Goal: Feedback & Contribution: Contribute content

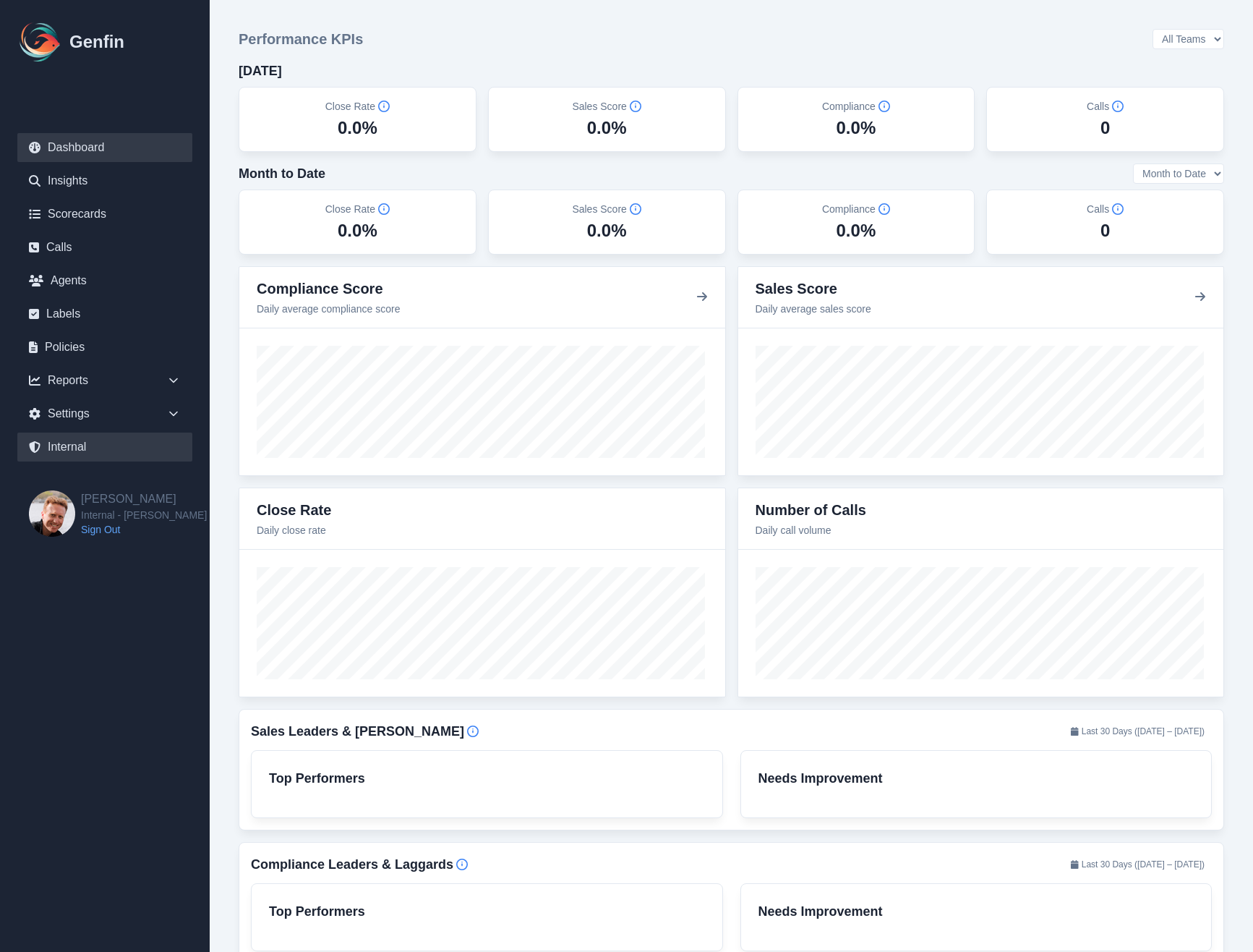
click at [84, 438] on link "Internal" at bounding box center [105, 446] width 175 height 29
select select "paid"
select select "7"
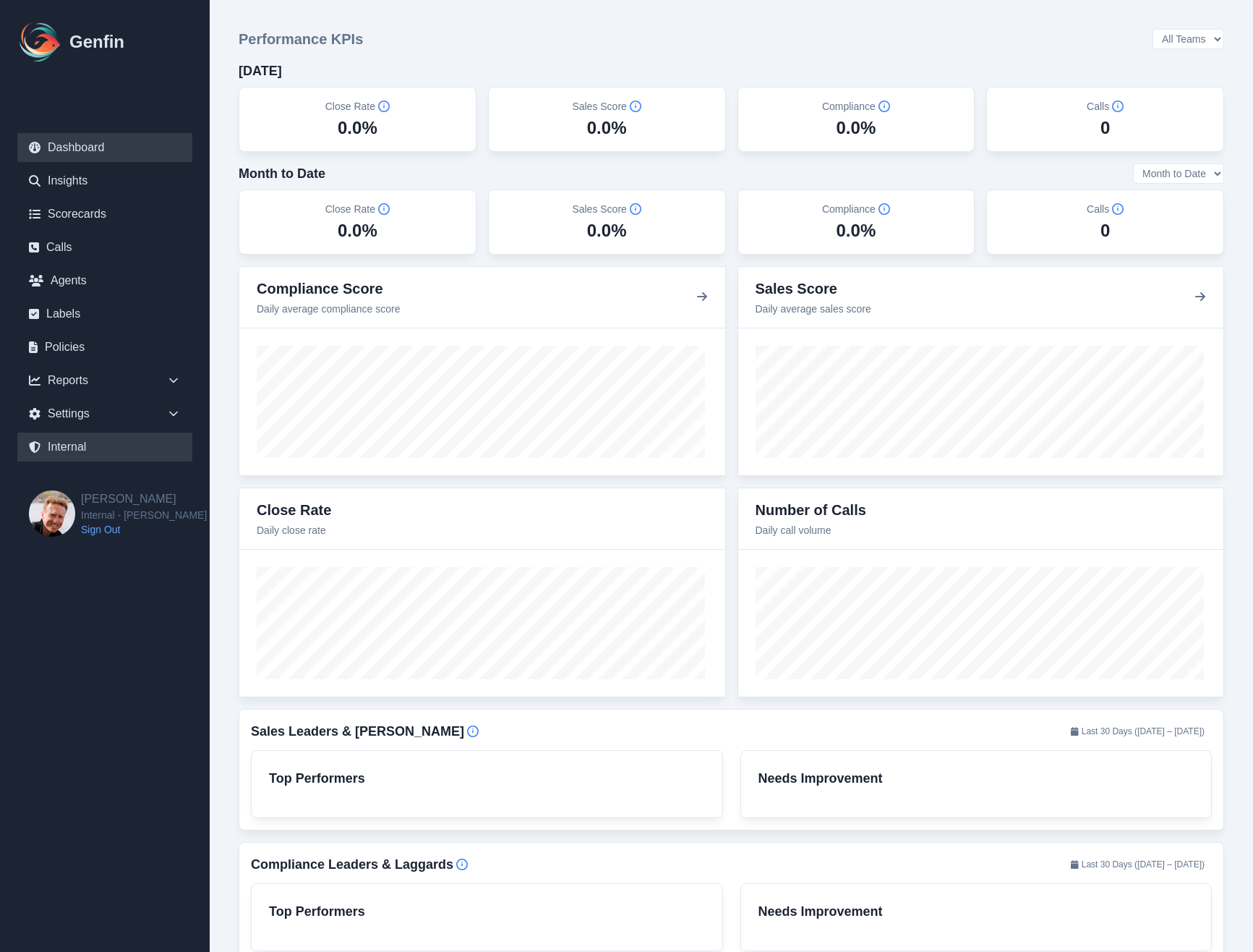
select select "7"
select select "paid"
select select "7"
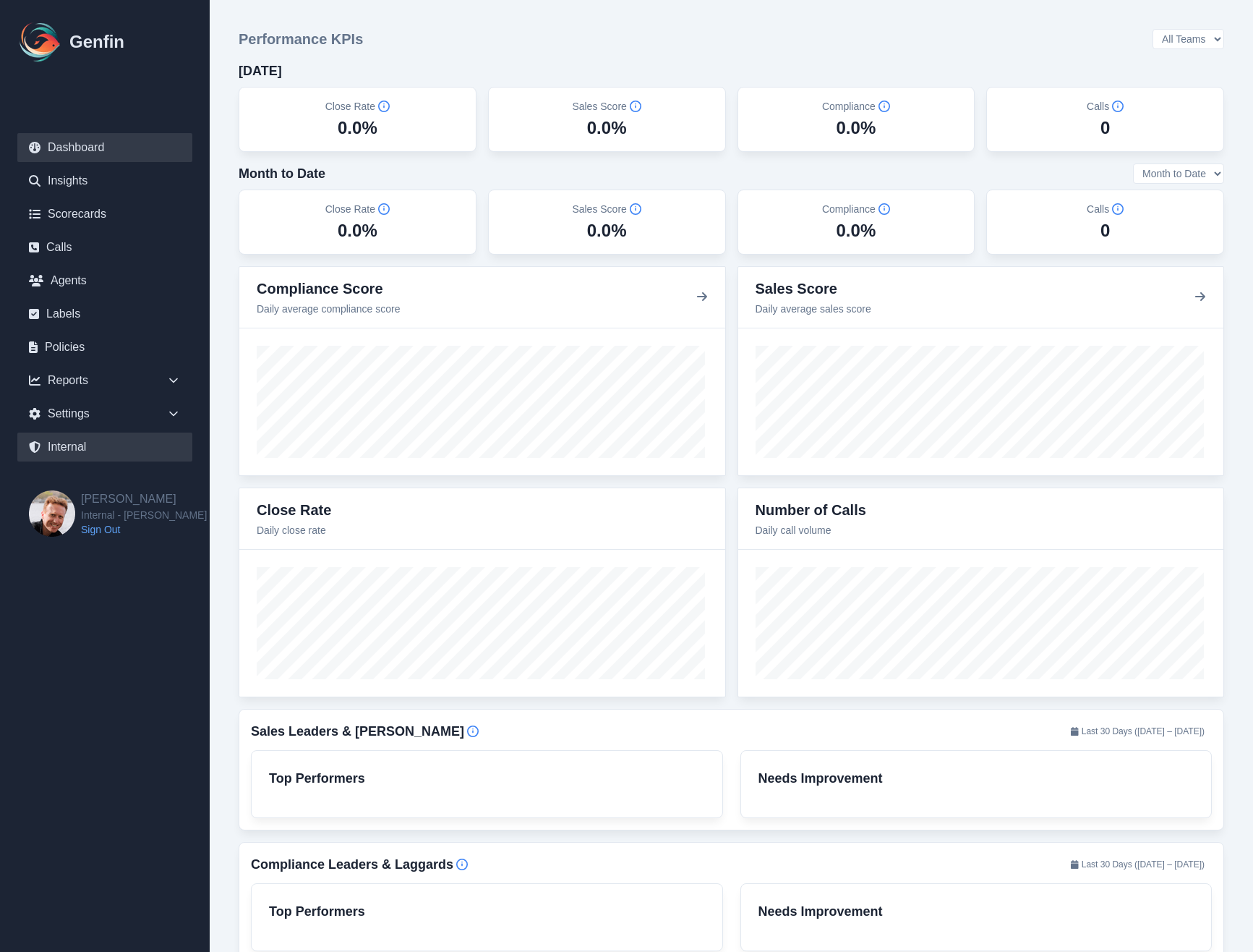
select select "7"
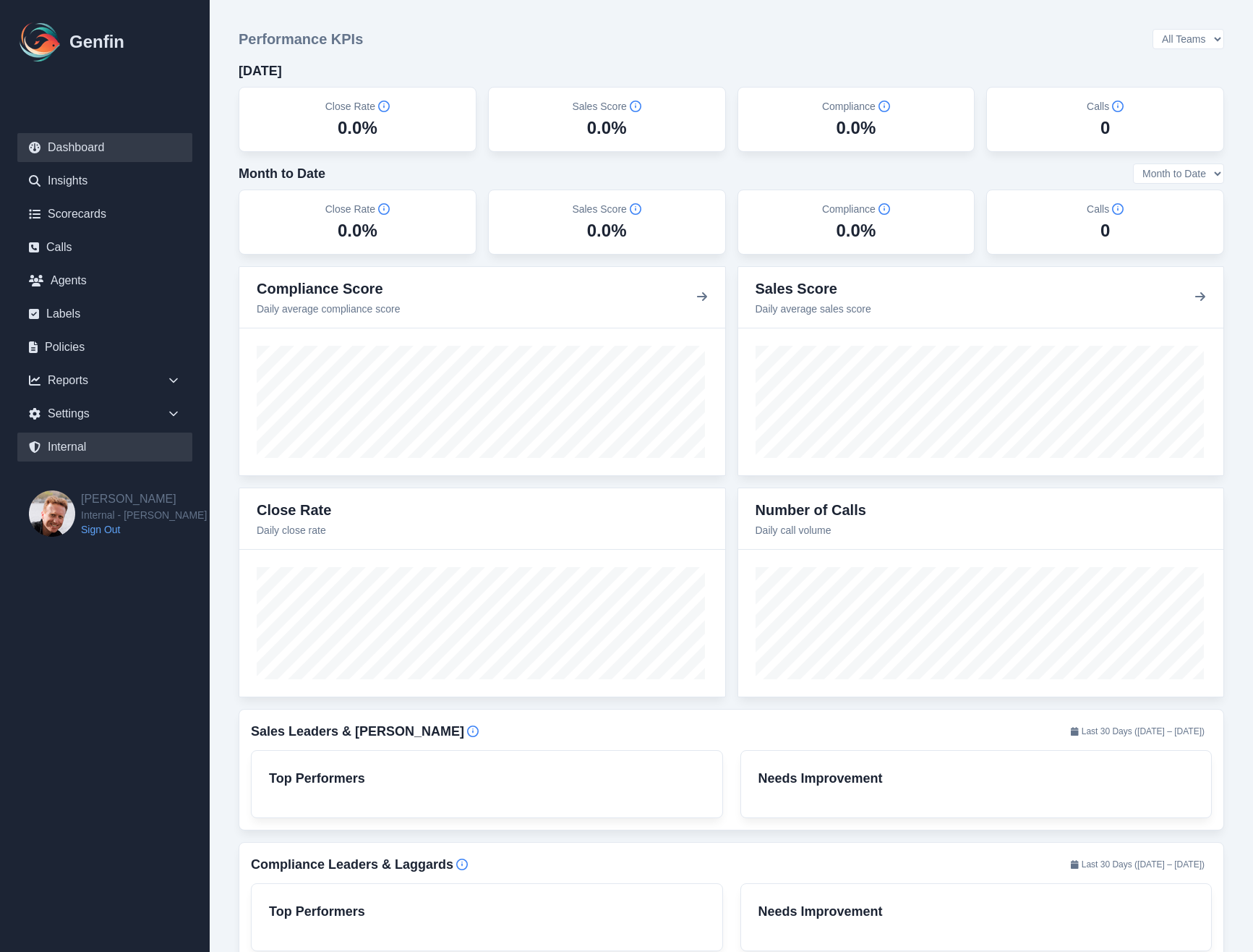
select select "7"
select select "paid"
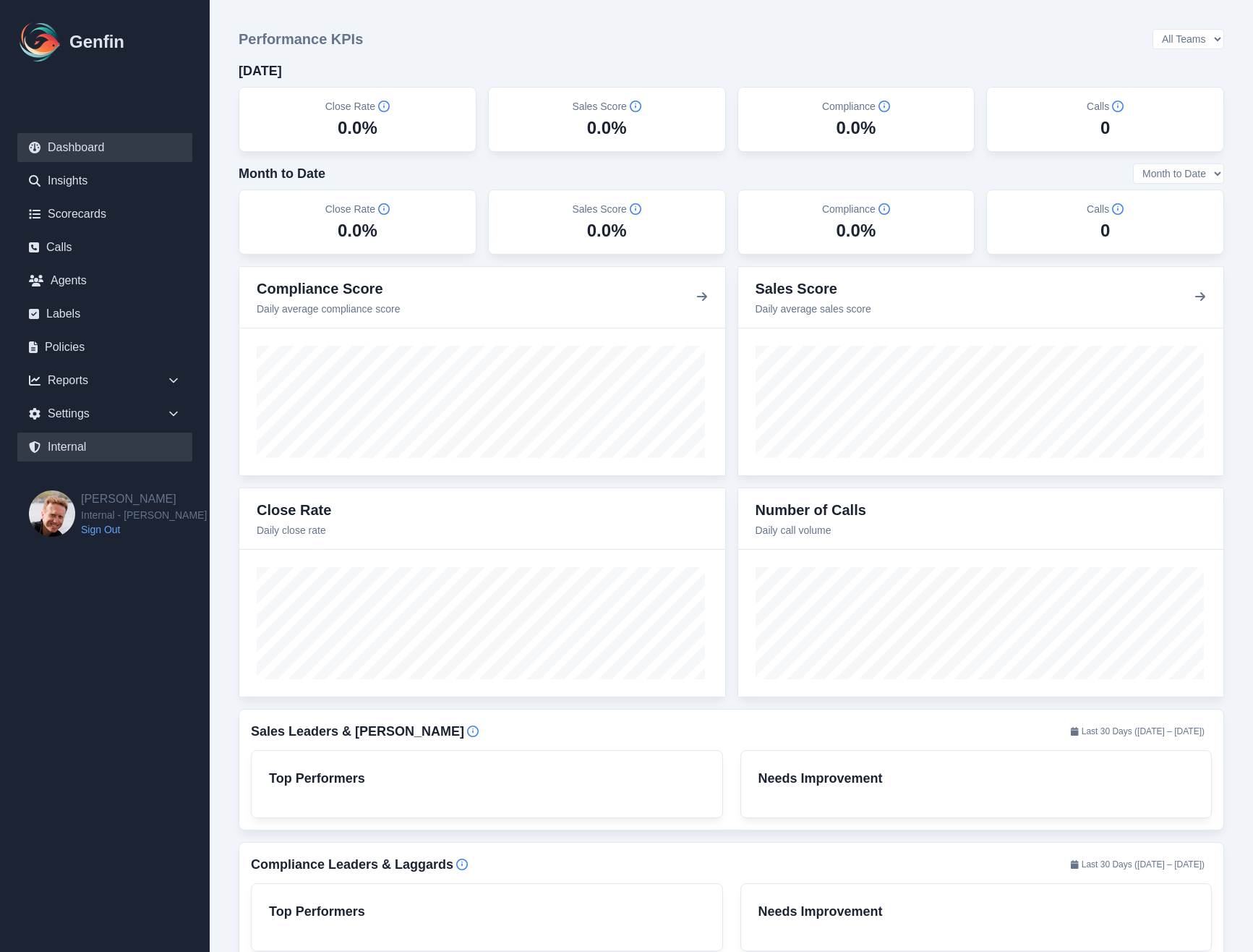
select select "7"
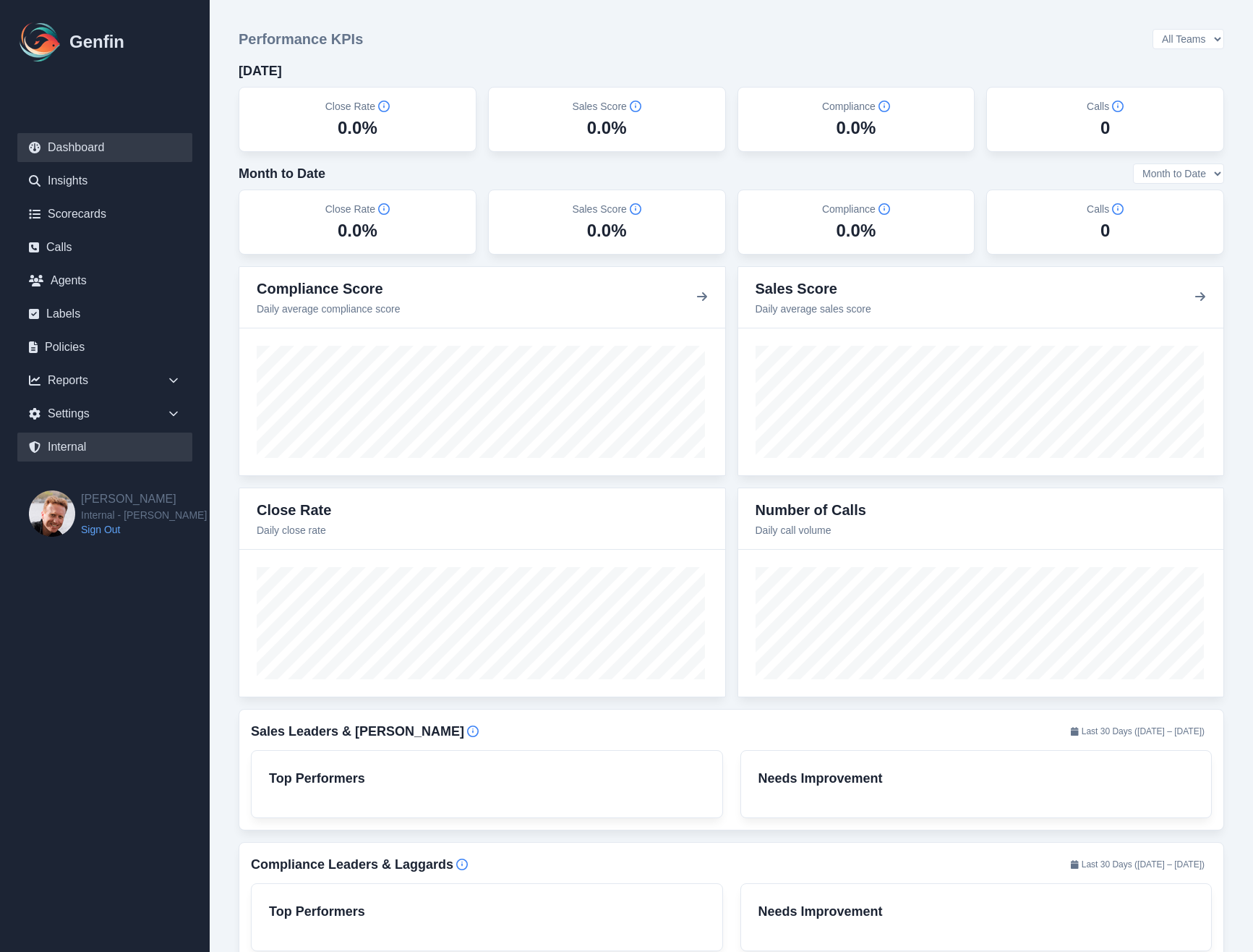
select select "7"
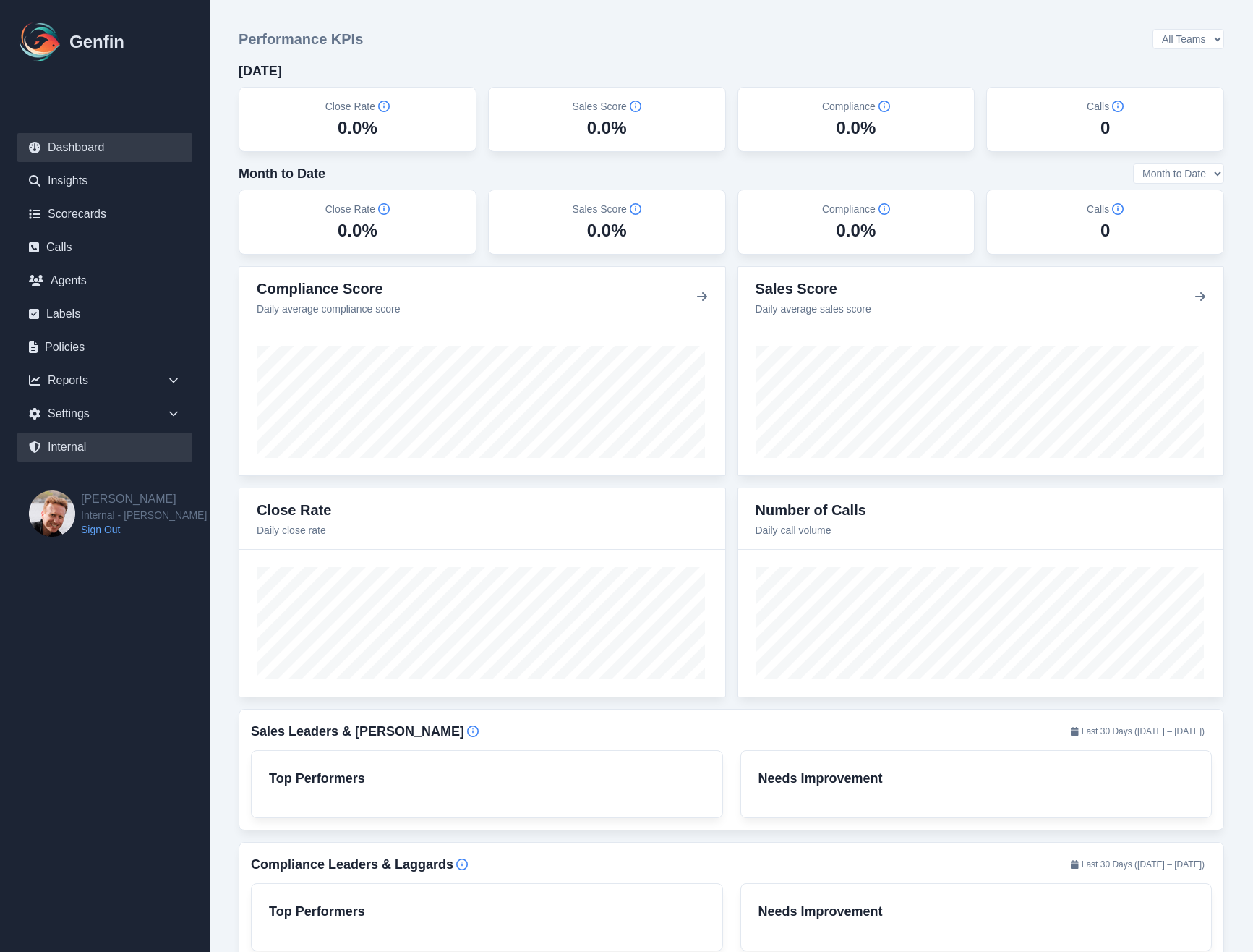
select select "7"
select select "paid"
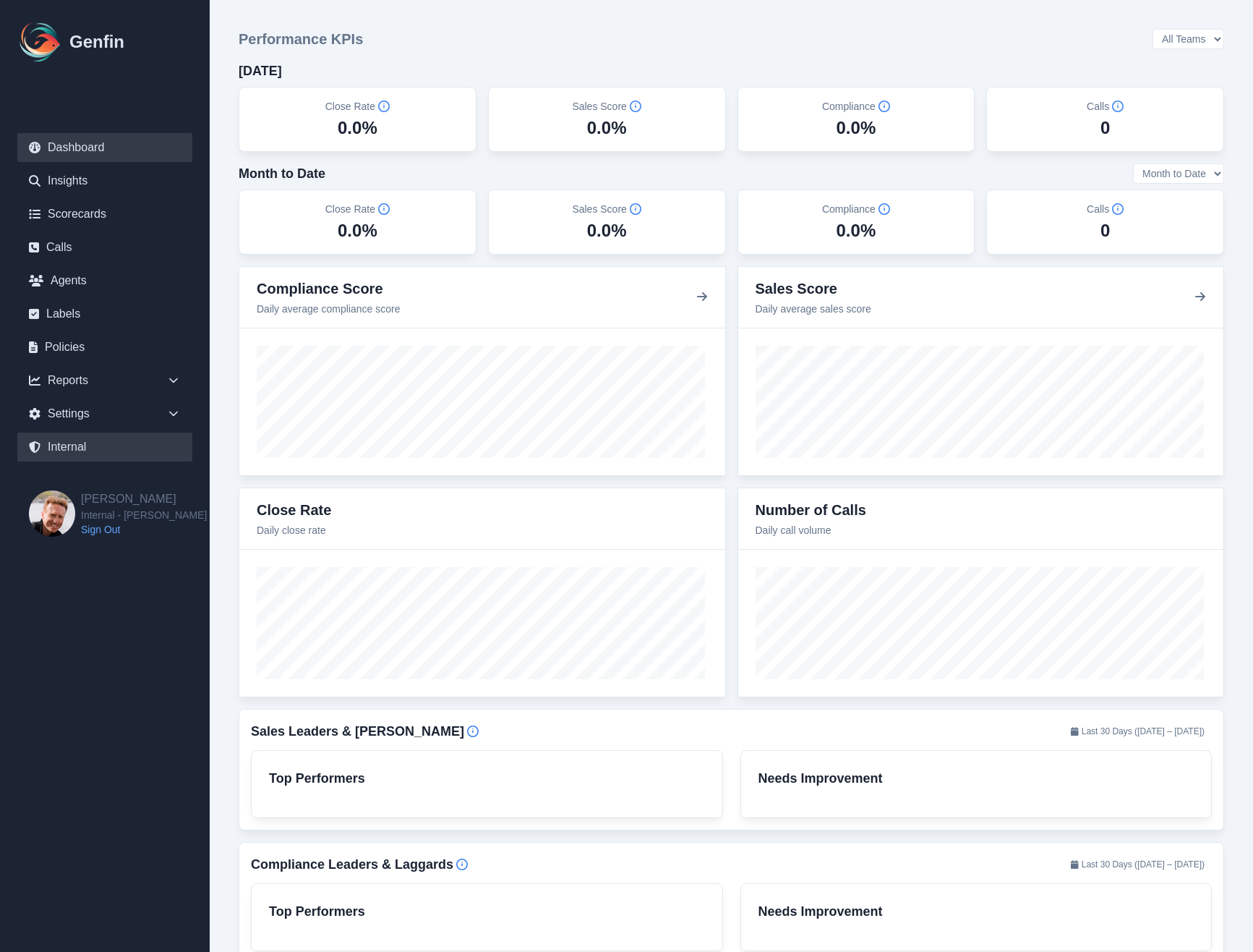
select select "7"
select select "paid"
select select "7"
select select "paid"
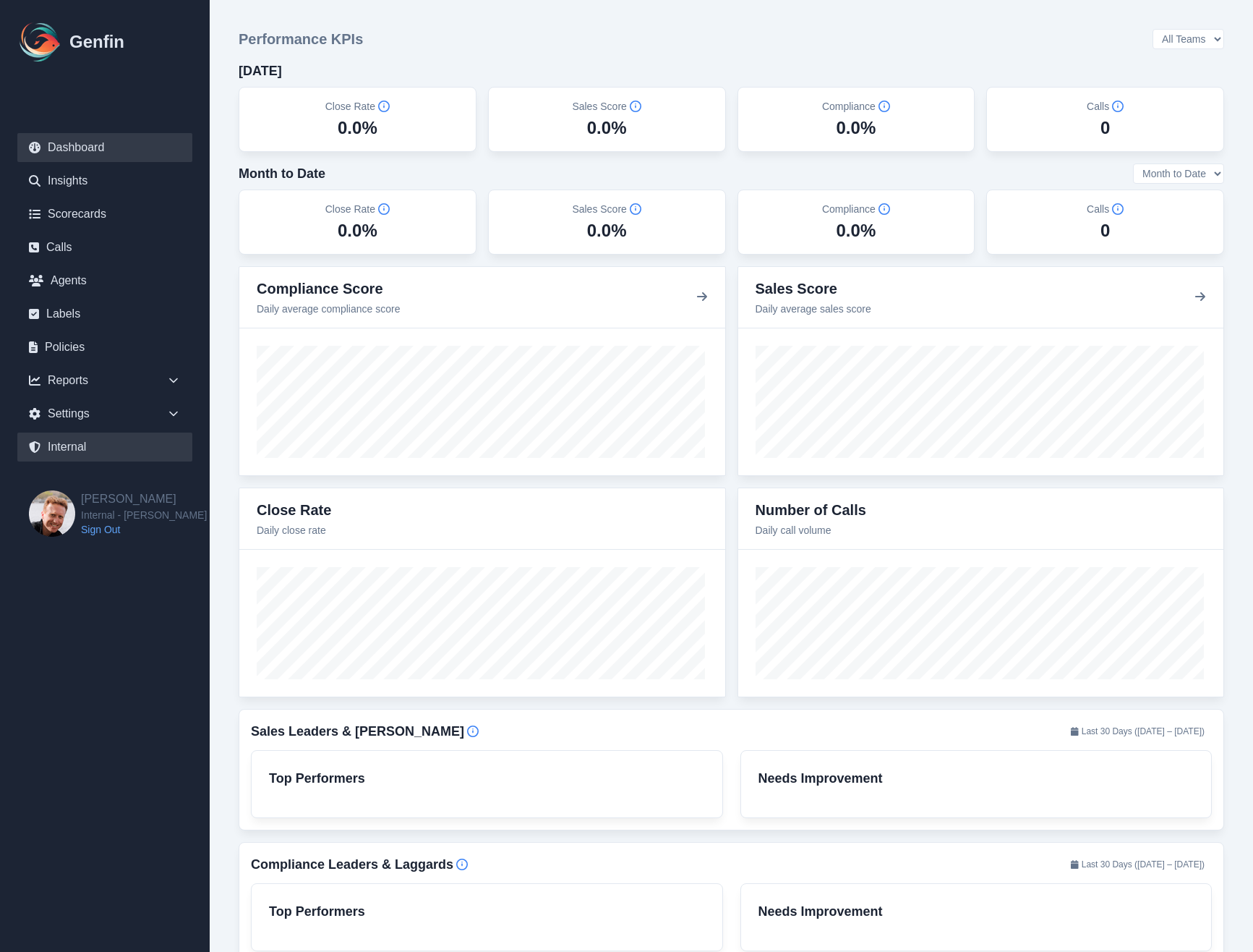
select select "7"
select select "paid"
select select "7"
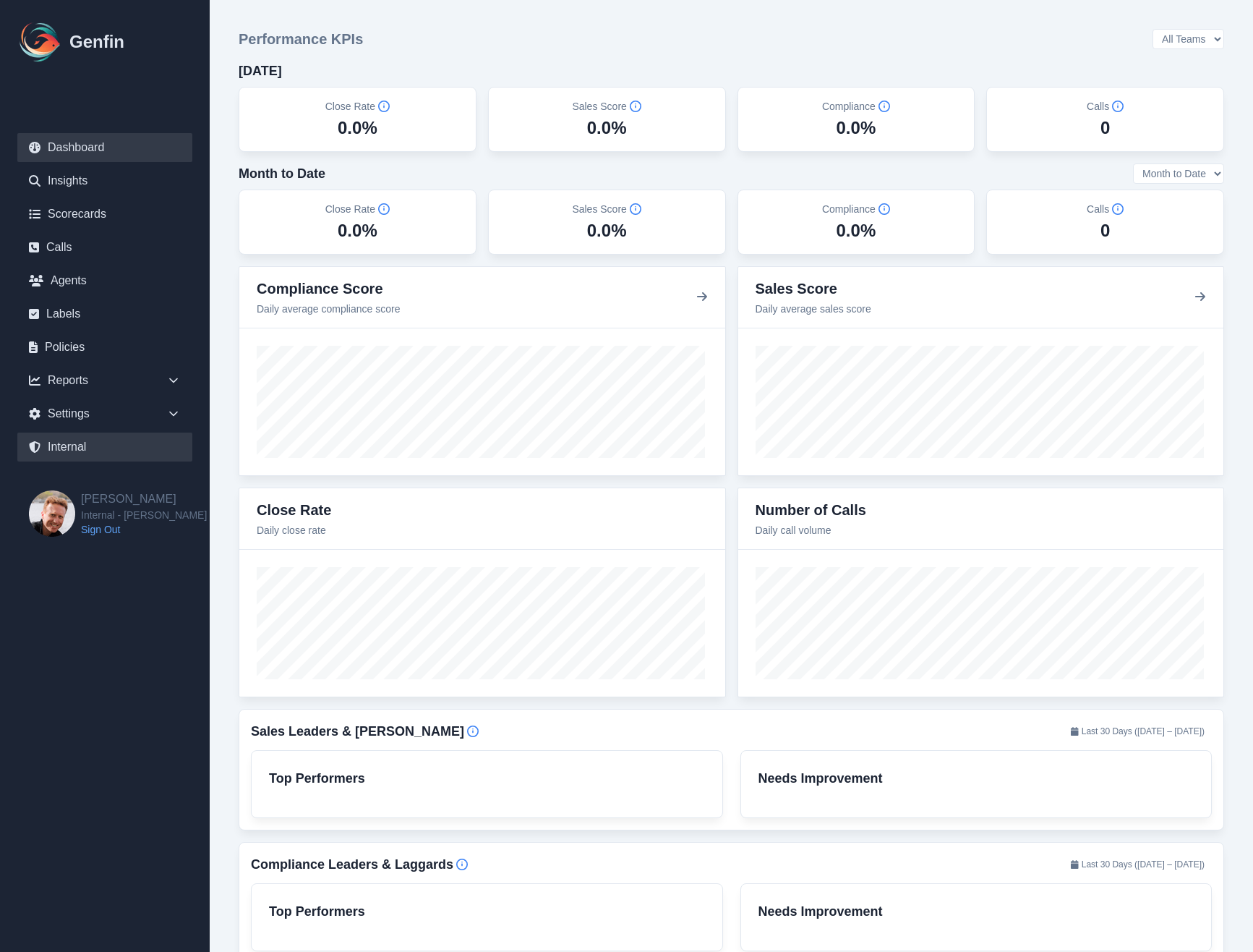
select select "paid"
select select "7"
select select "paid"
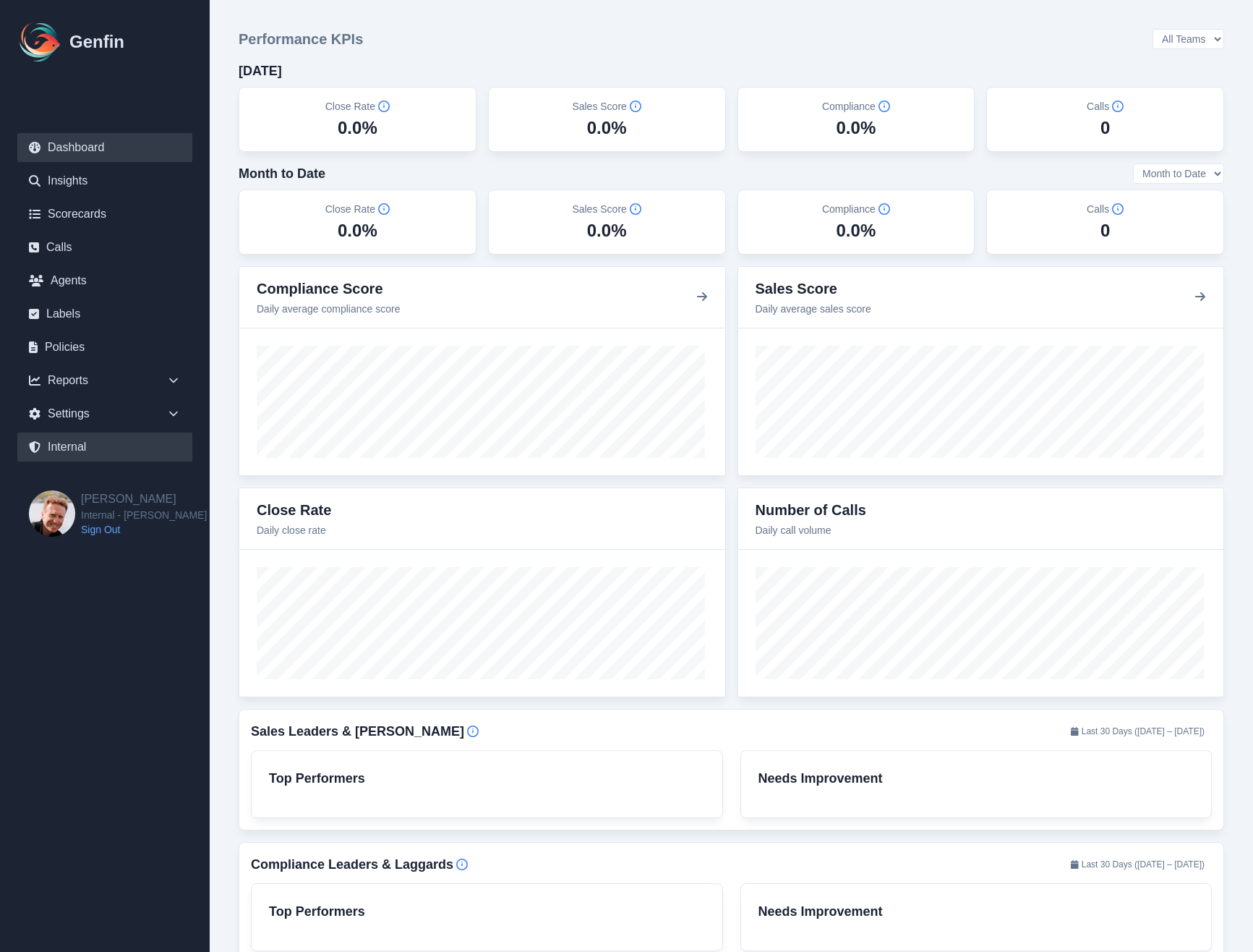
select select "7"
select select "paid"
select select "7"
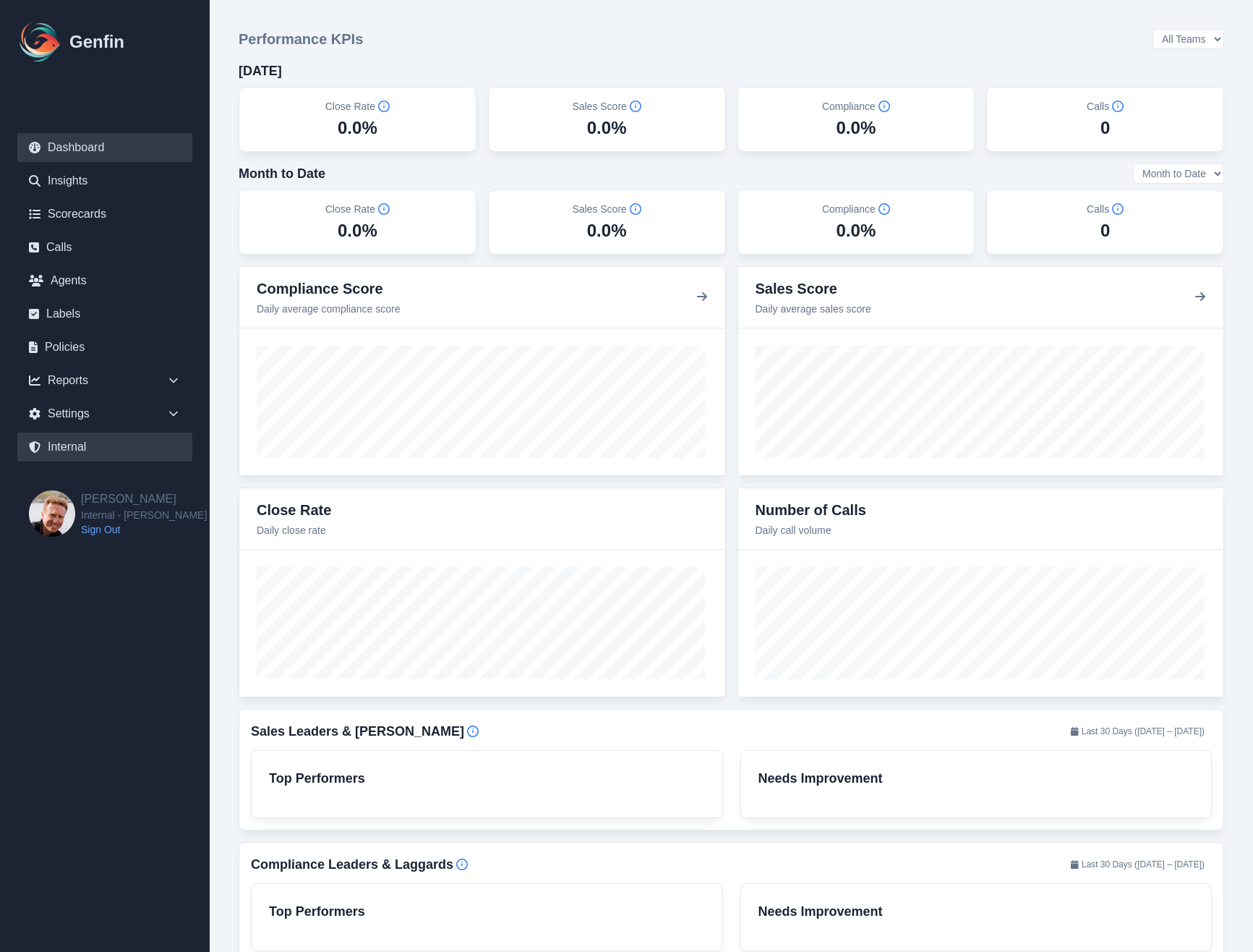
select select "paid"
select select "7"
select select "paid"
select select "7"
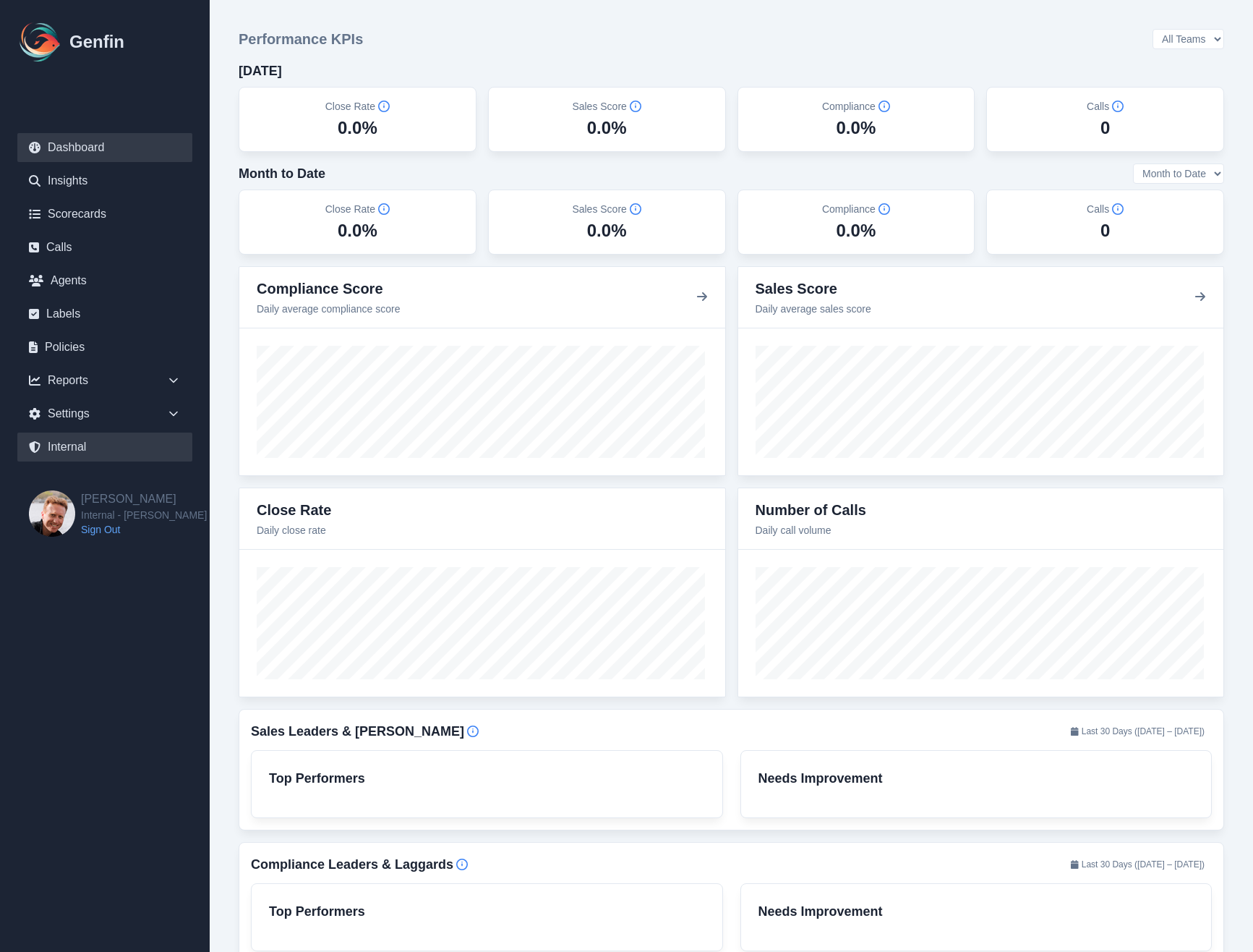
select select "7"
select select "paid"
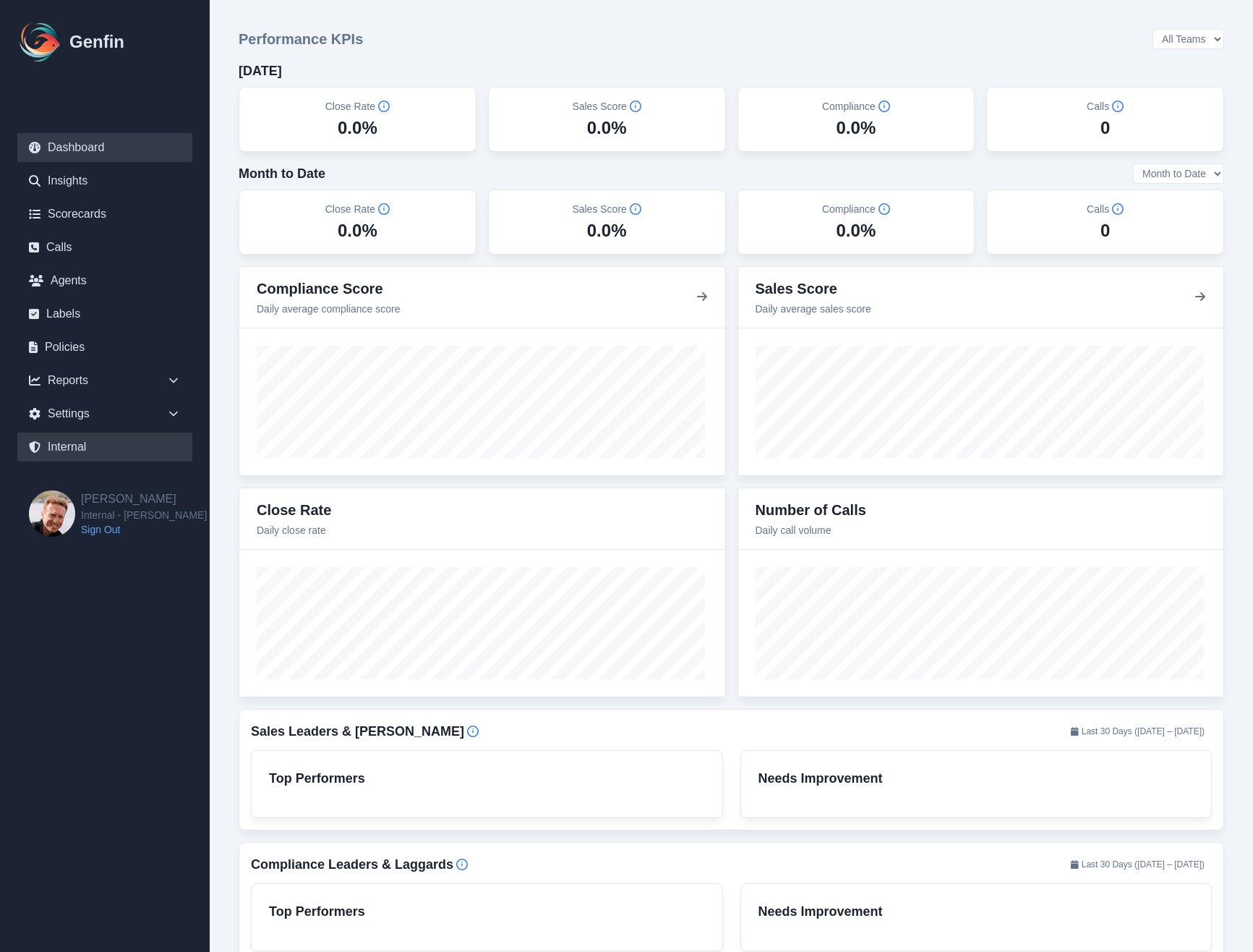
select select "7"
select select "paid"
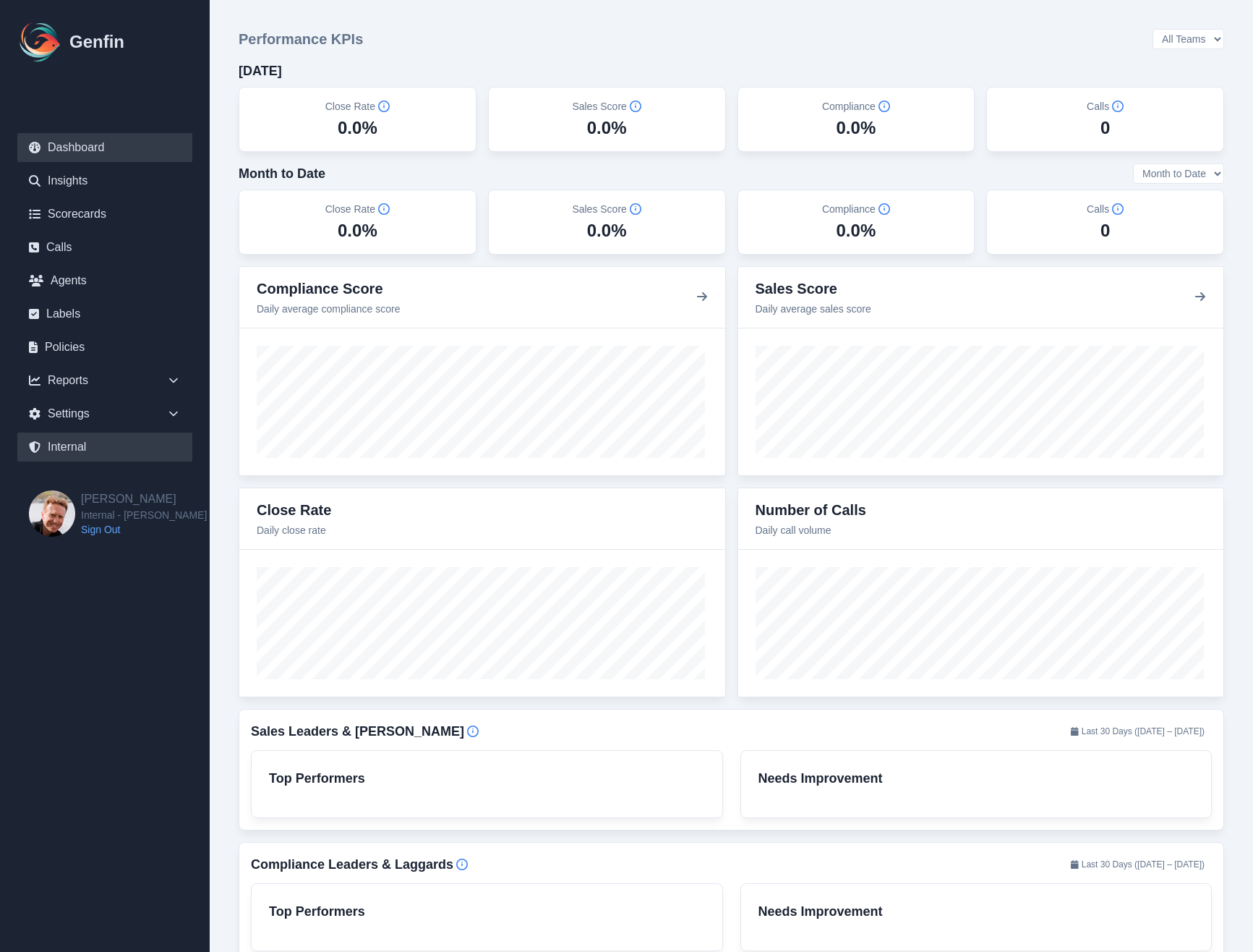
select select "7"
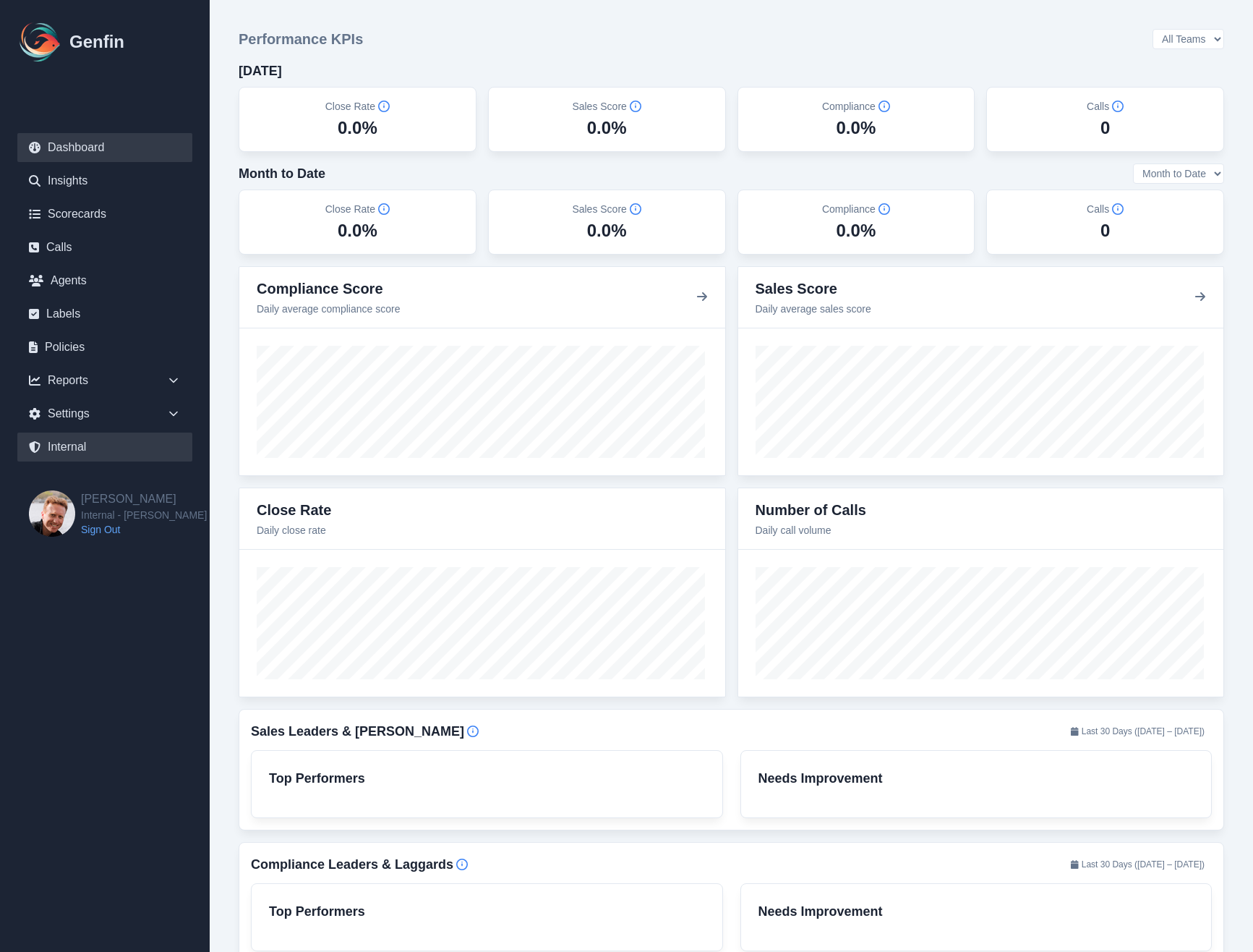
select select "7"
select select "paid"
select select "7"
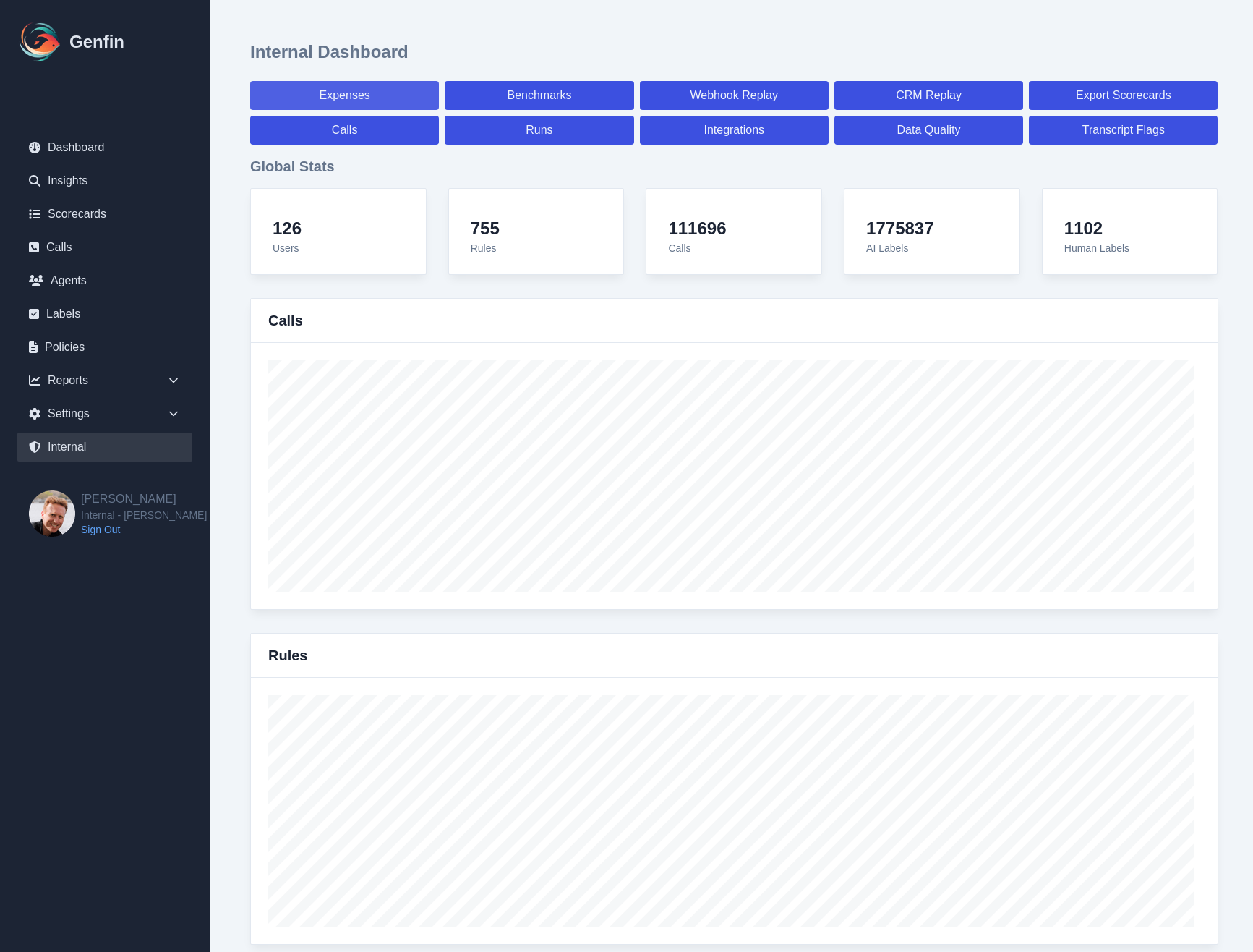
click at [304, 108] on link "Expenses" at bounding box center [345, 95] width 189 height 29
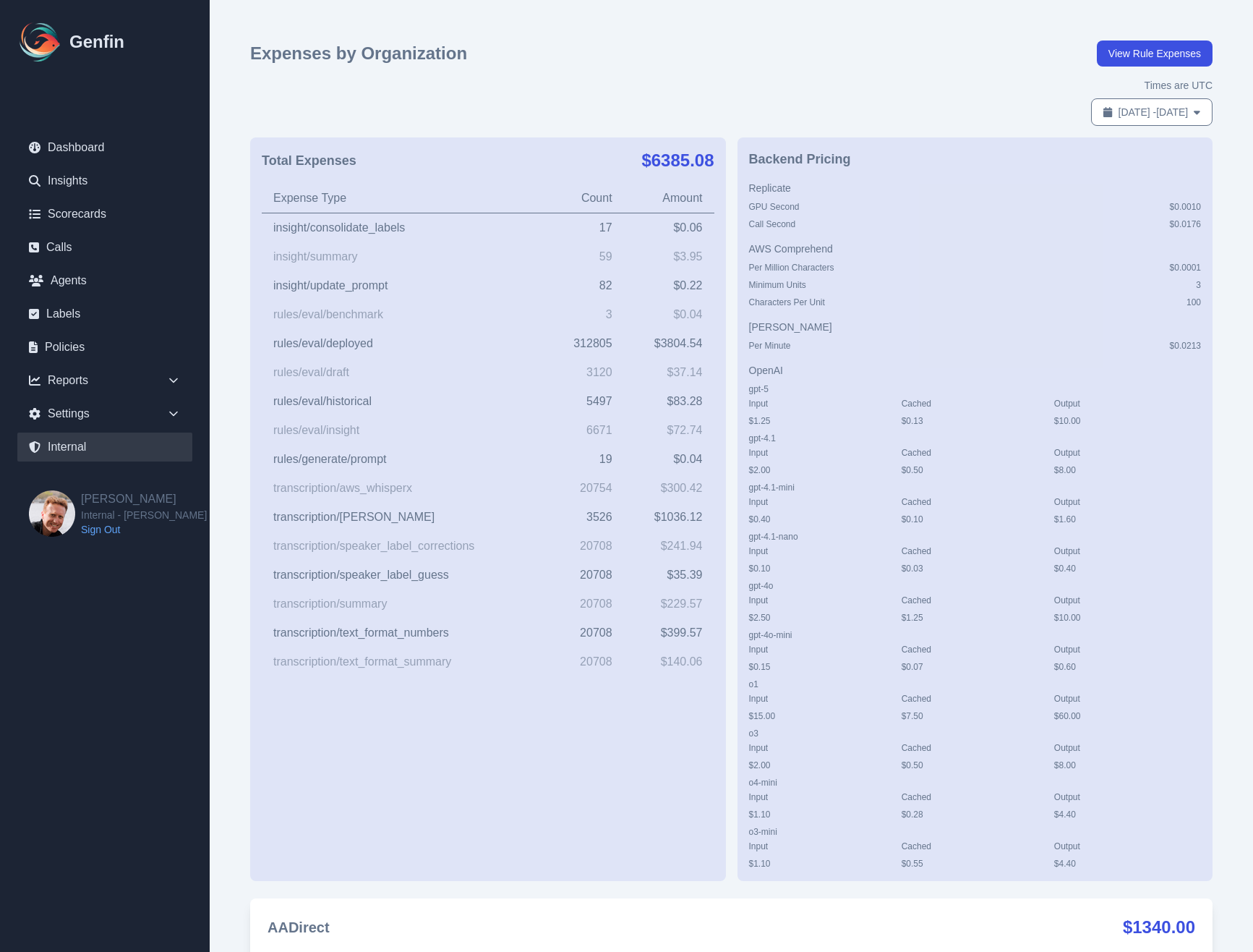
click at [72, 450] on link "Internal" at bounding box center [105, 446] width 175 height 29
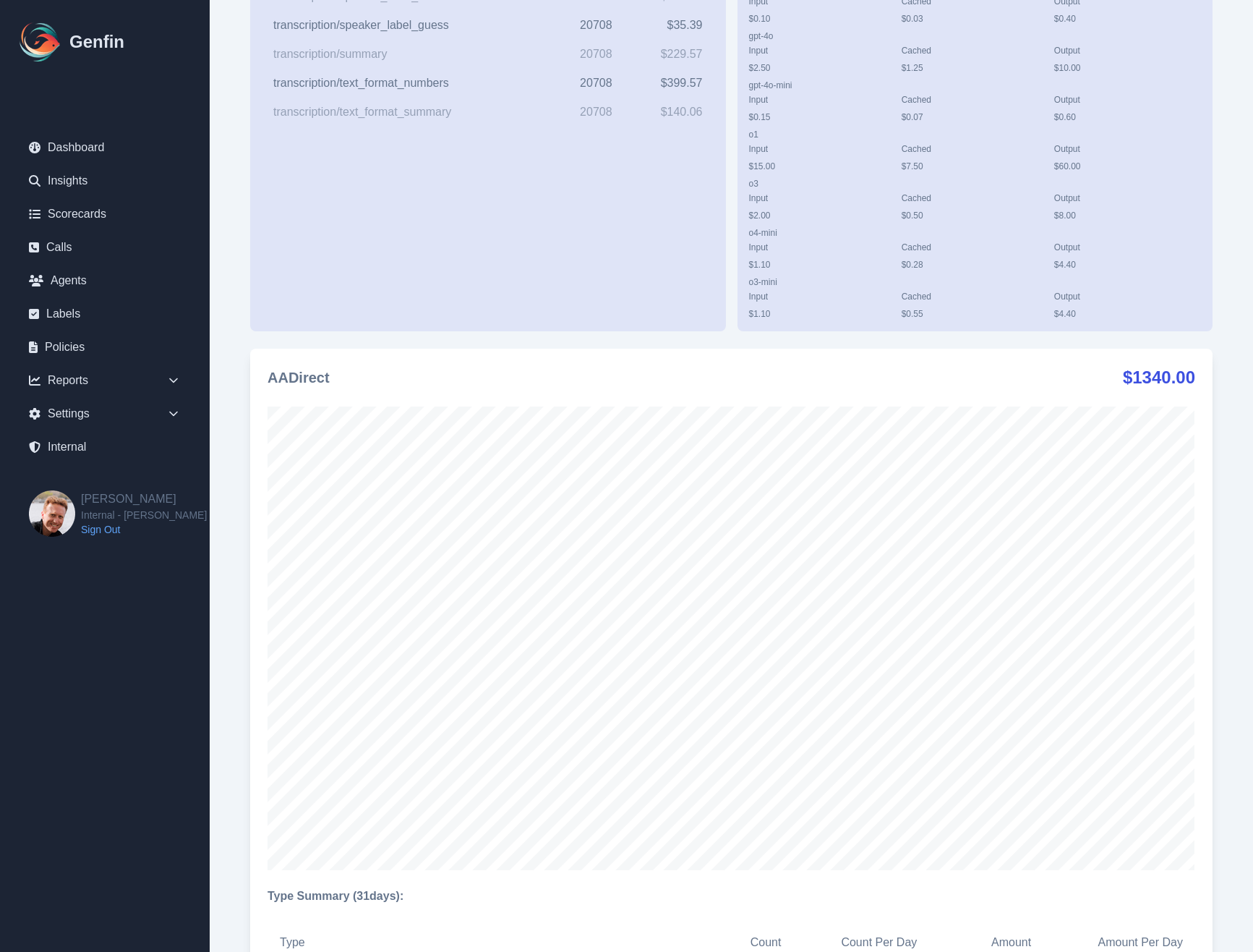
scroll to position [552, 0]
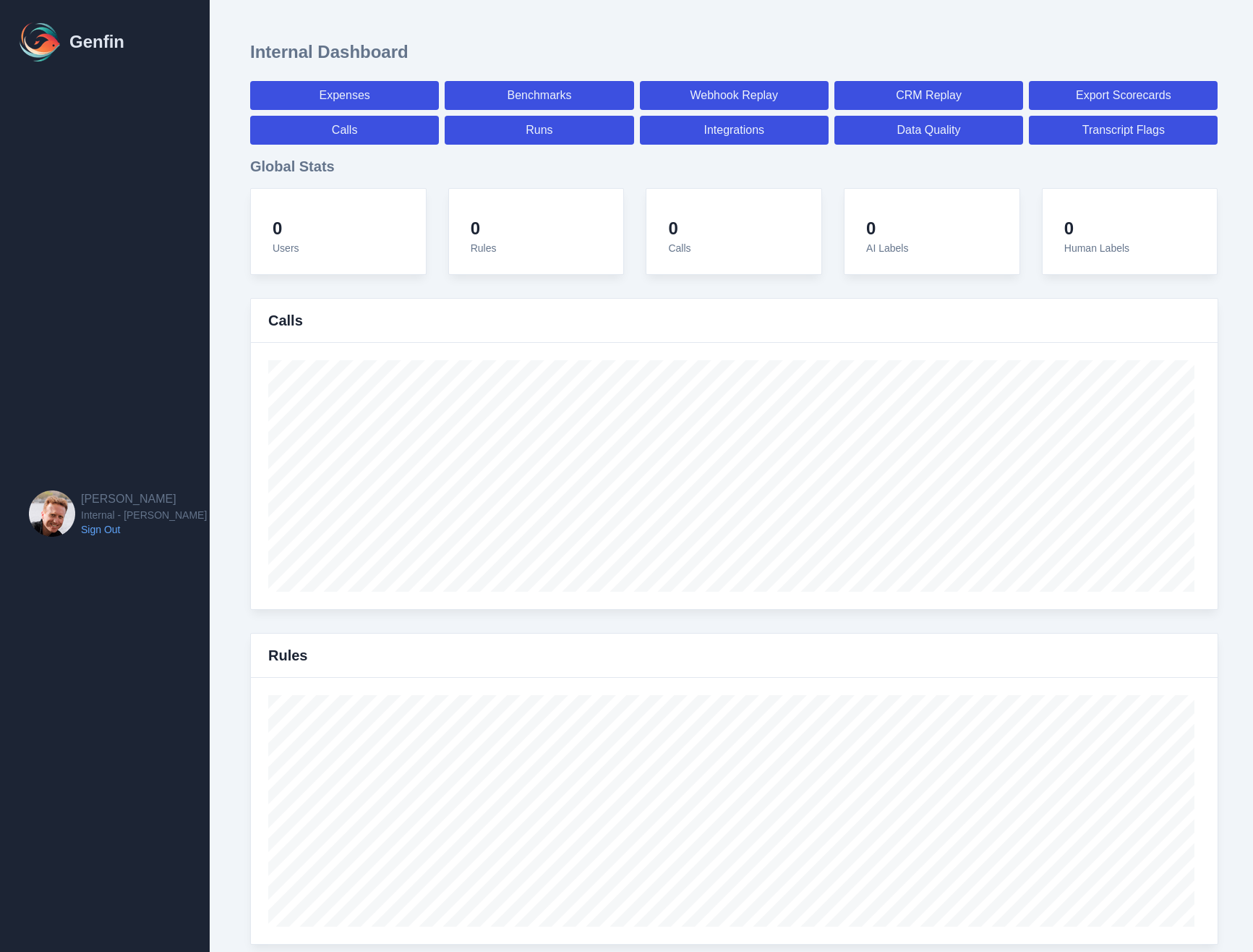
select select "paid"
select select "7"
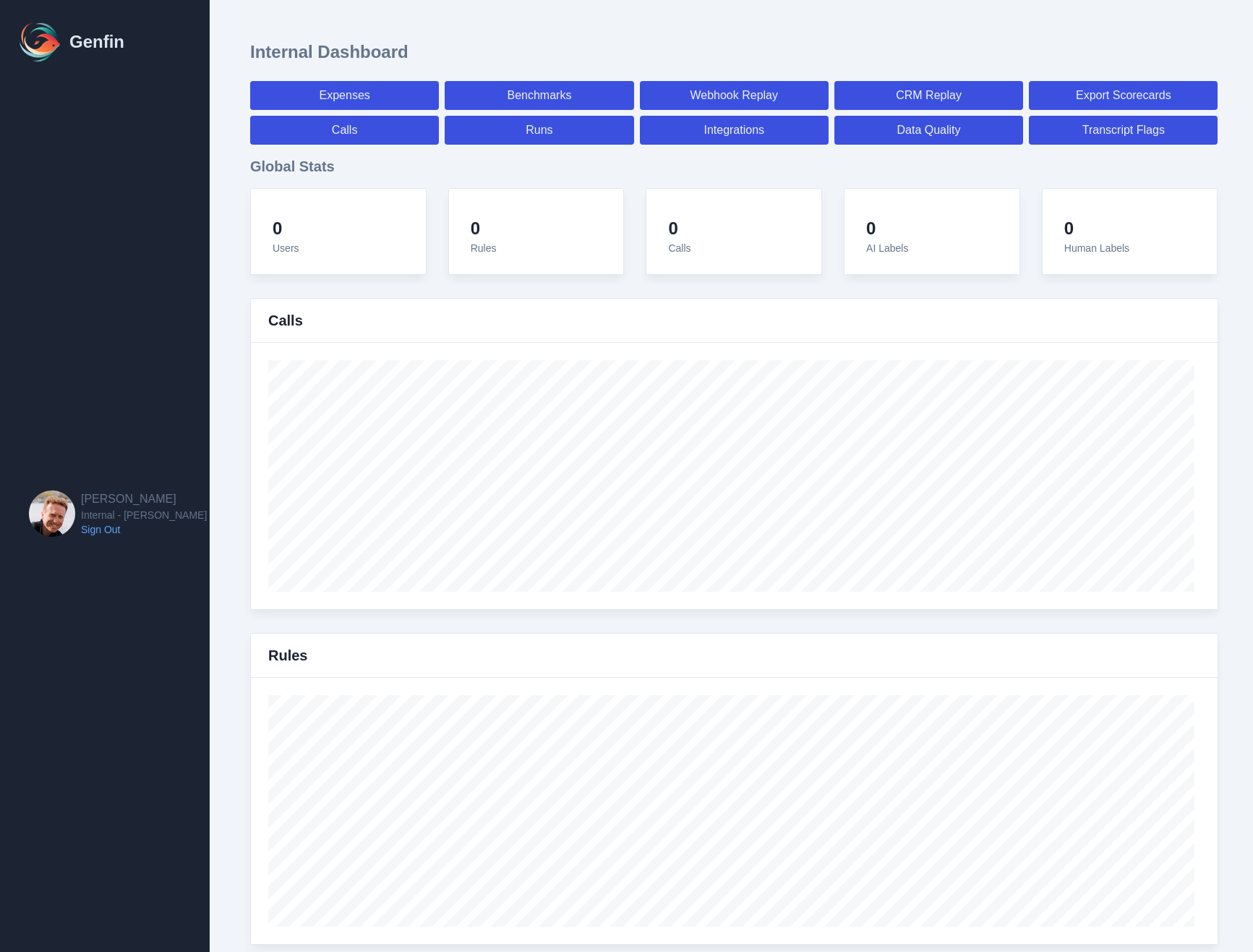
select select "paid"
select select "7"
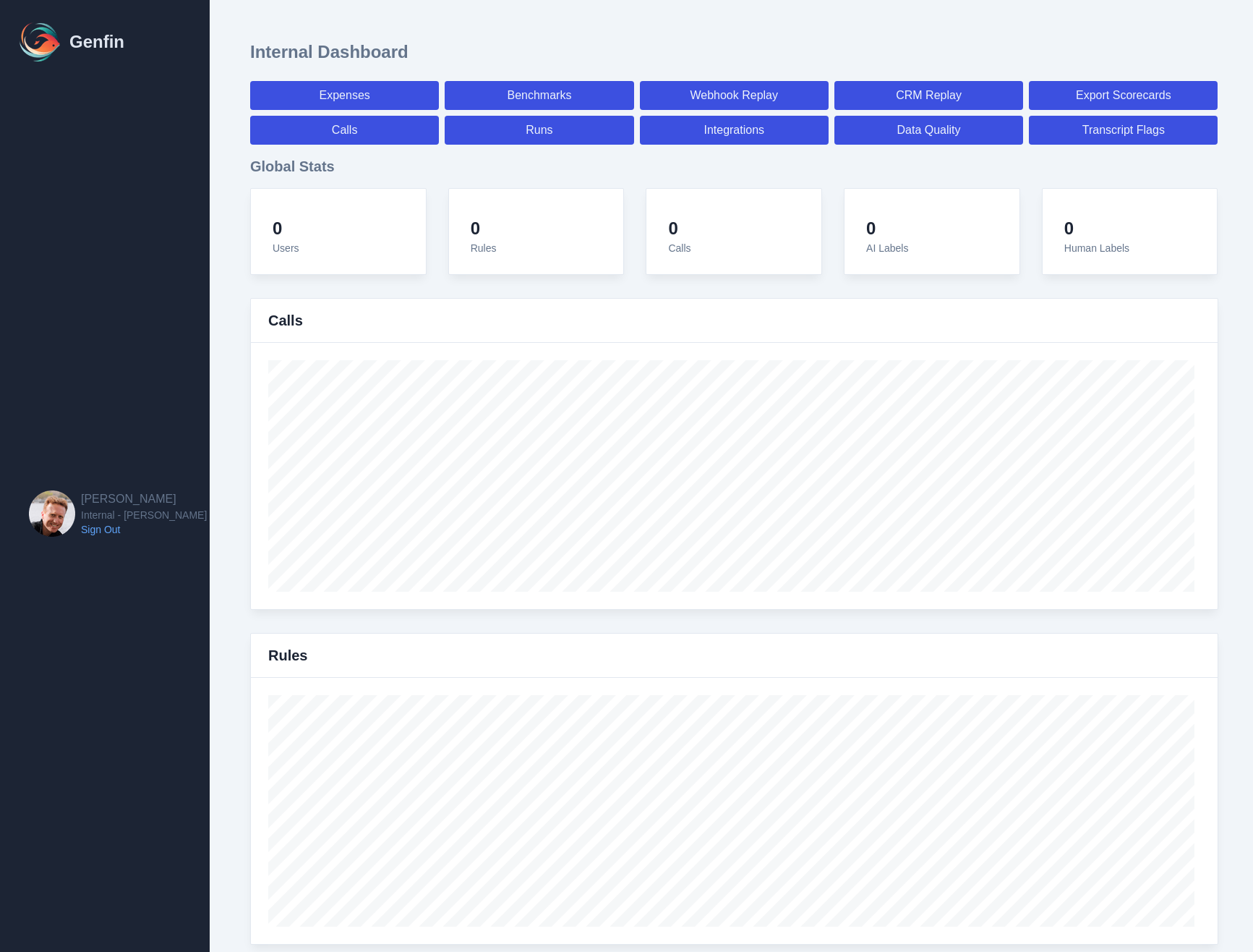
select select "7"
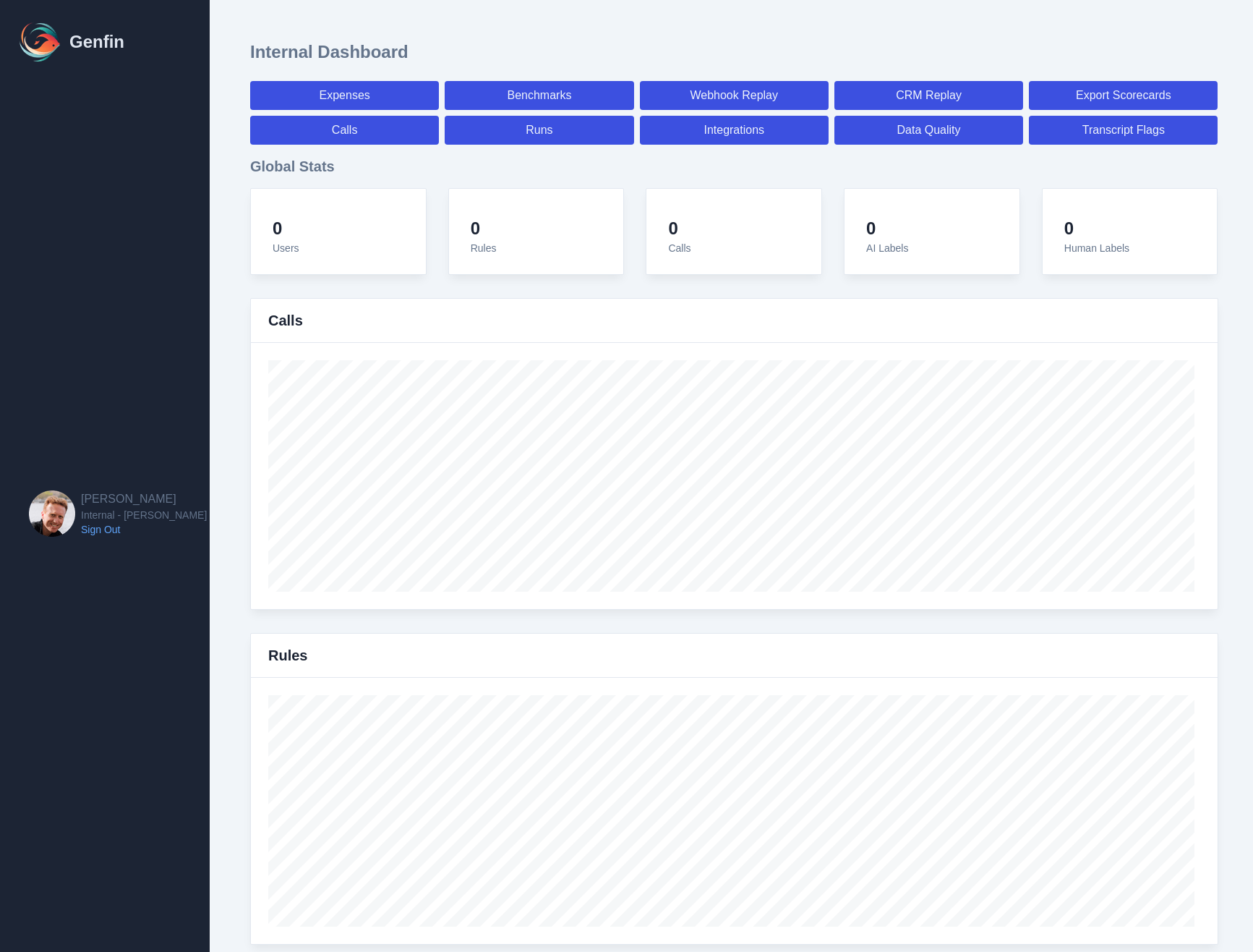
select select "7"
select select "paid"
select select "7"
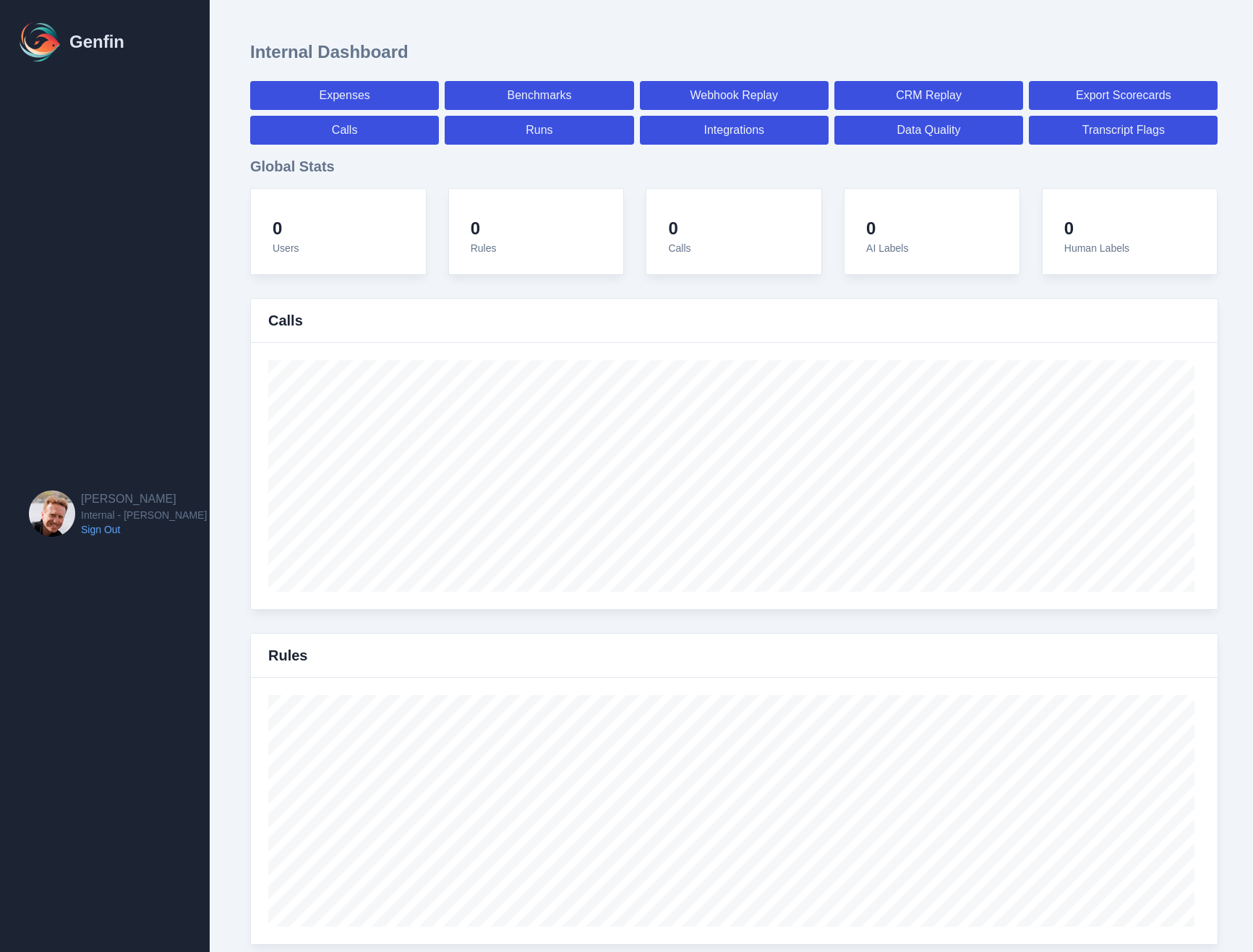
select select "7"
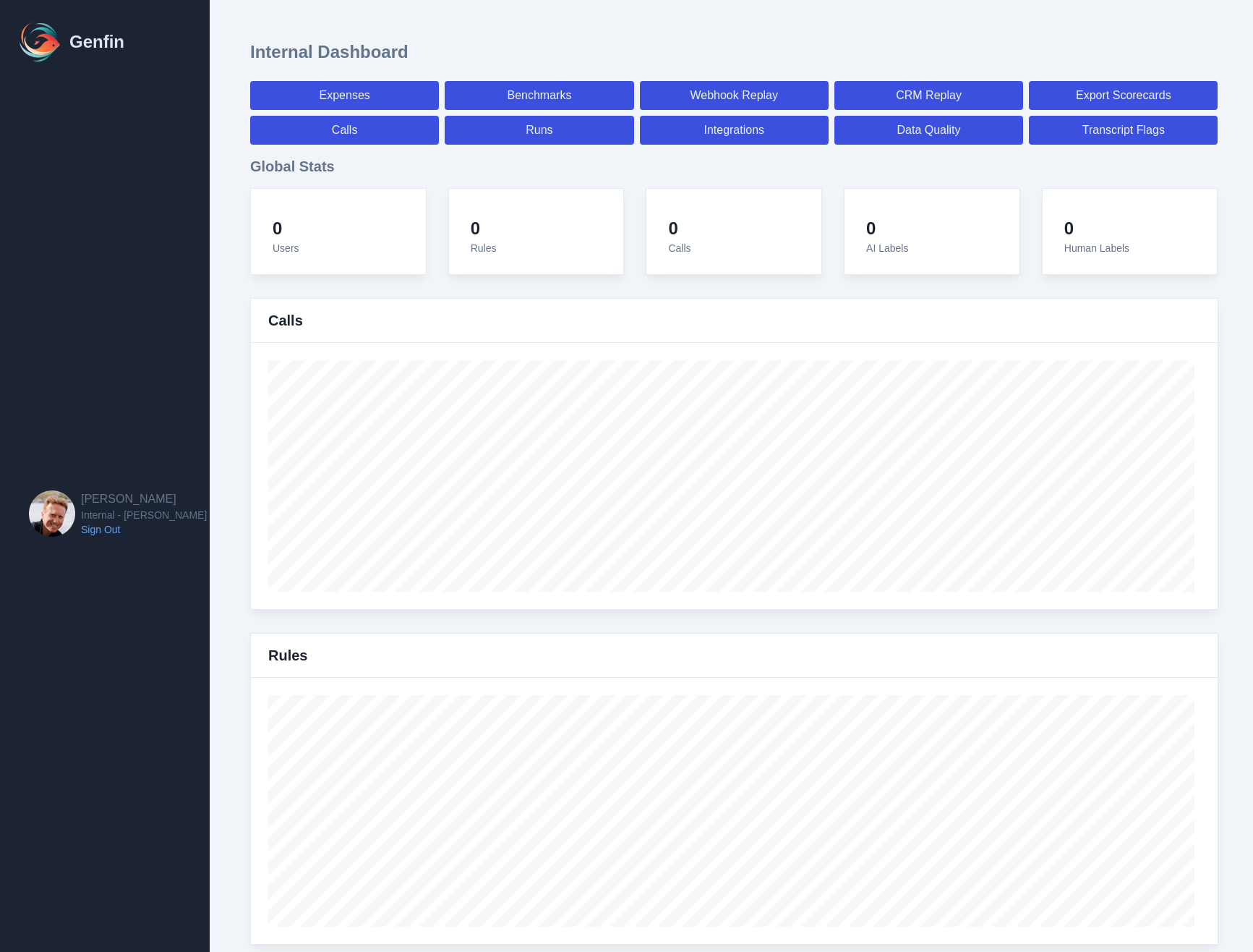
select select "7"
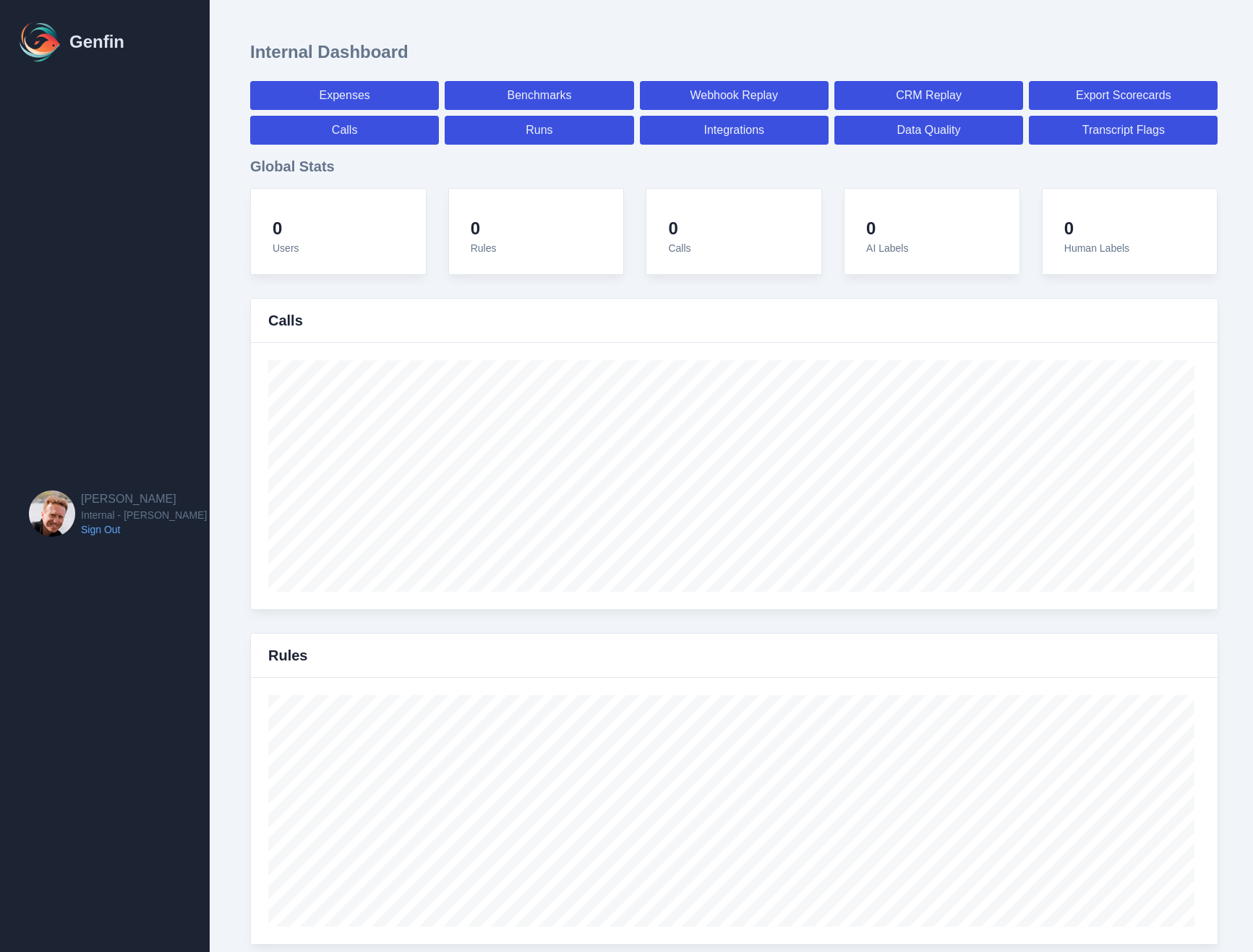
select select "7"
select select "paid"
select select "7"
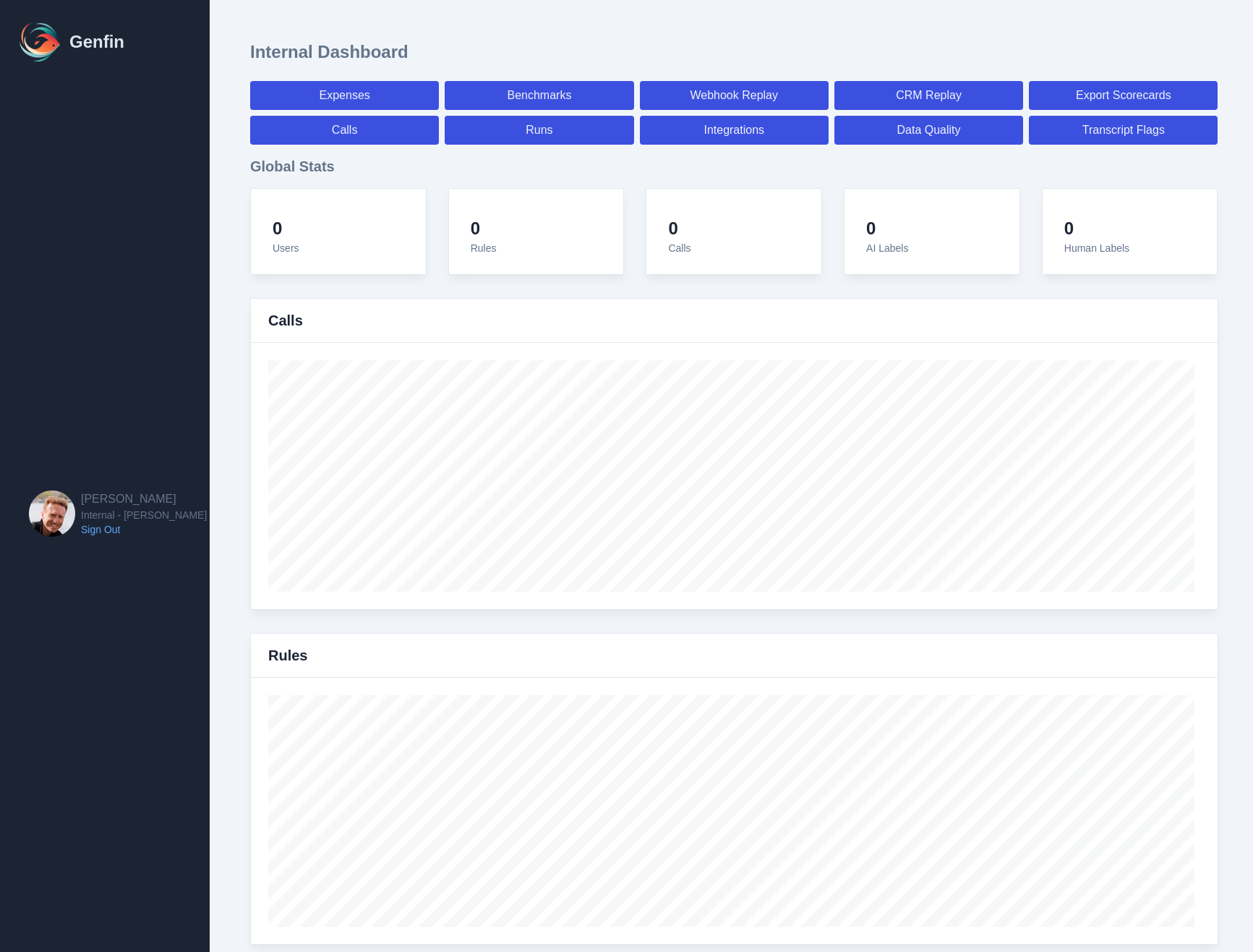
select select "7"
select select "paid"
select select "7"
select select "paid"
select select "7"
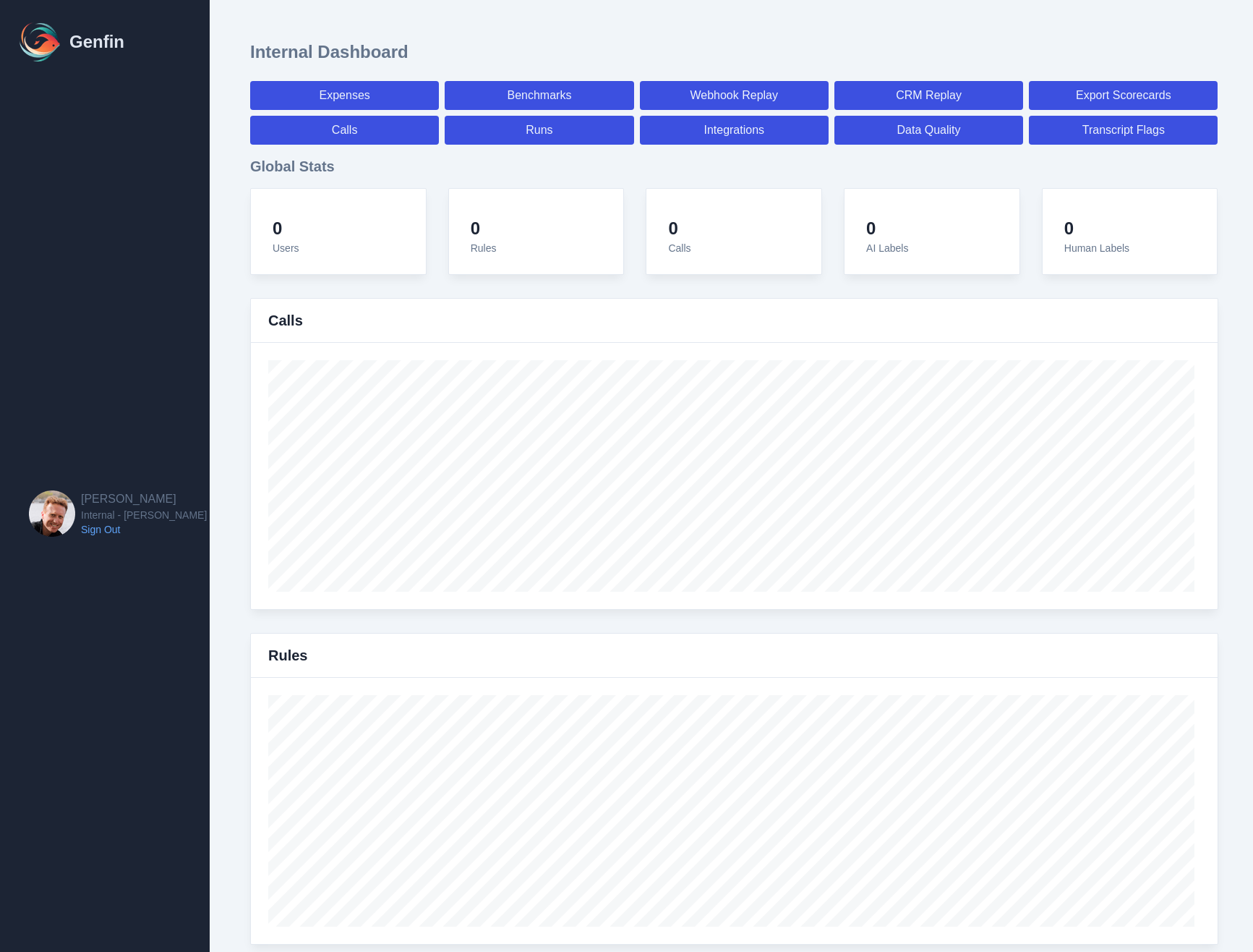
select select "paid"
select select "7"
select select "paid"
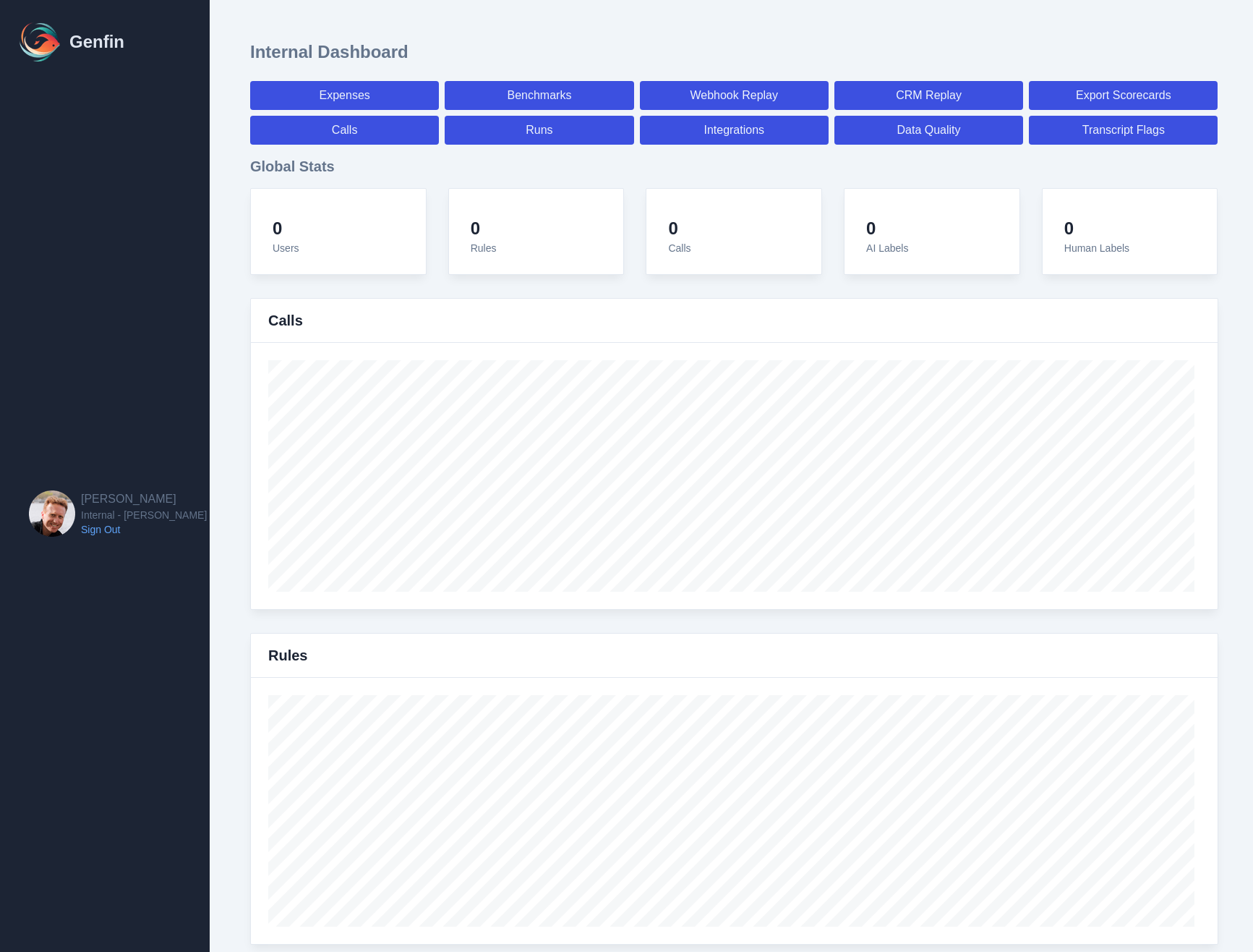
select select "7"
select select "paid"
select select "7"
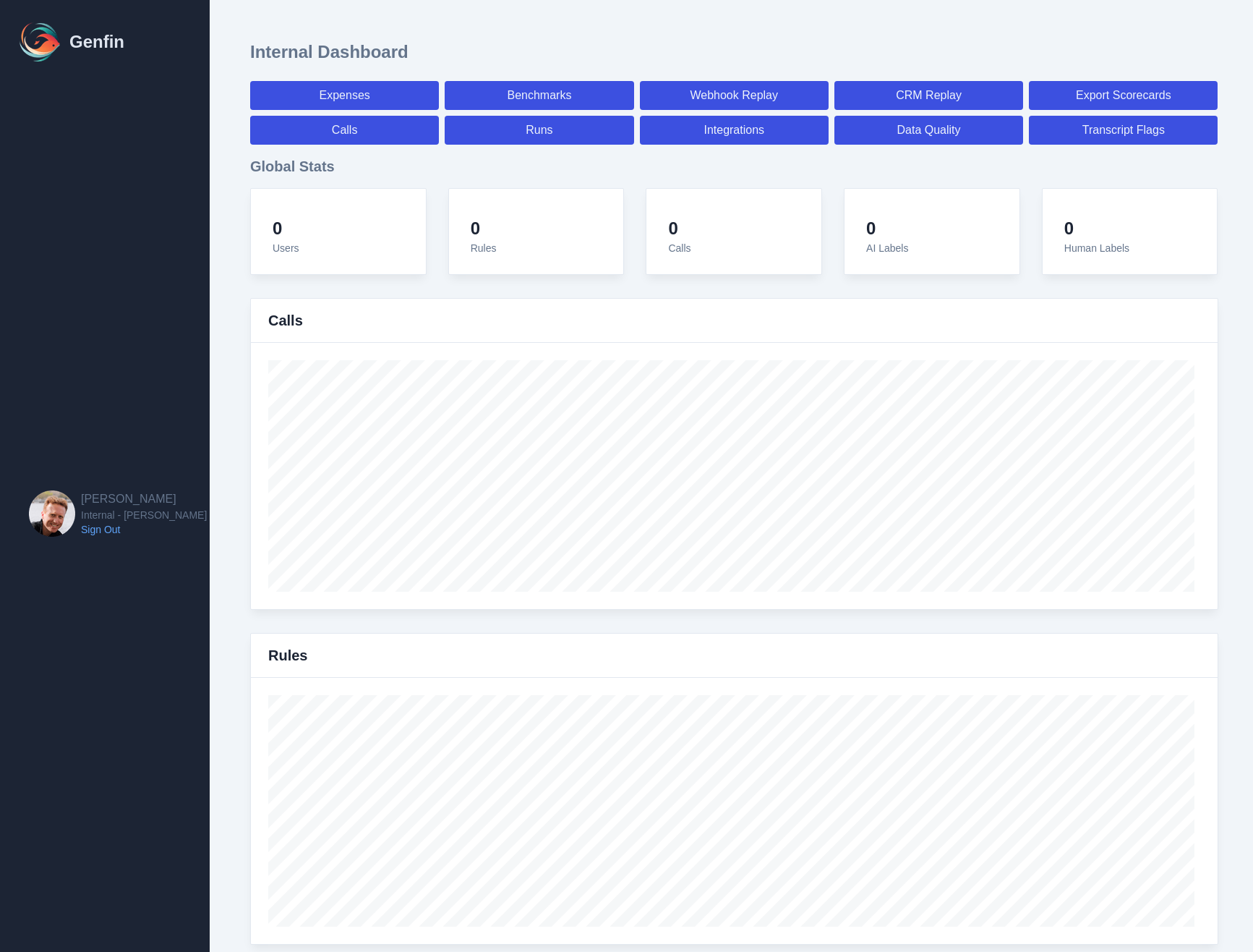
select select "7"
select select "paid"
select select "7"
select select "paid"
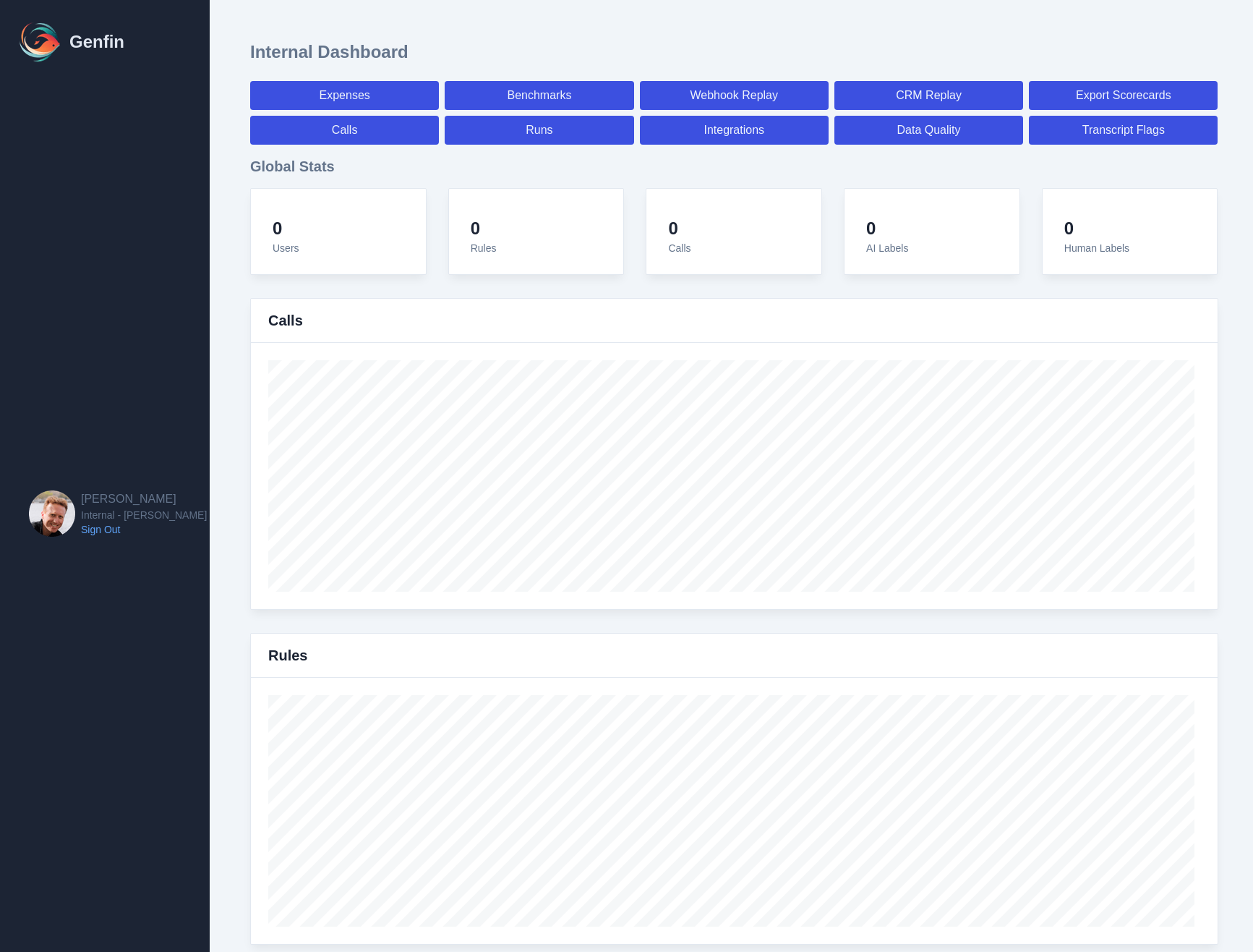
select select "7"
select select "paid"
select select "7"
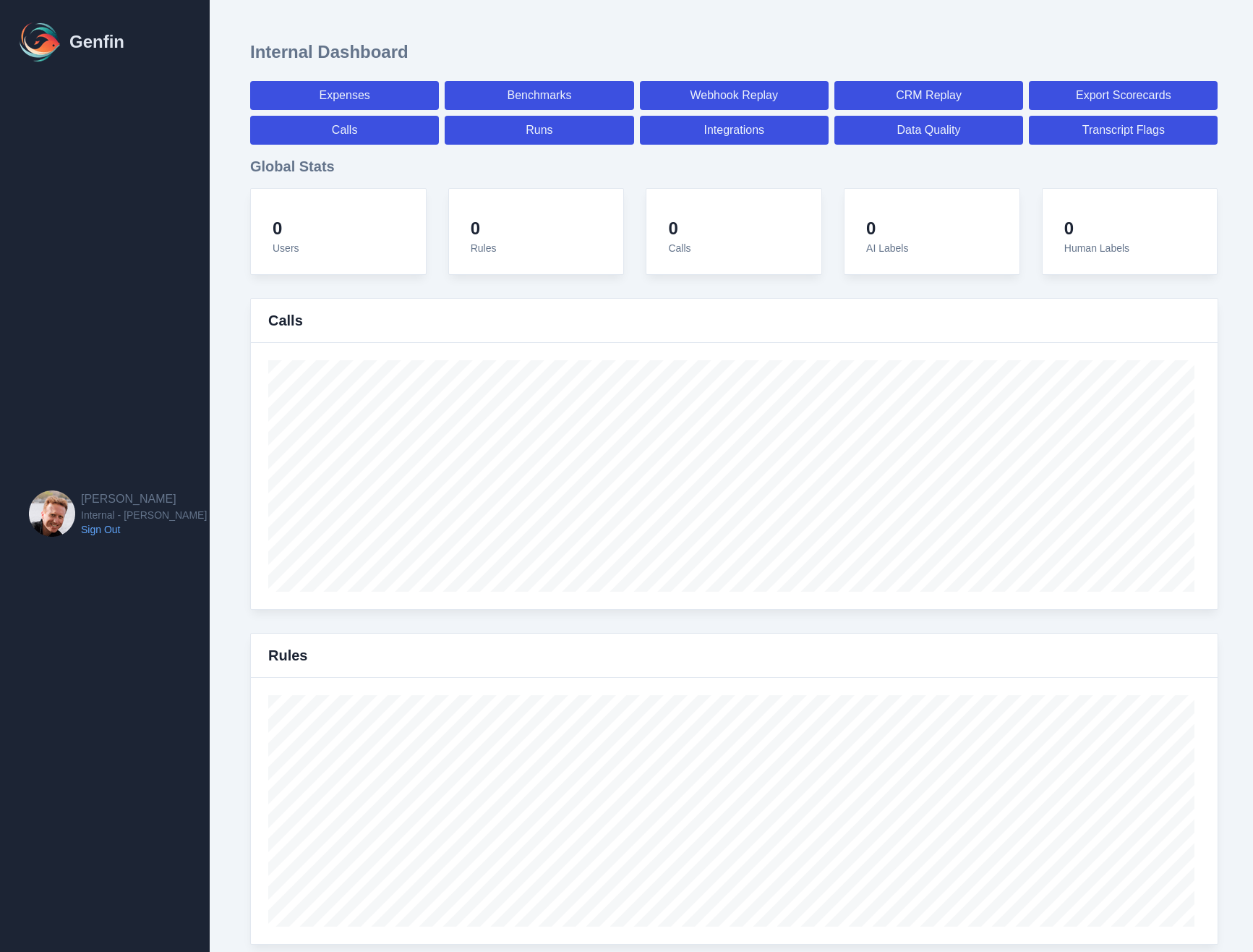
select select "7"
select select "paid"
select select "7"
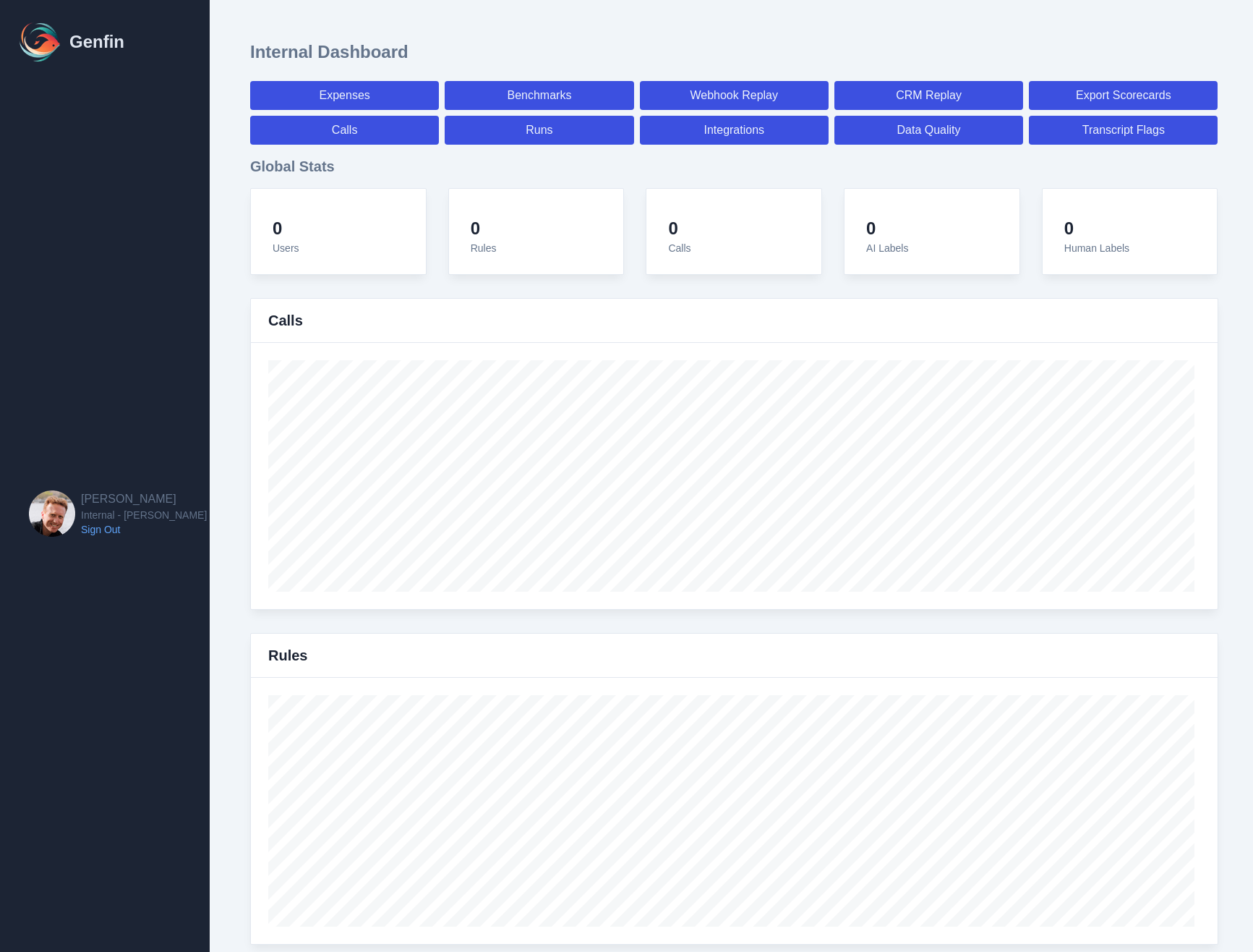
select select "7"
select select "paid"
select select "7"
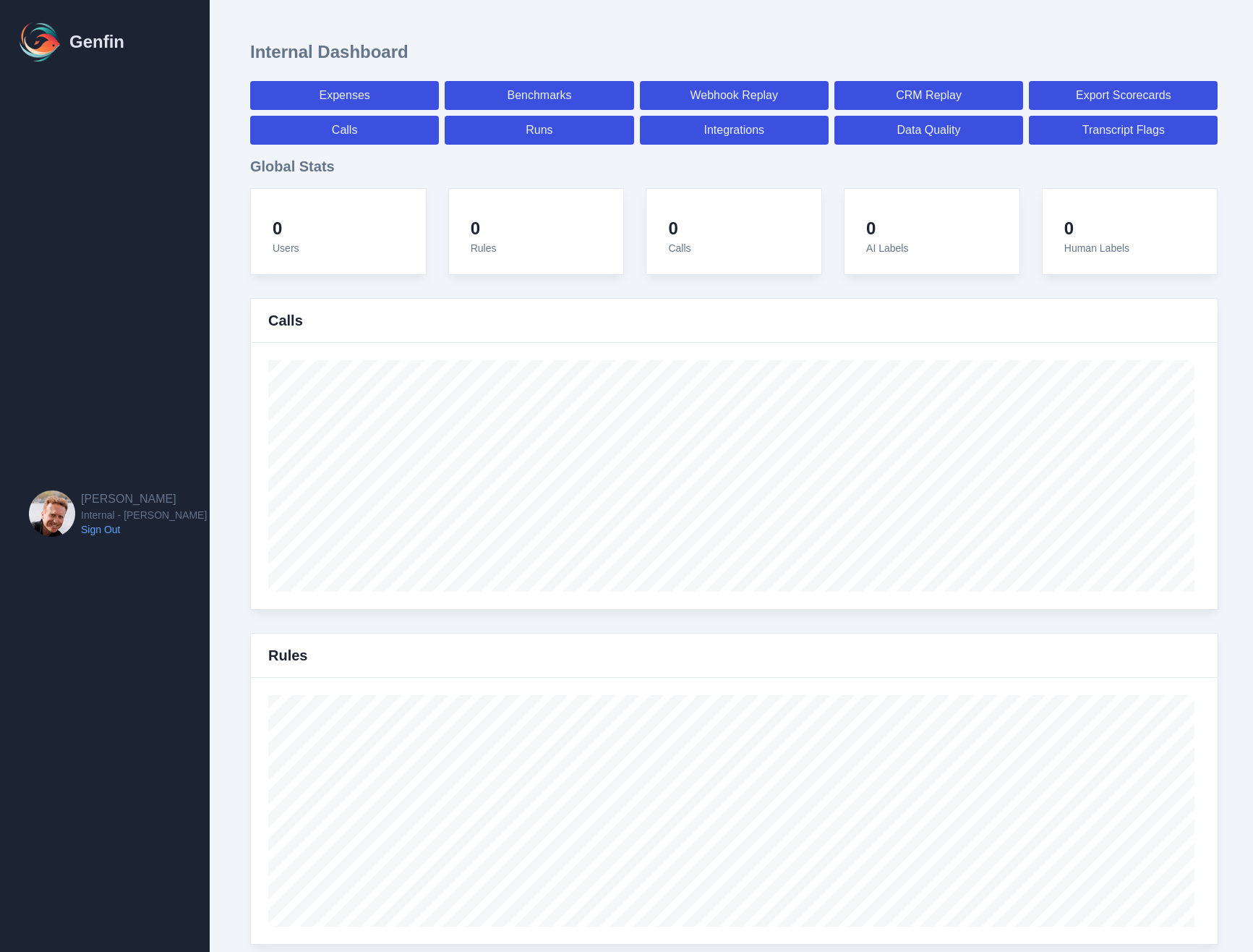
select select "7"
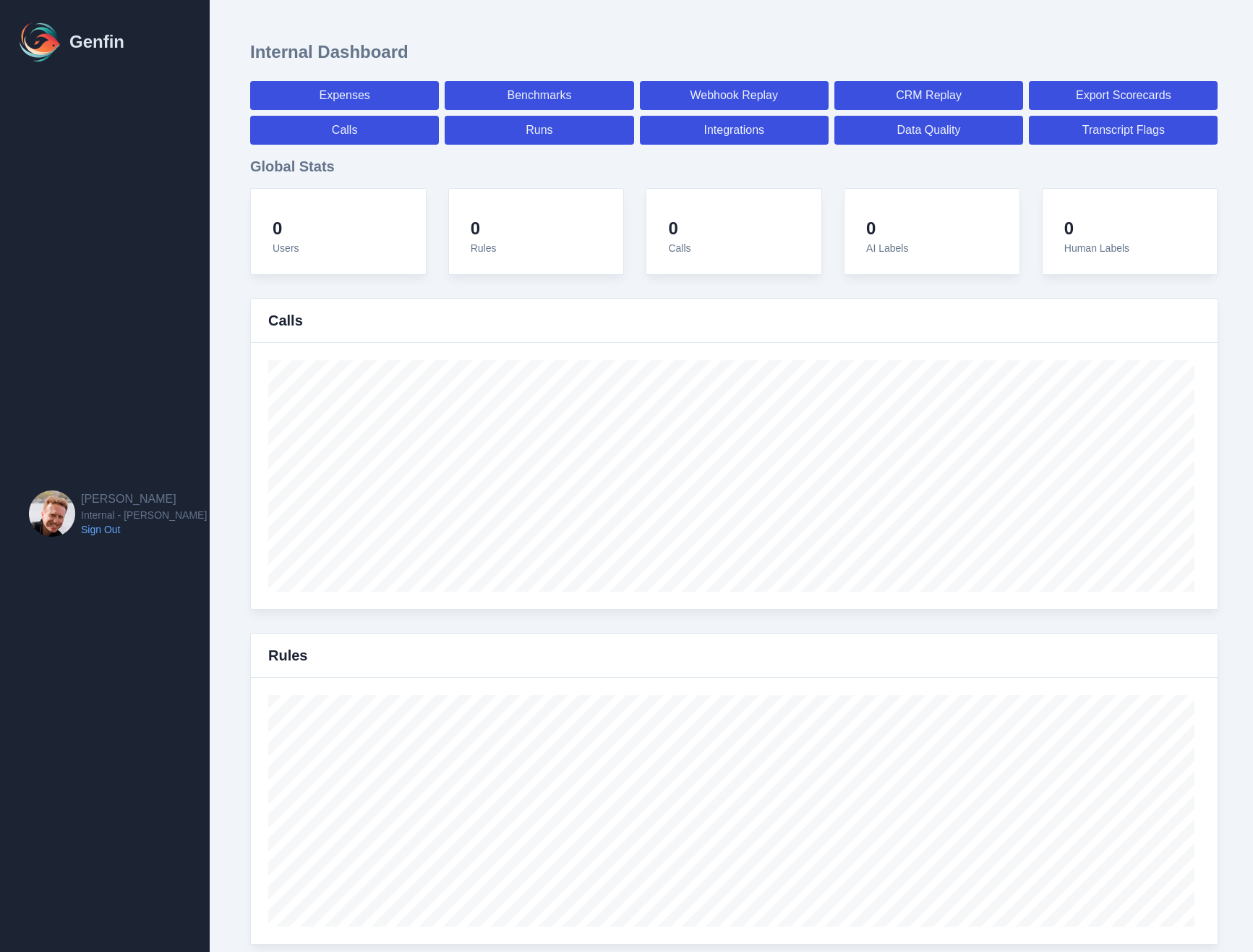
select select "paid"
select select "7"
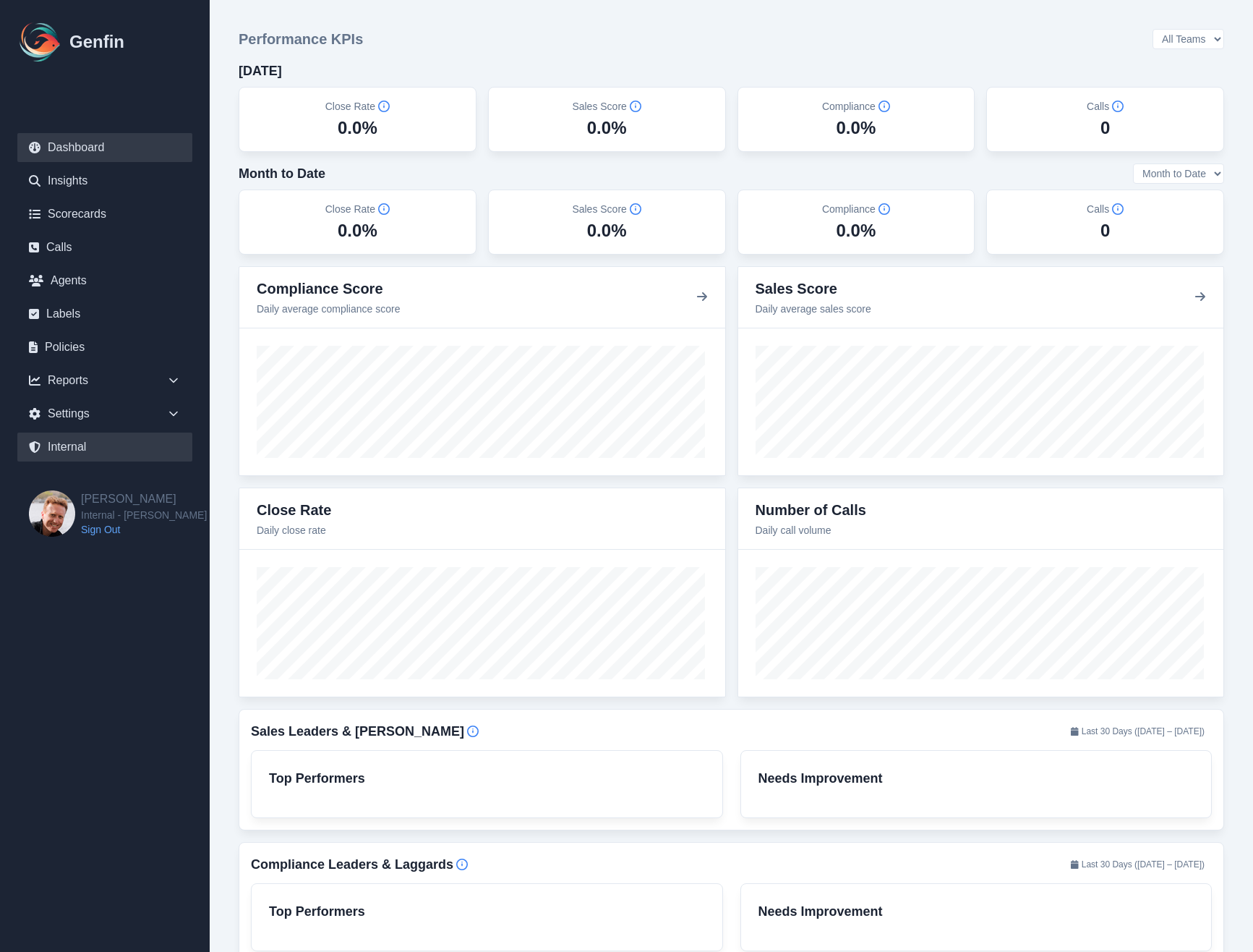
click at [50, 451] on link "Internal" at bounding box center [105, 446] width 175 height 29
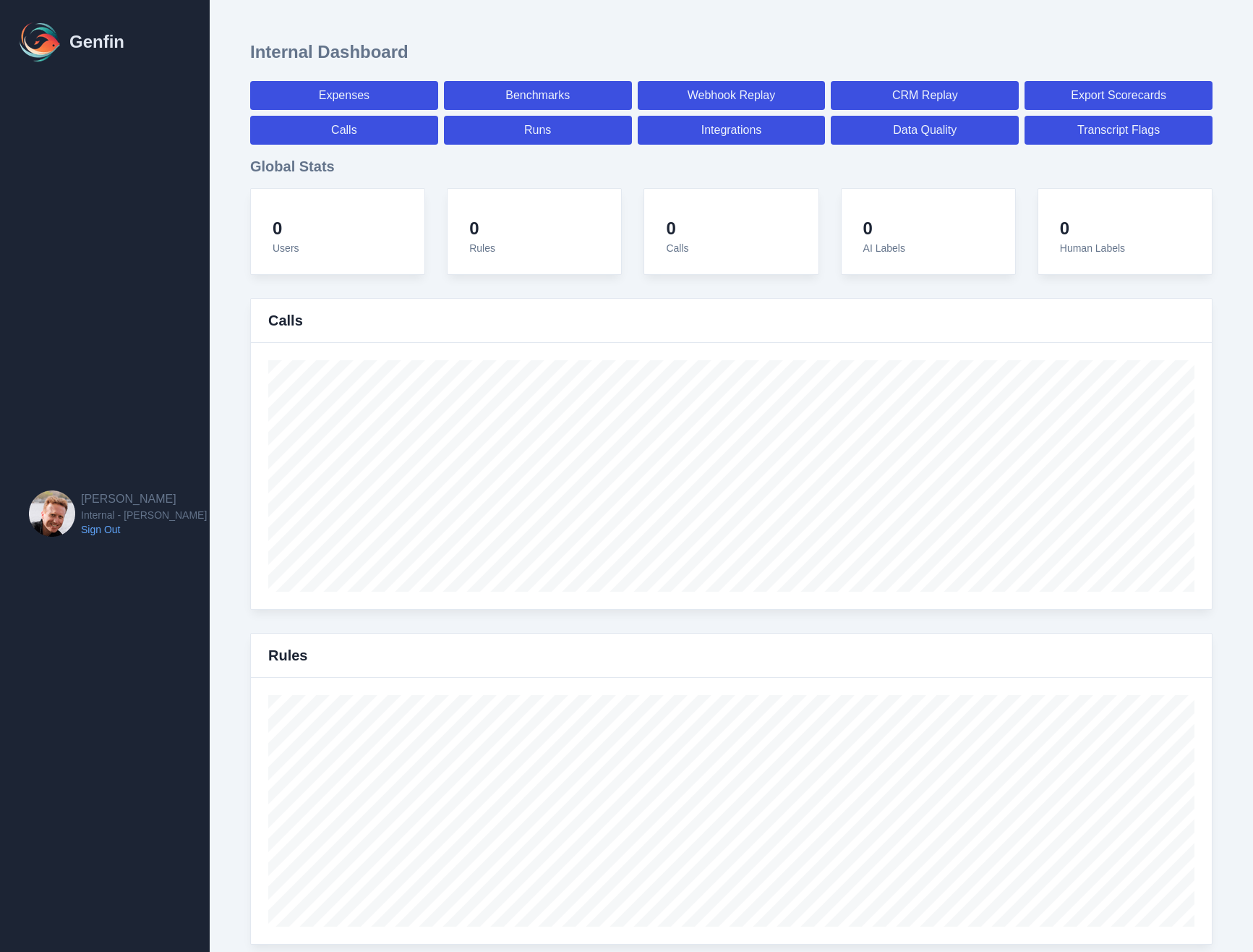
select select "paid"
select select "7"
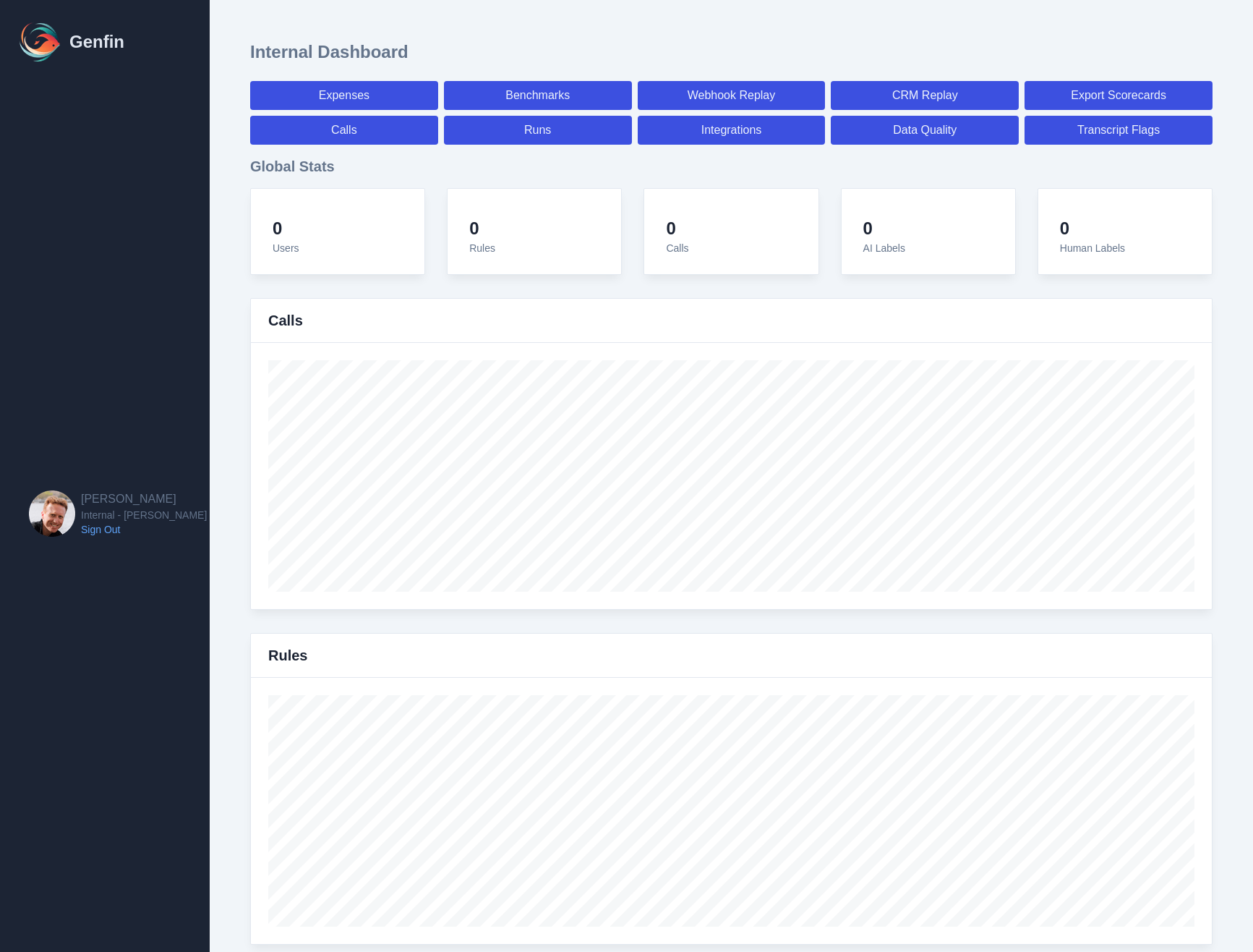
select select "paid"
select select "7"
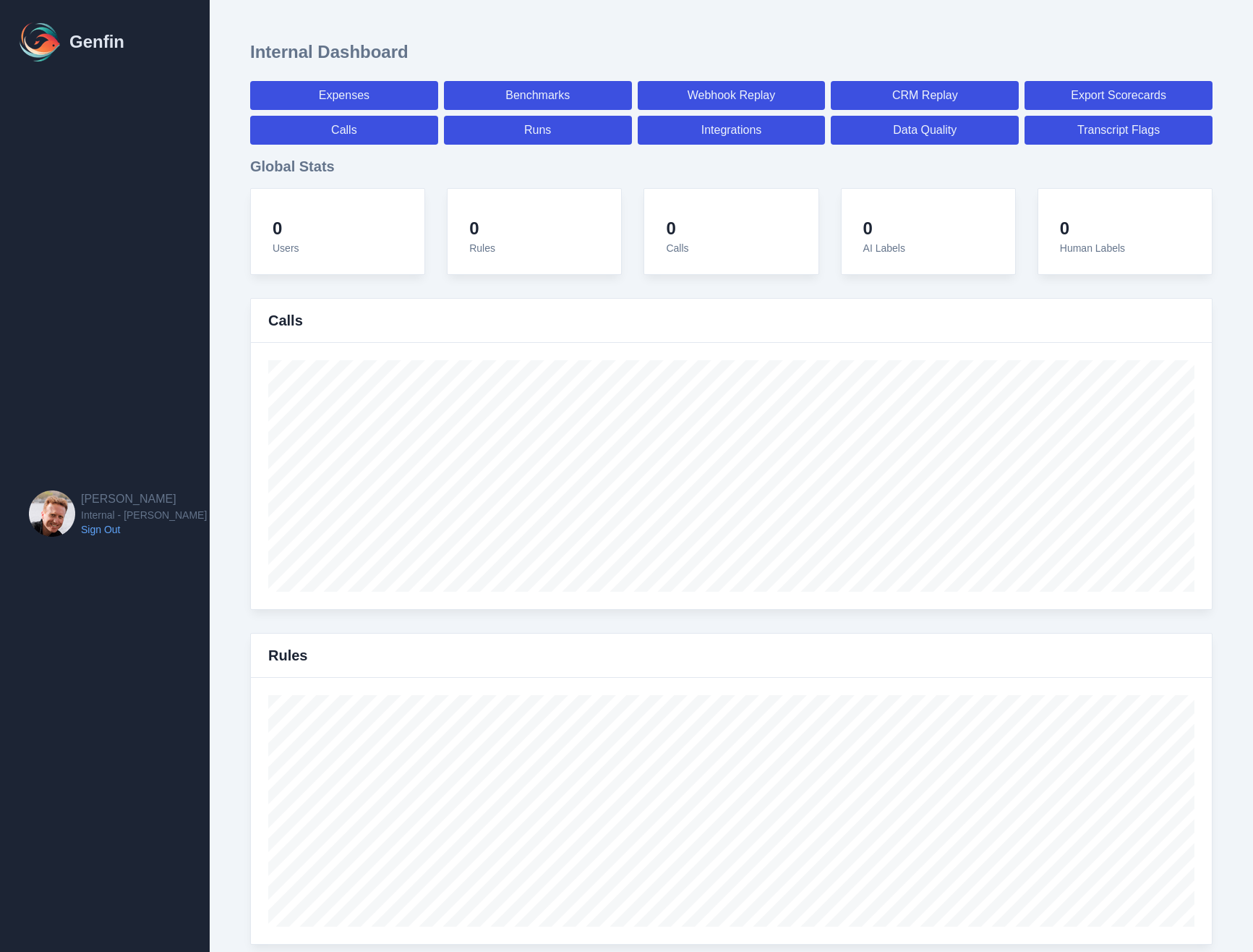
select select "7"
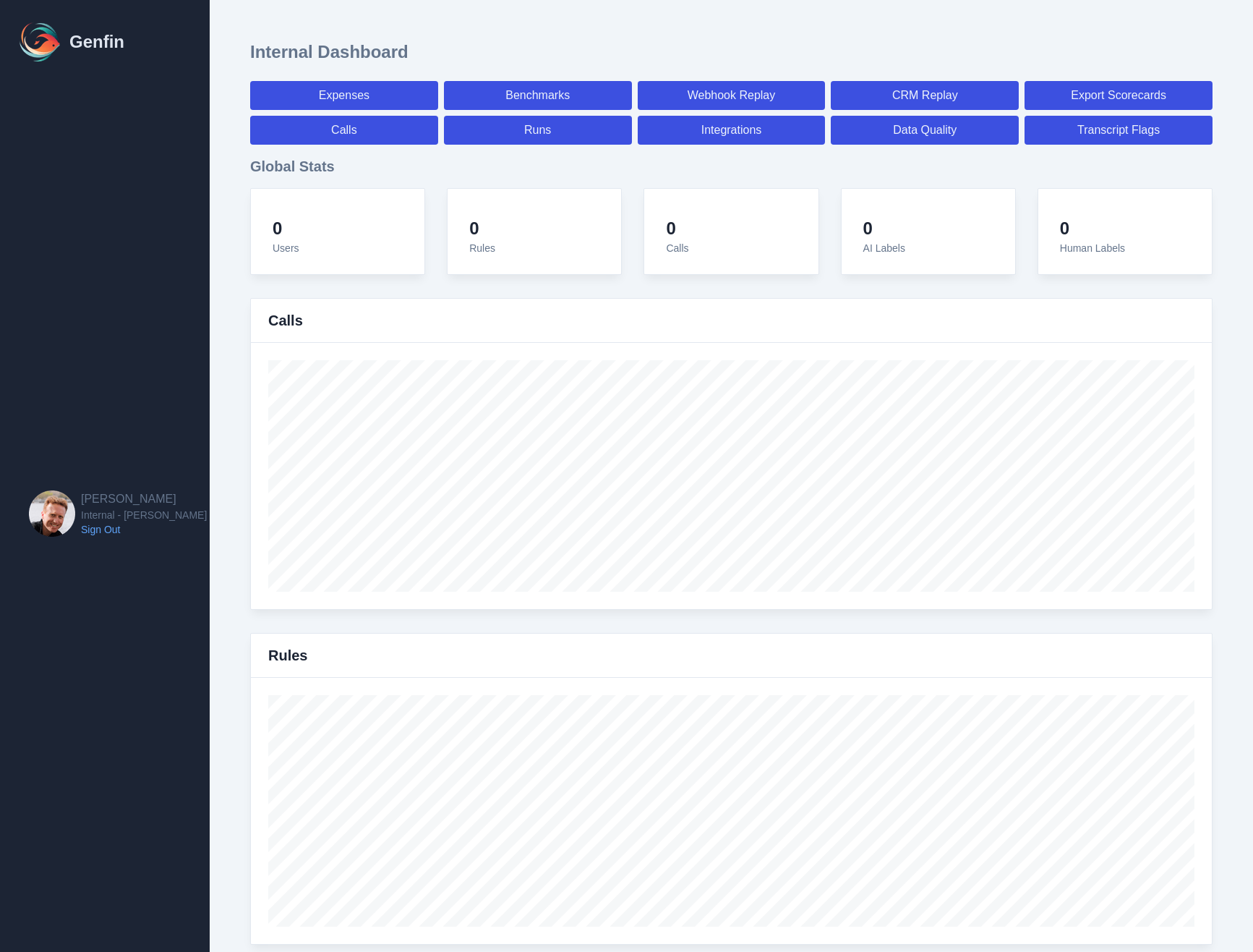
select select "7"
select select "paid"
select select "7"
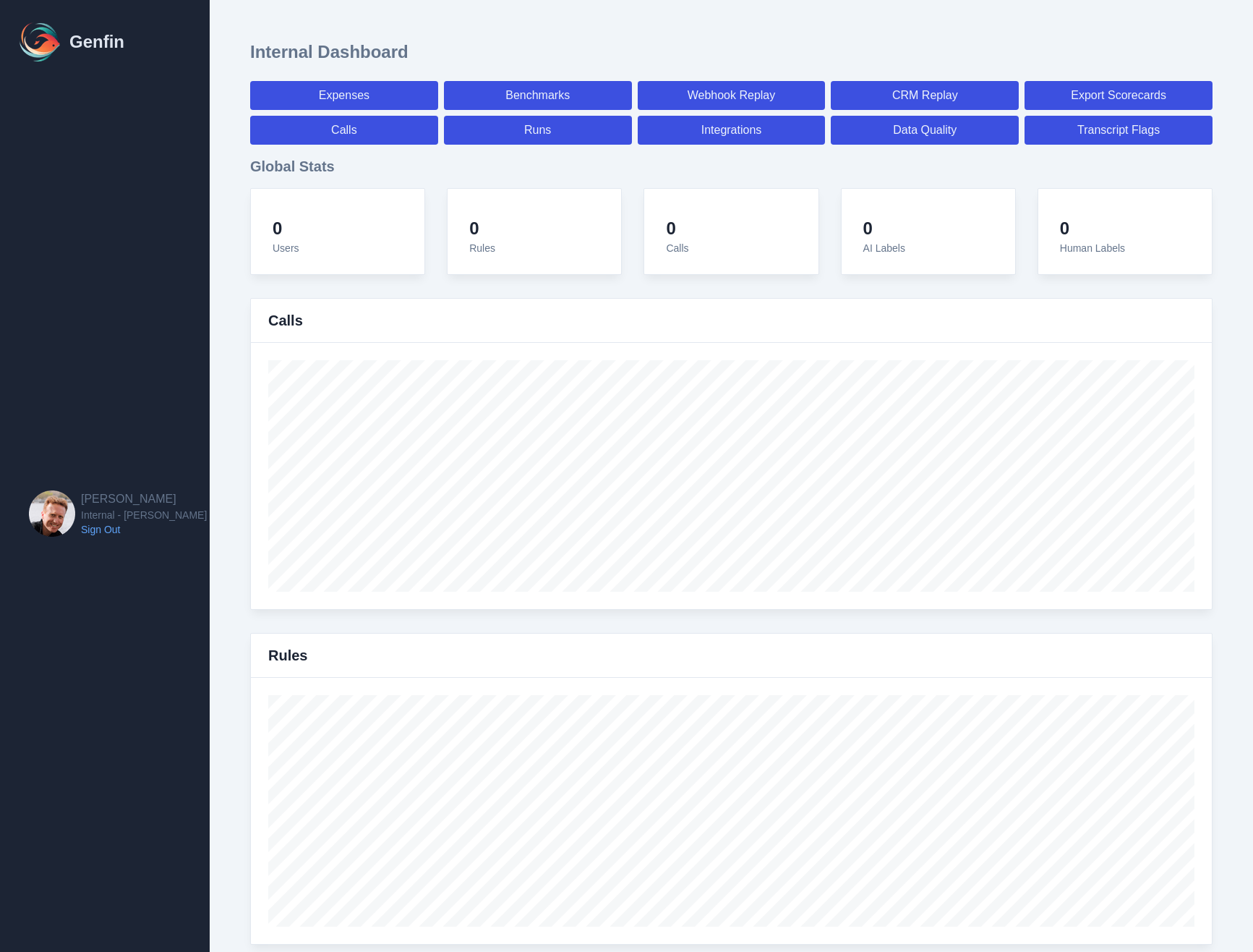
select select "7"
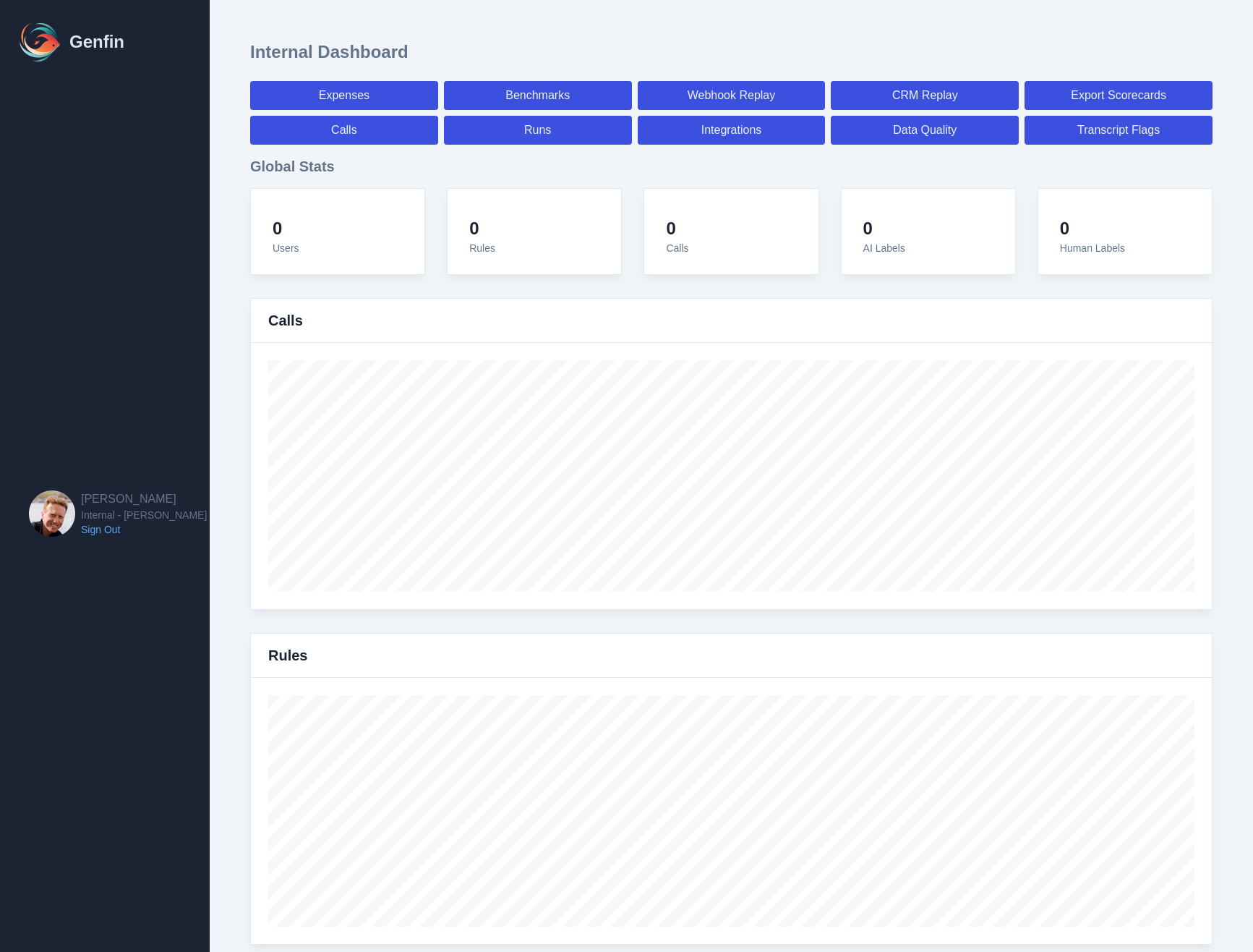
select select "7"
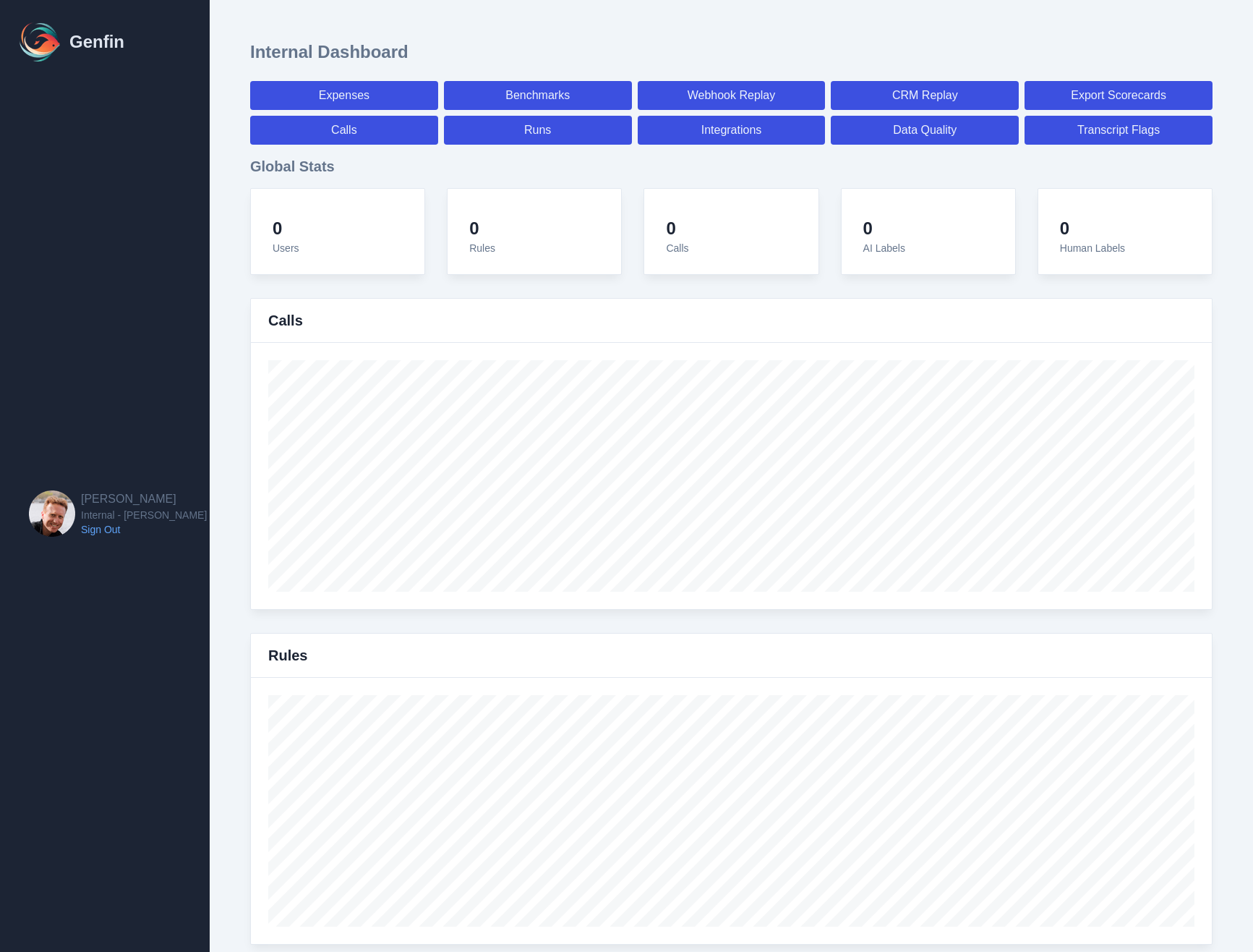
select select "7"
select select "paid"
select select "7"
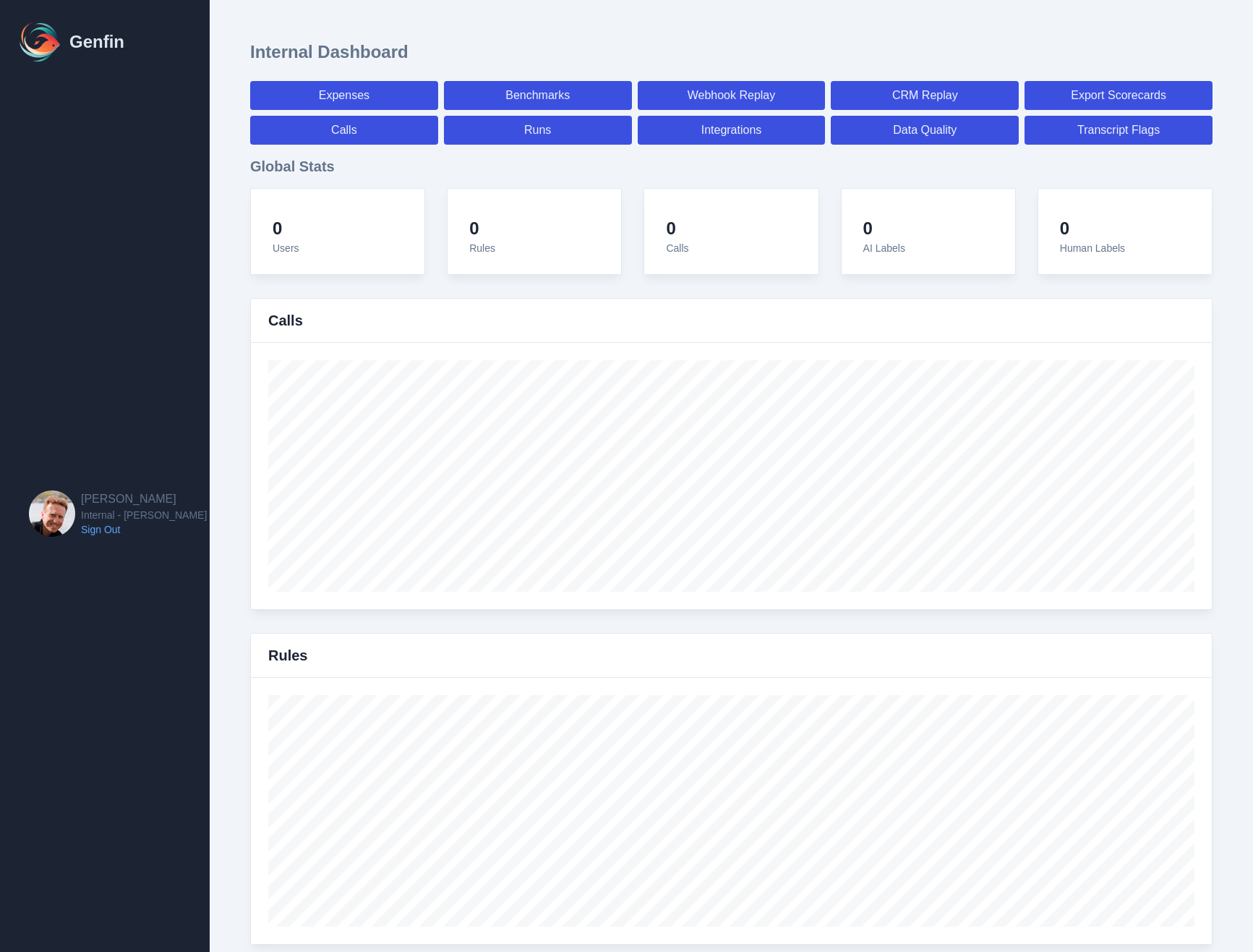
select select "7"
select select "paid"
select select "7"
select select "paid"
select select "7"
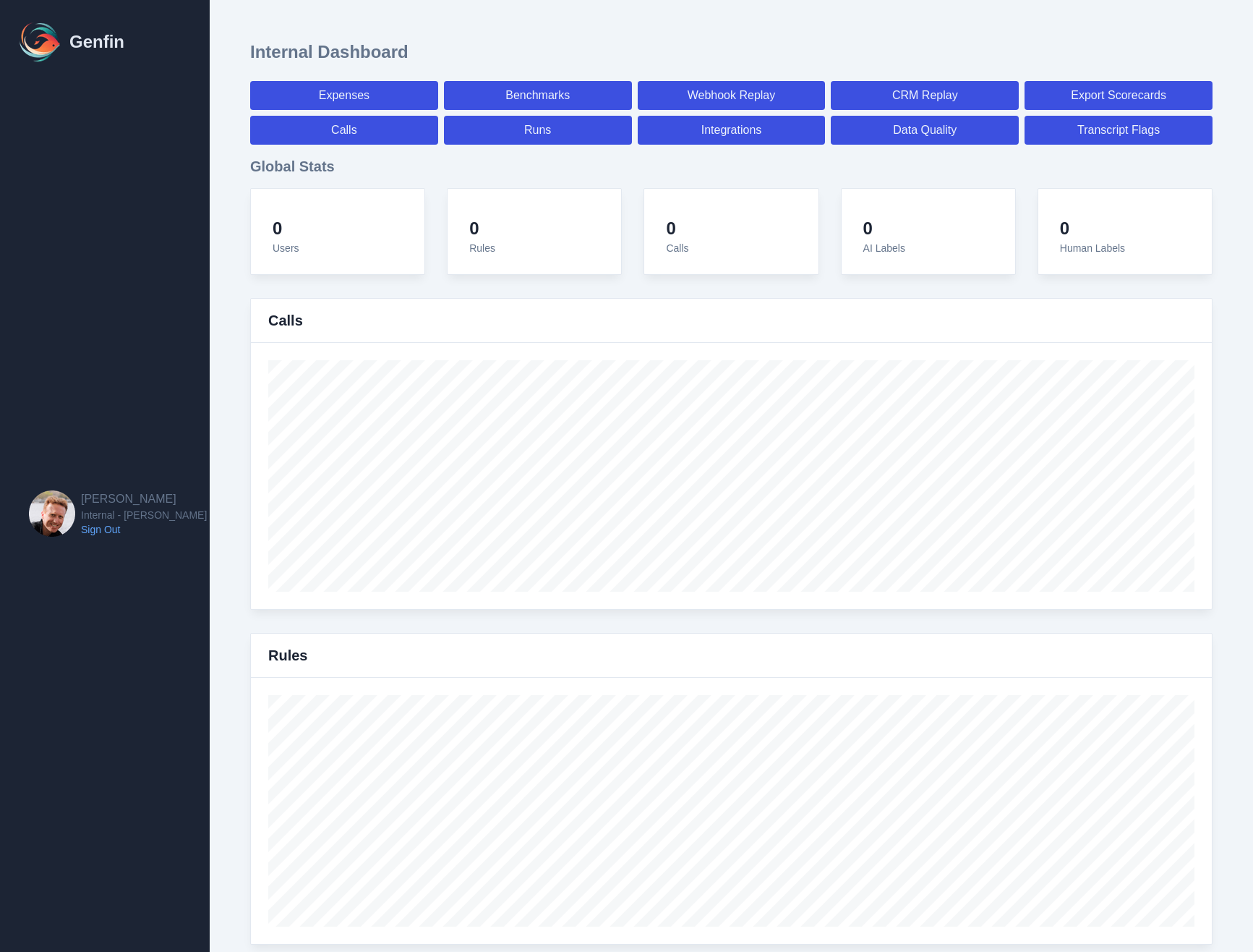
select select "paid"
select select "7"
select select "paid"
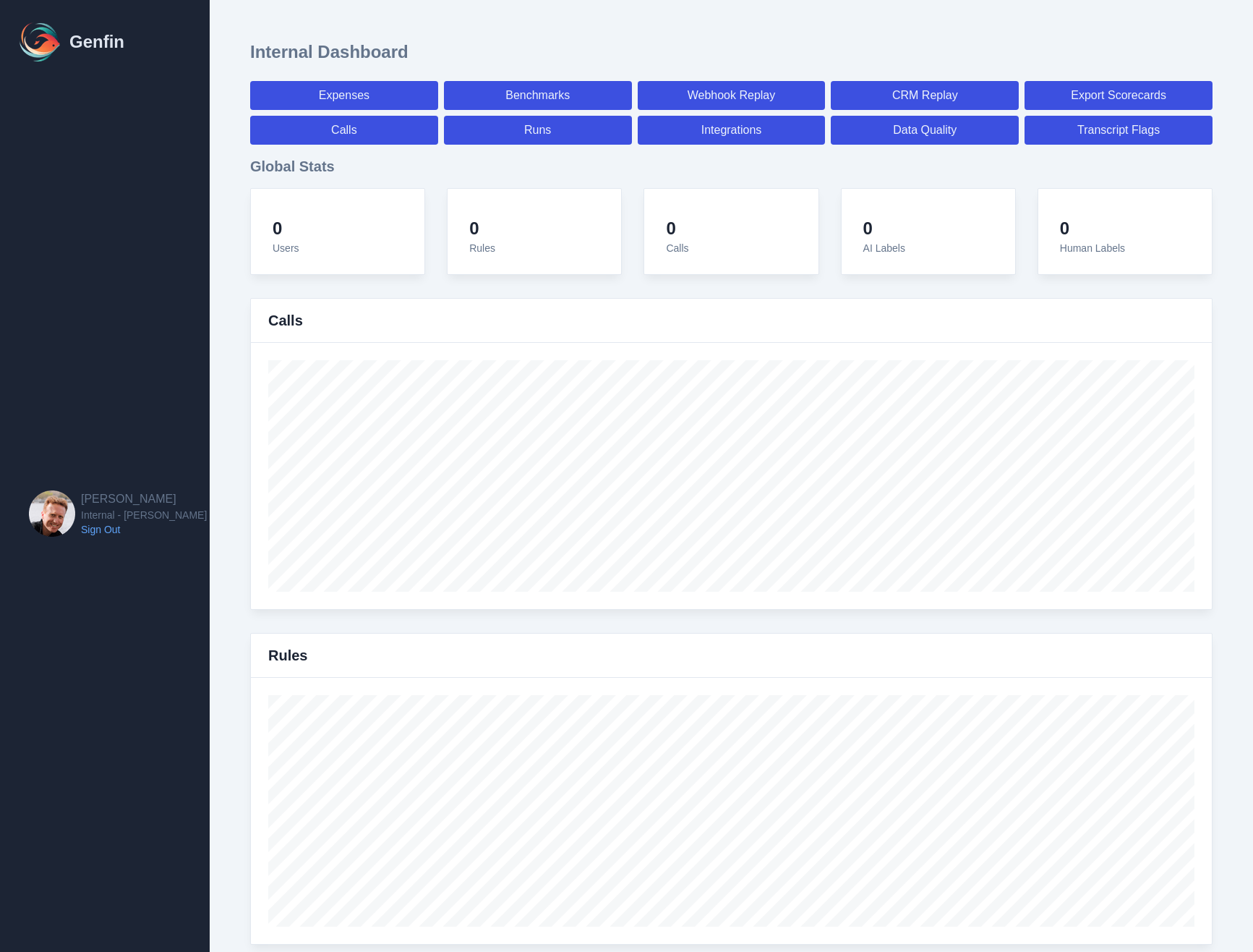
select select "7"
select select "paid"
select select "7"
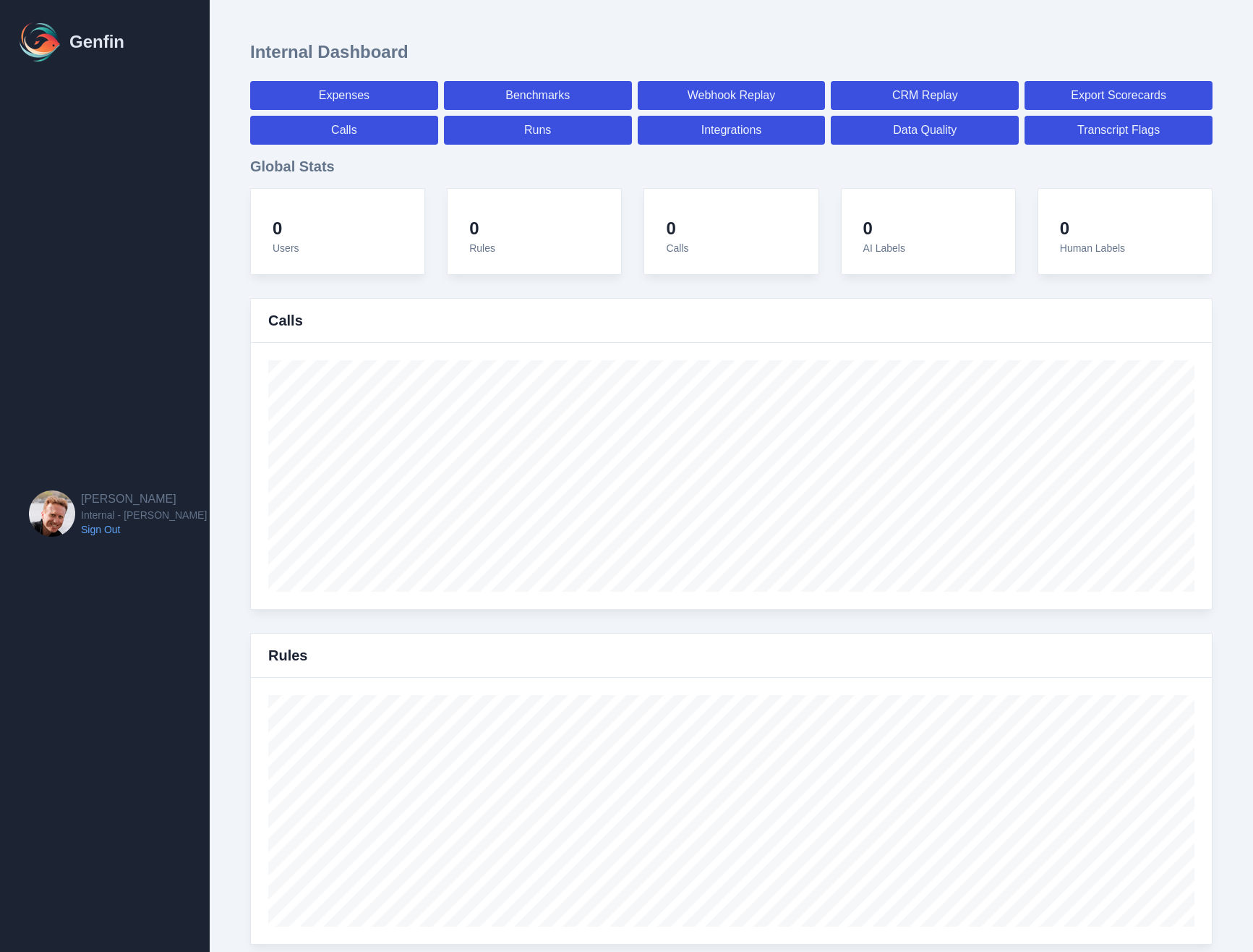
select select "7"
select select "paid"
select select "7"
select select "paid"
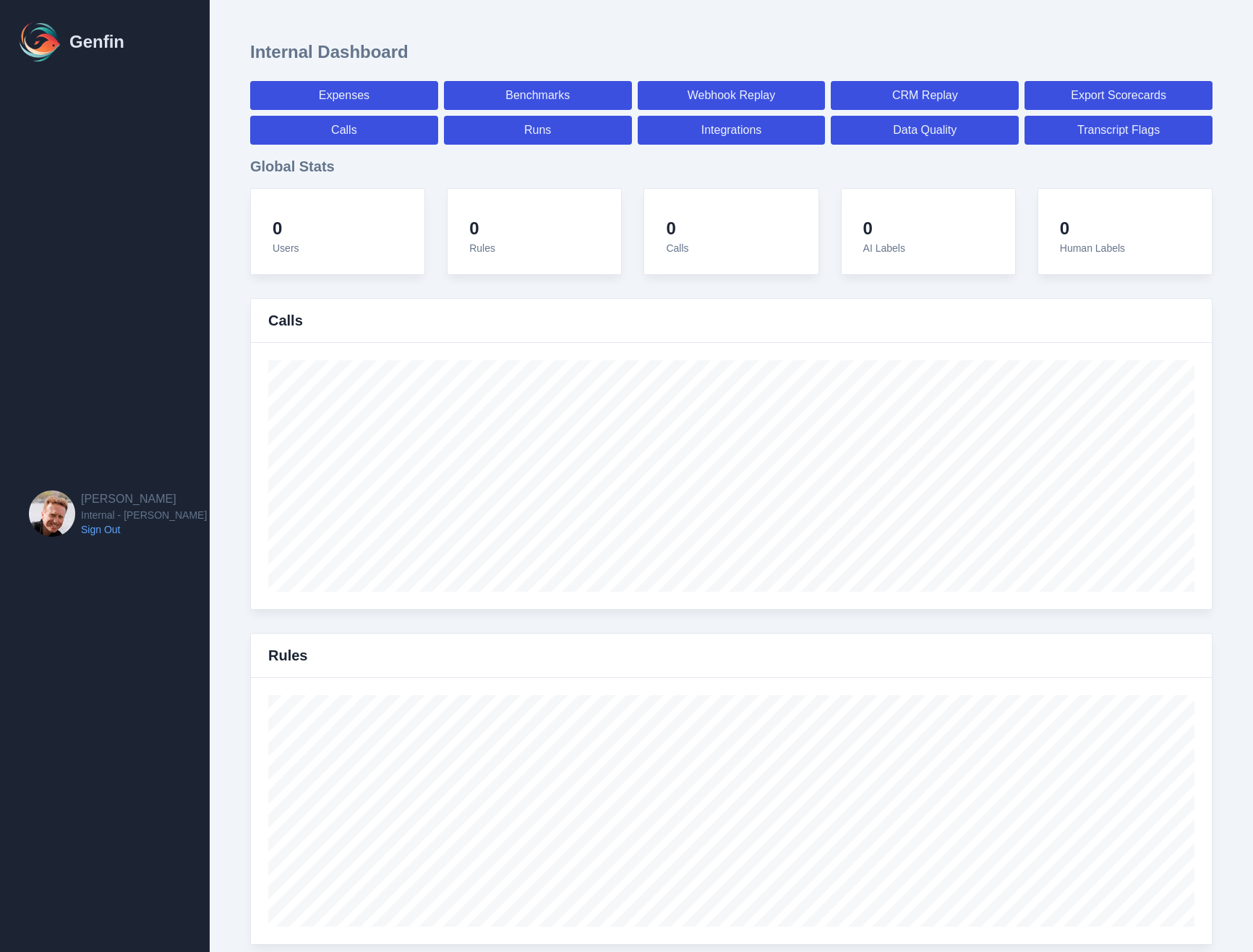
select select "7"
select select "paid"
select select "7"
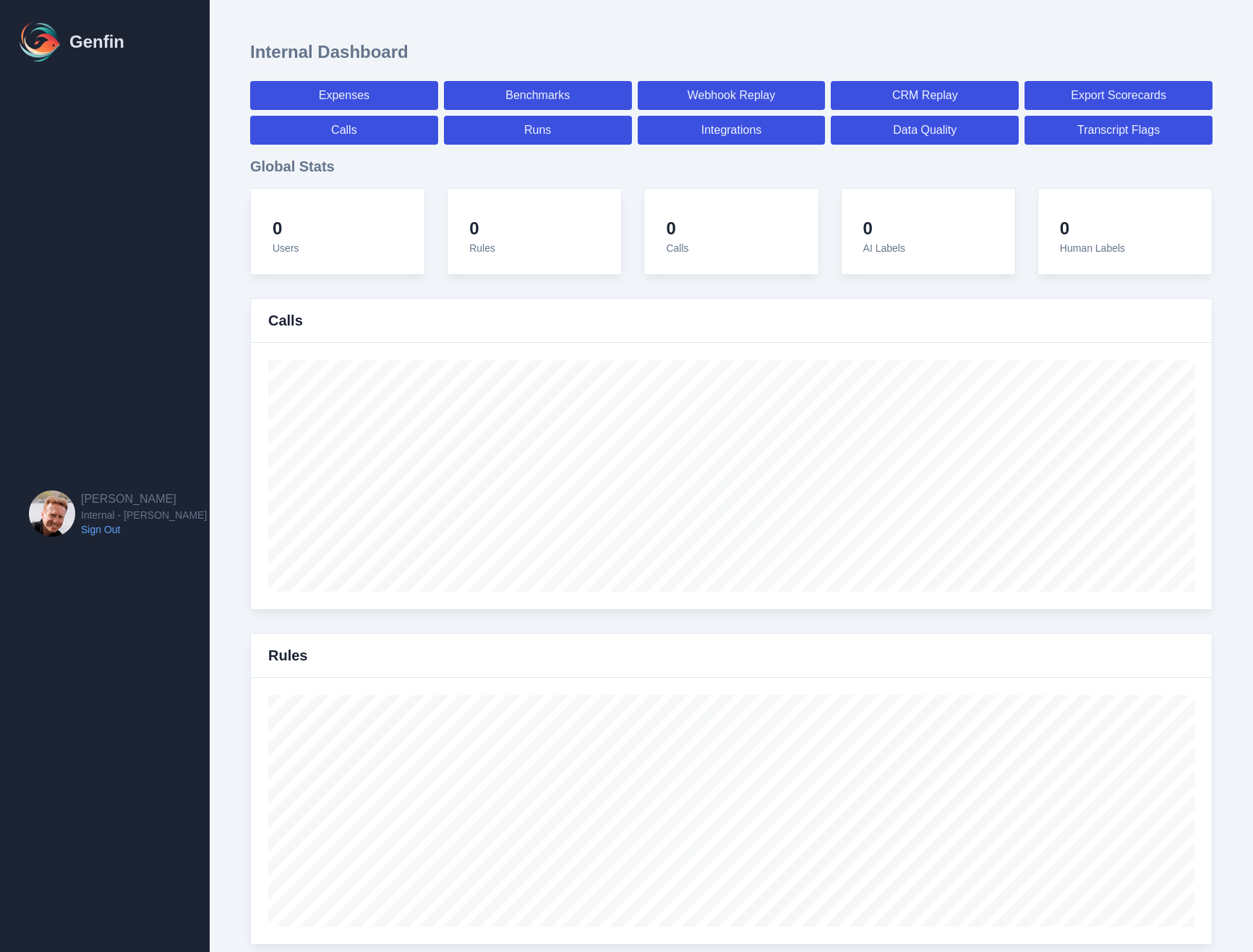
select select "7"
select select "paid"
select select "7"
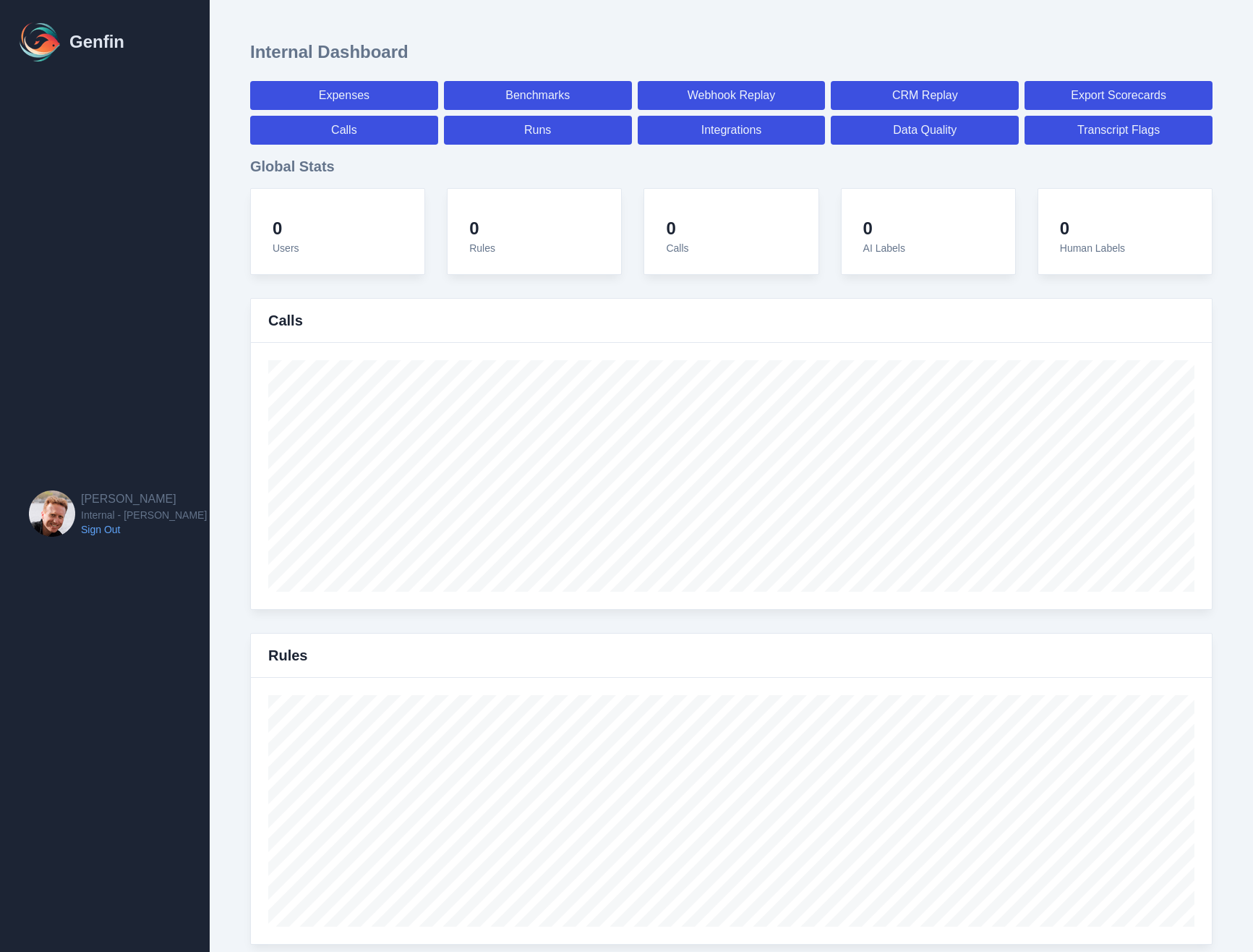
select select "7"
select select "paid"
select select "7"
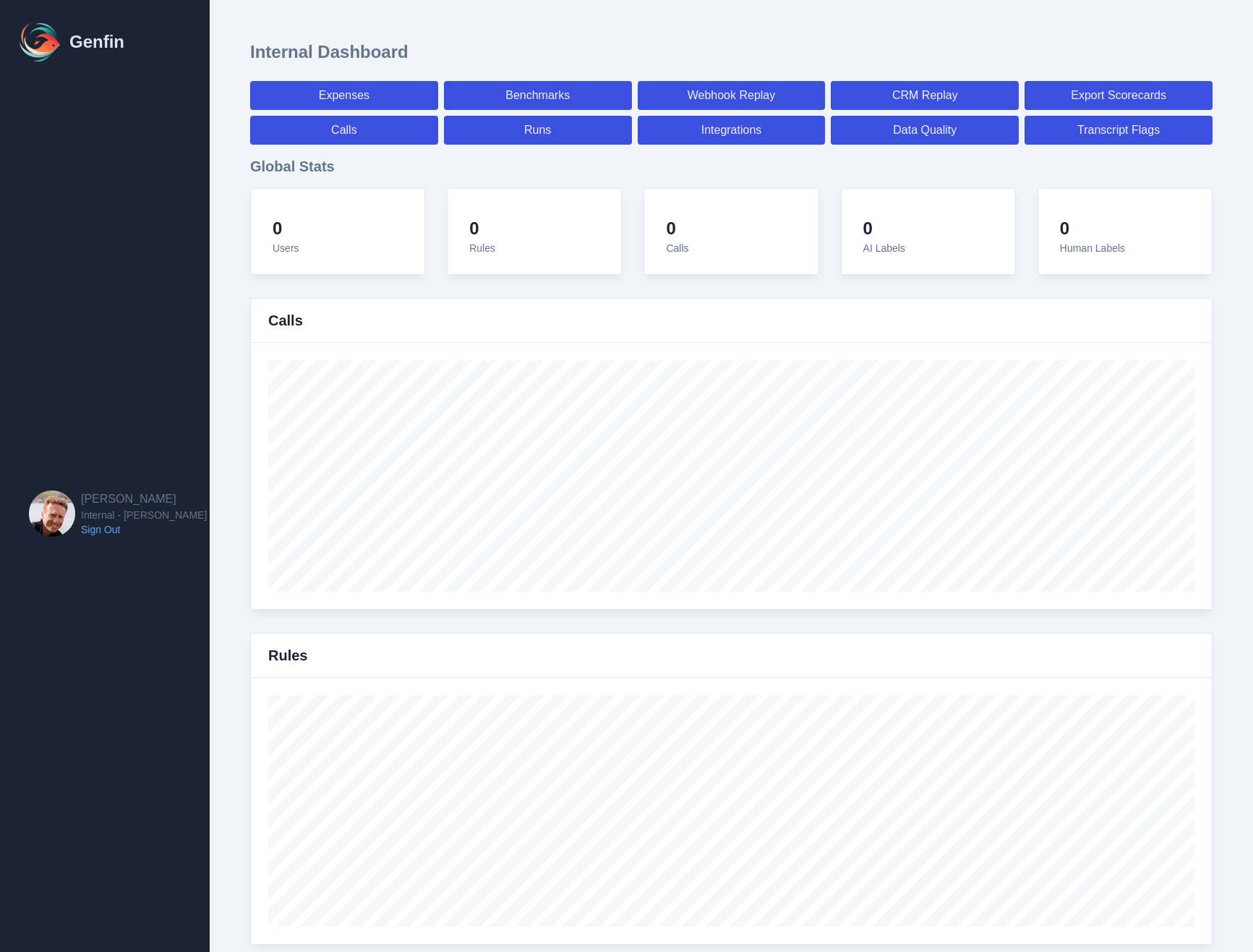
select select "7"
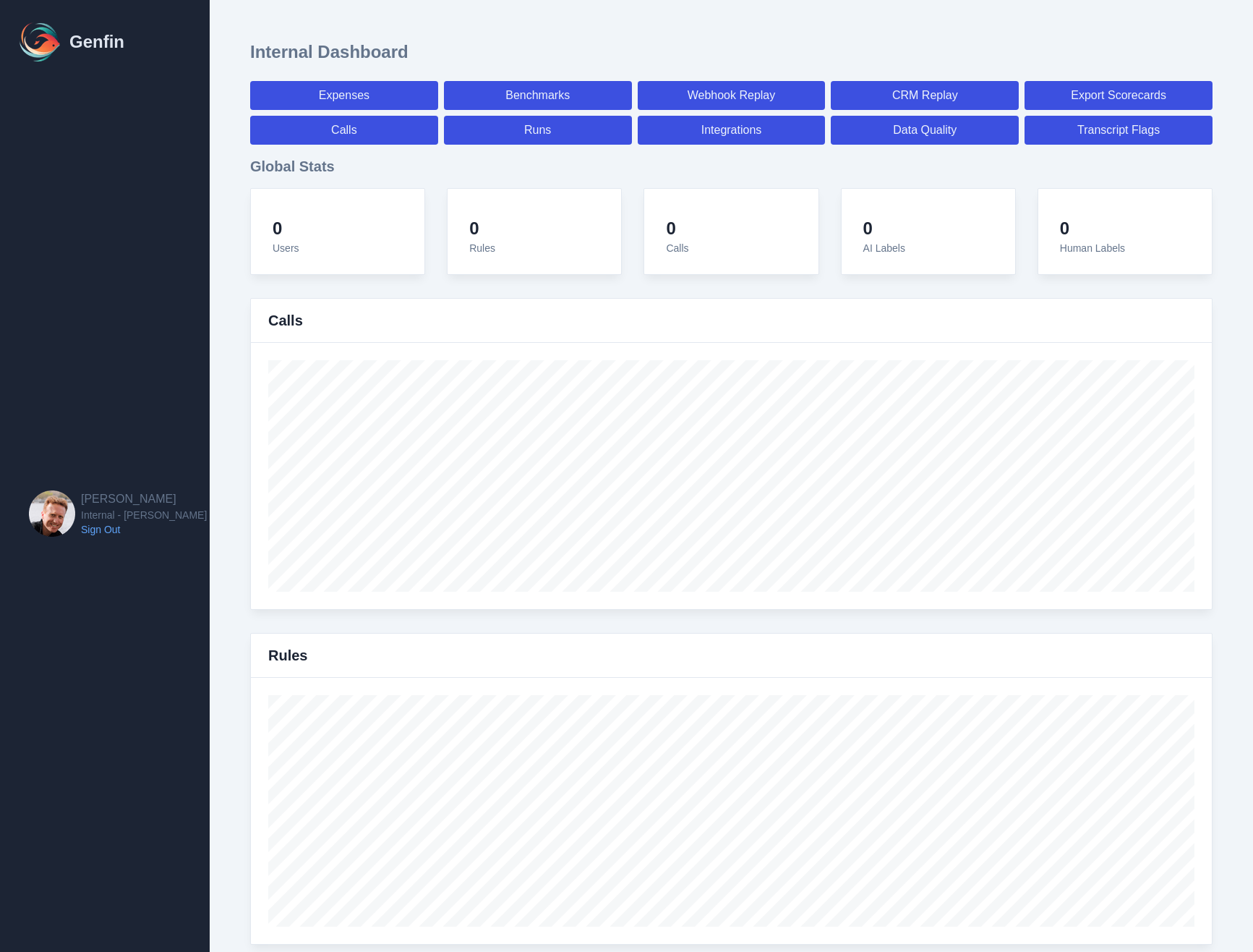
select select "paid"
select select "7"
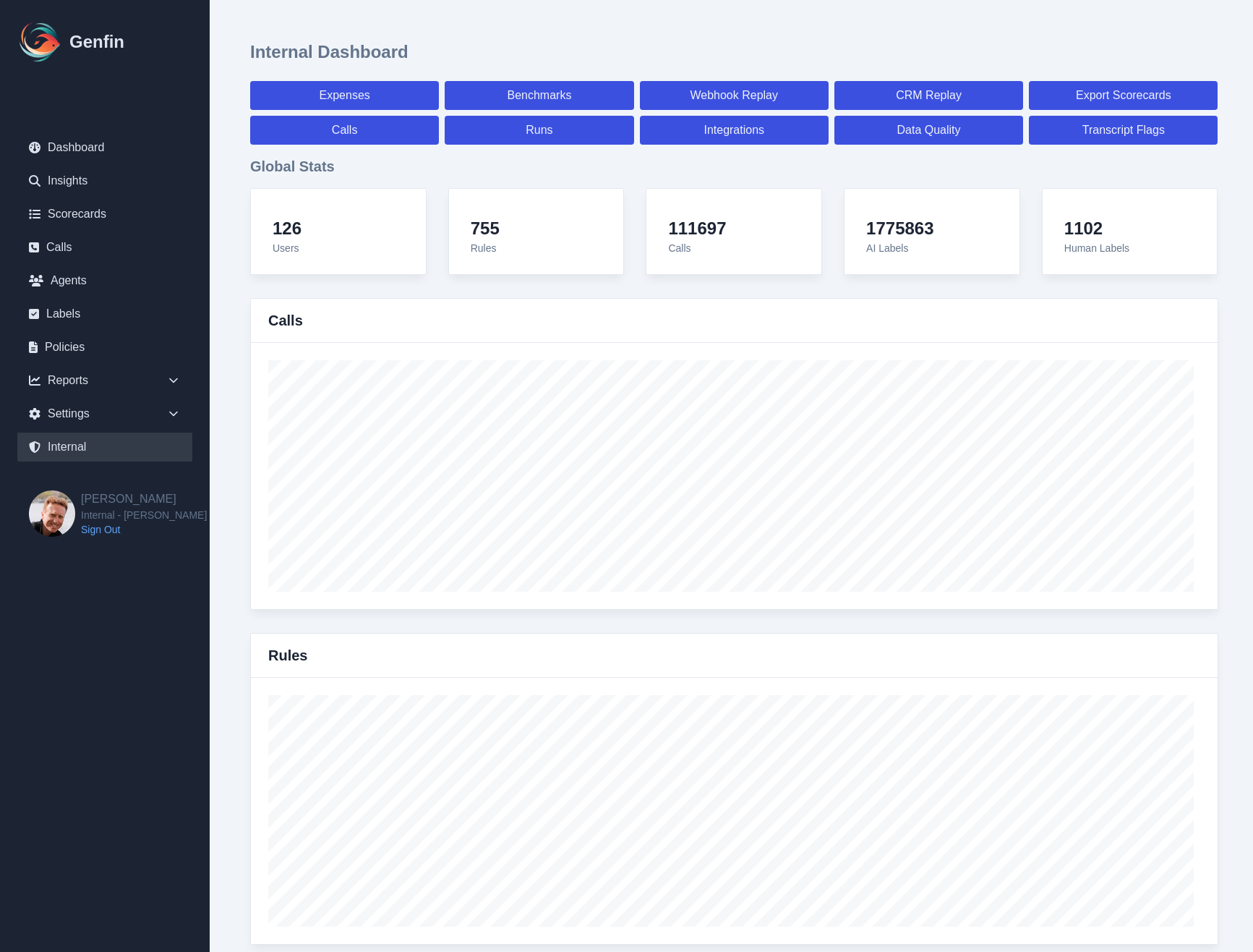
scroll to position [5026, 0]
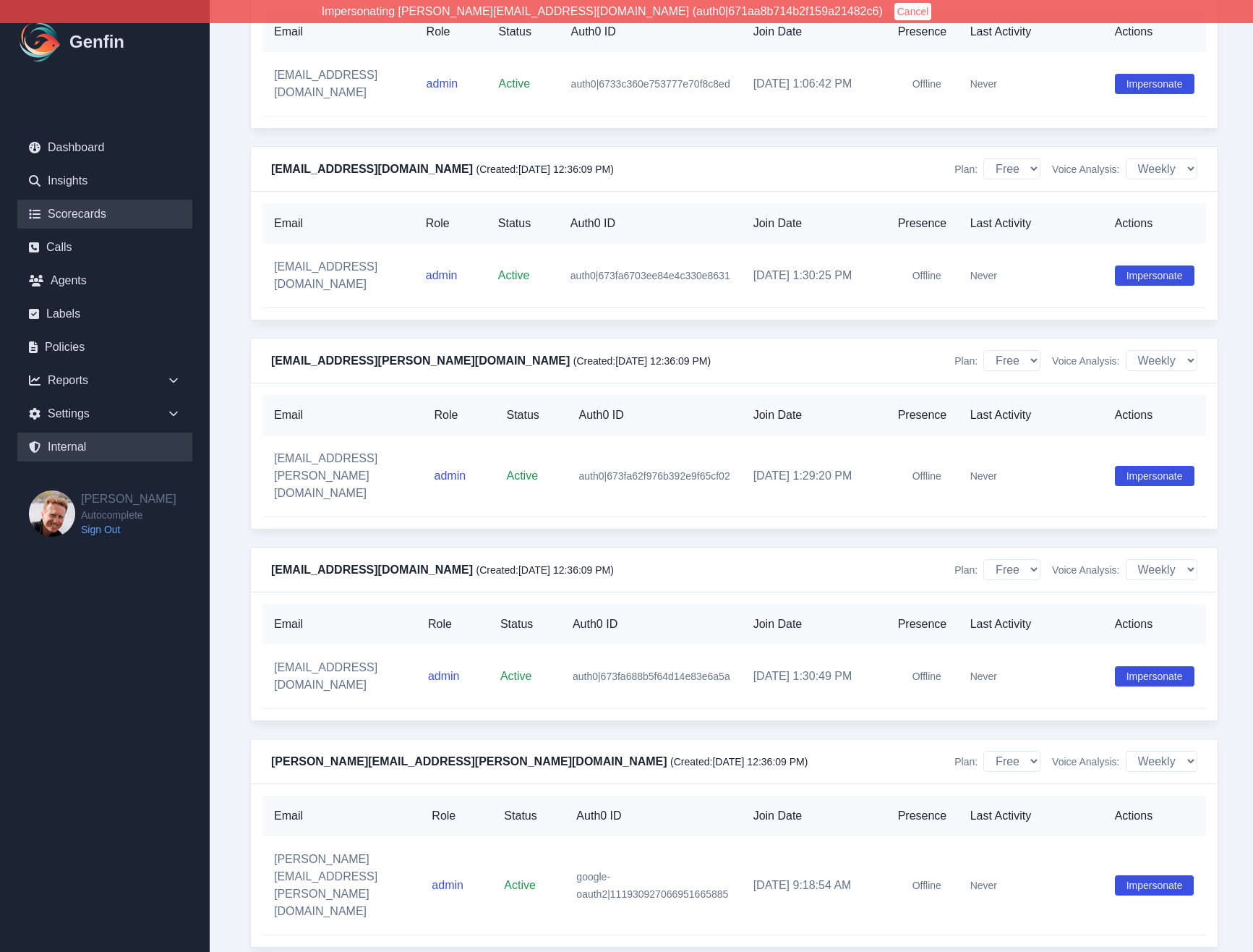
click at [76, 219] on link "Scorecards" at bounding box center [105, 213] width 175 height 29
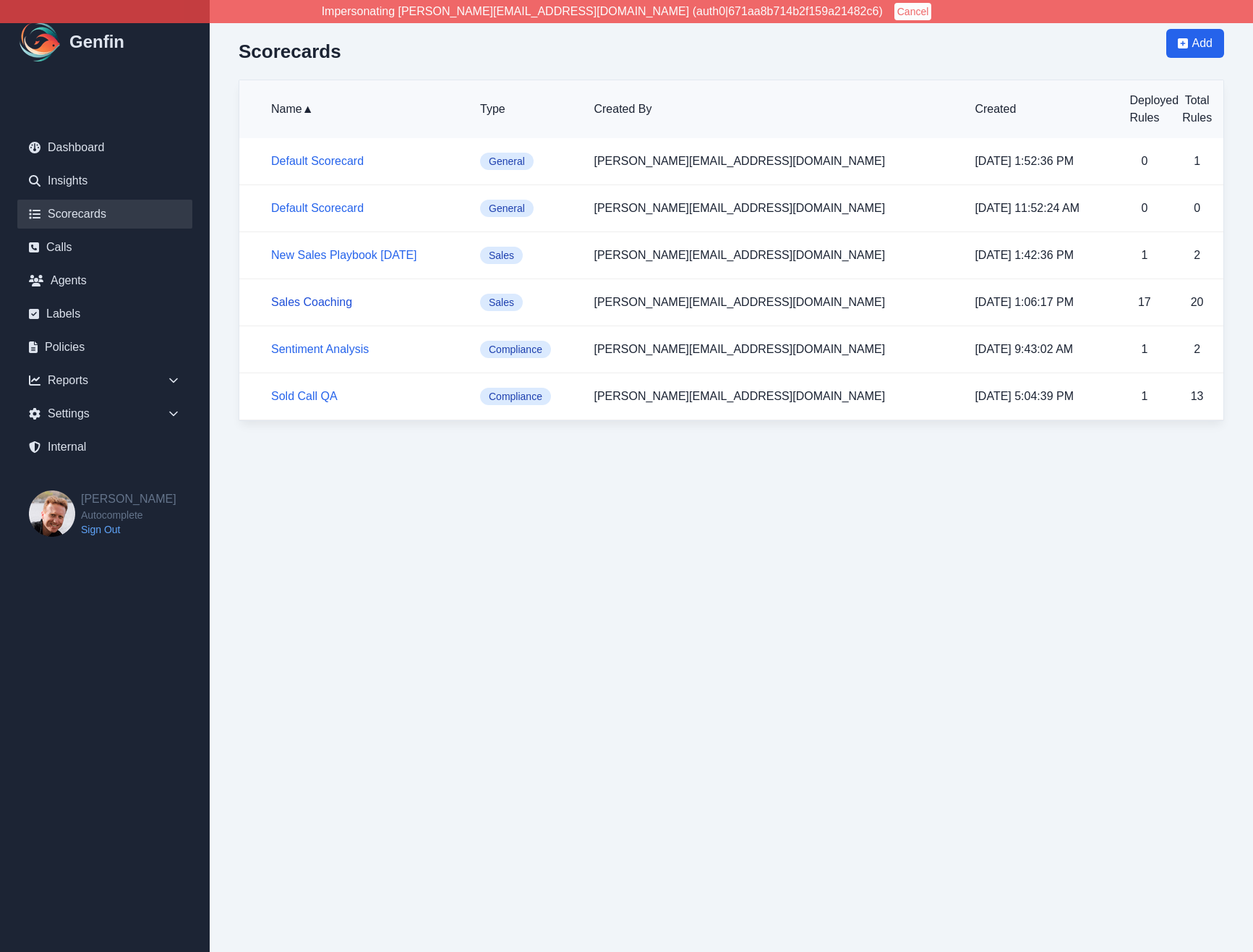
click at [327, 303] on link "Sales Coaching" at bounding box center [312, 302] width 81 height 12
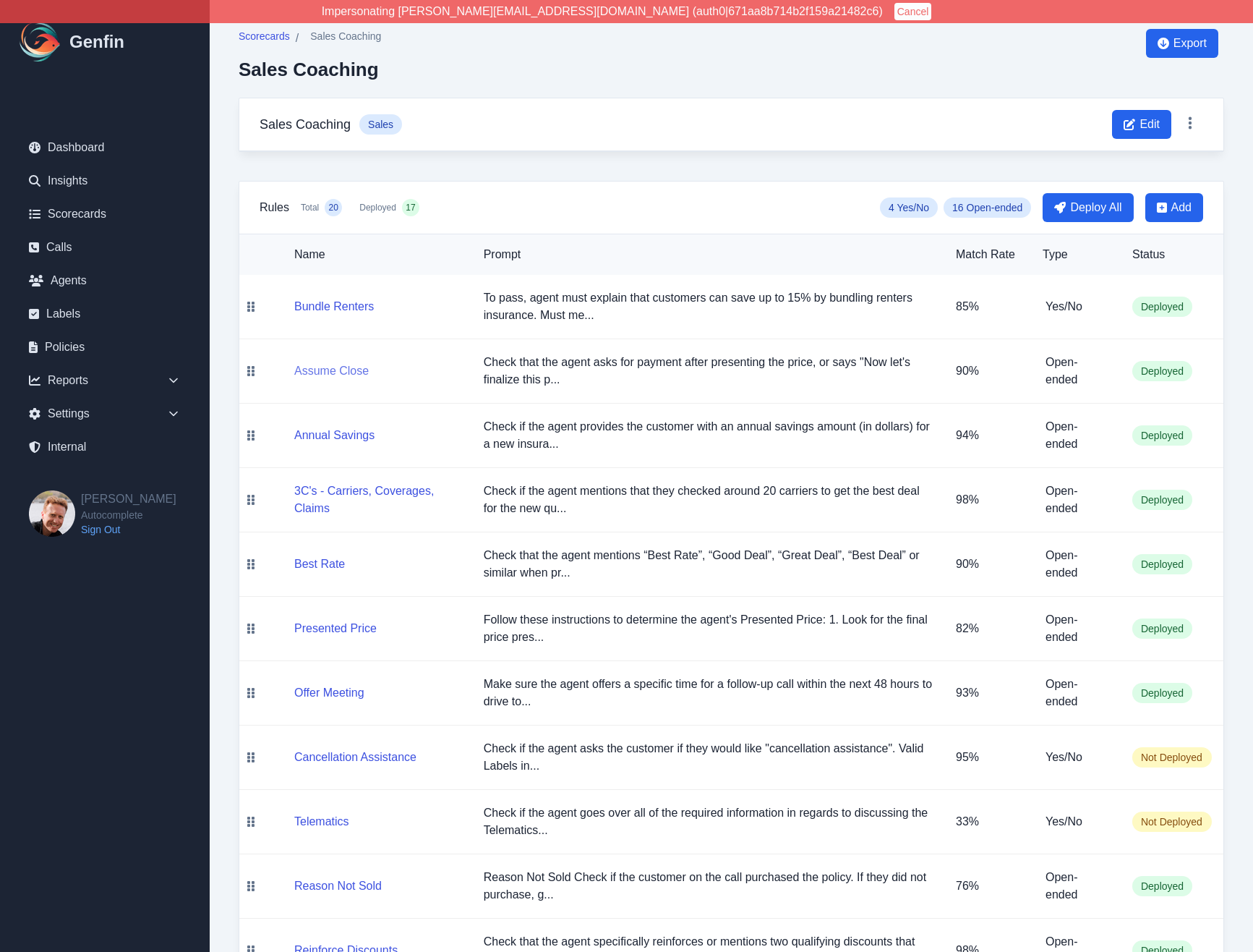
click at [333, 369] on button "Assume Close" at bounding box center [331, 371] width 74 height 17
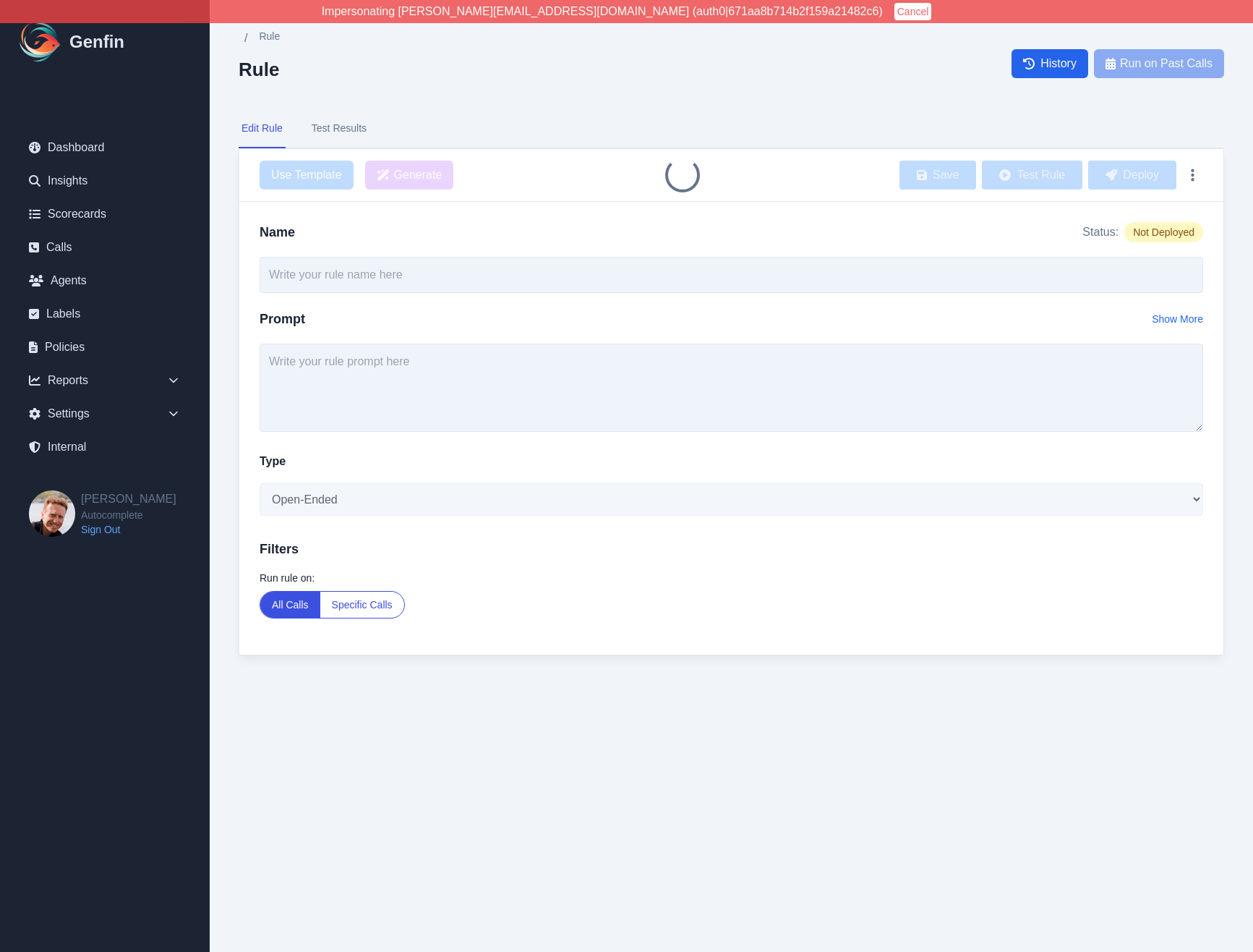
type input "Assume Close"
type textarea "Check that the agent asks for payment after presenting the price, or says "Now …"
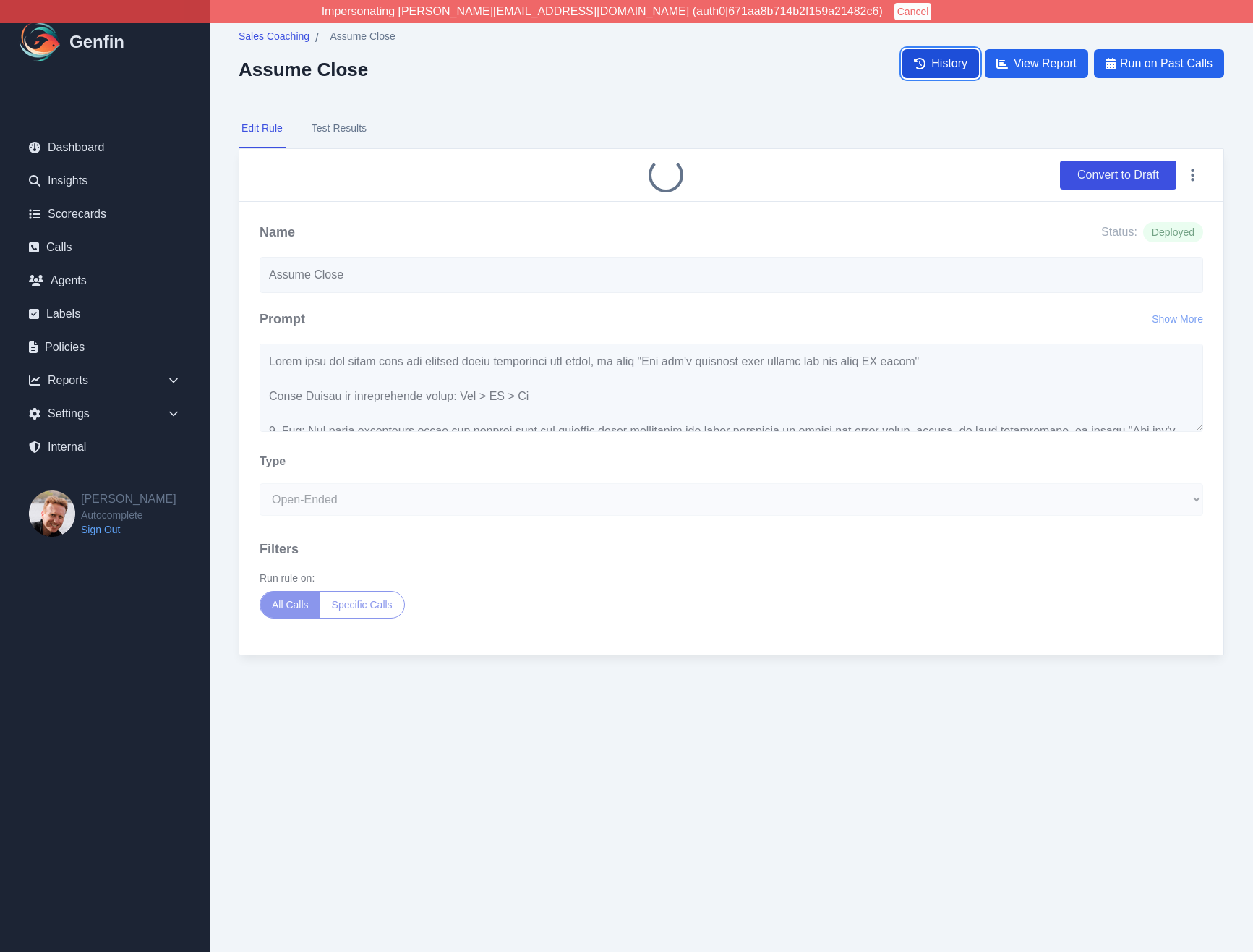
click at [938, 62] on span "History" at bounding box center [950, 63] width 36 height 17
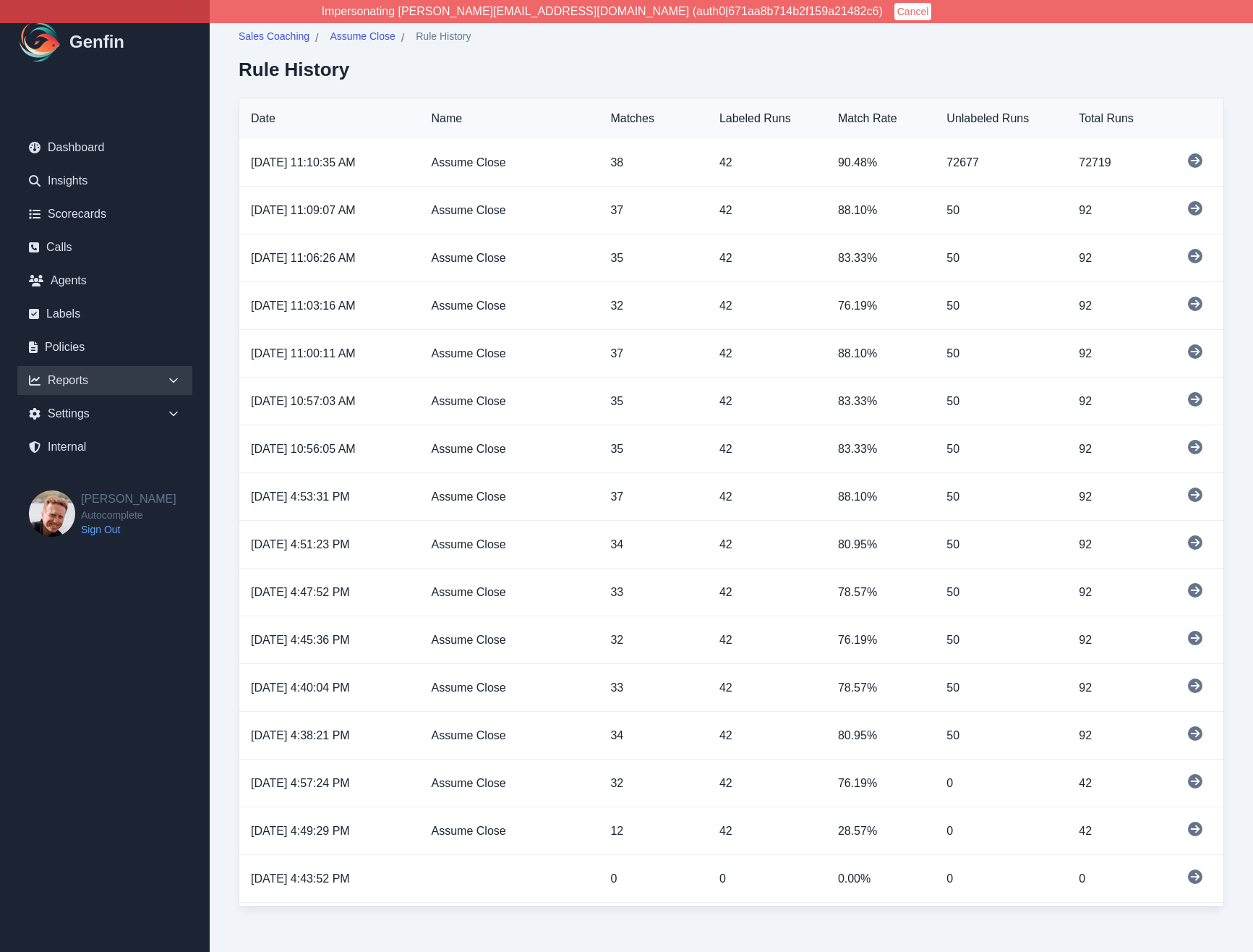
click at [76, 379] on div "Reports" at bounding box center [105, 381] width 175 height 29
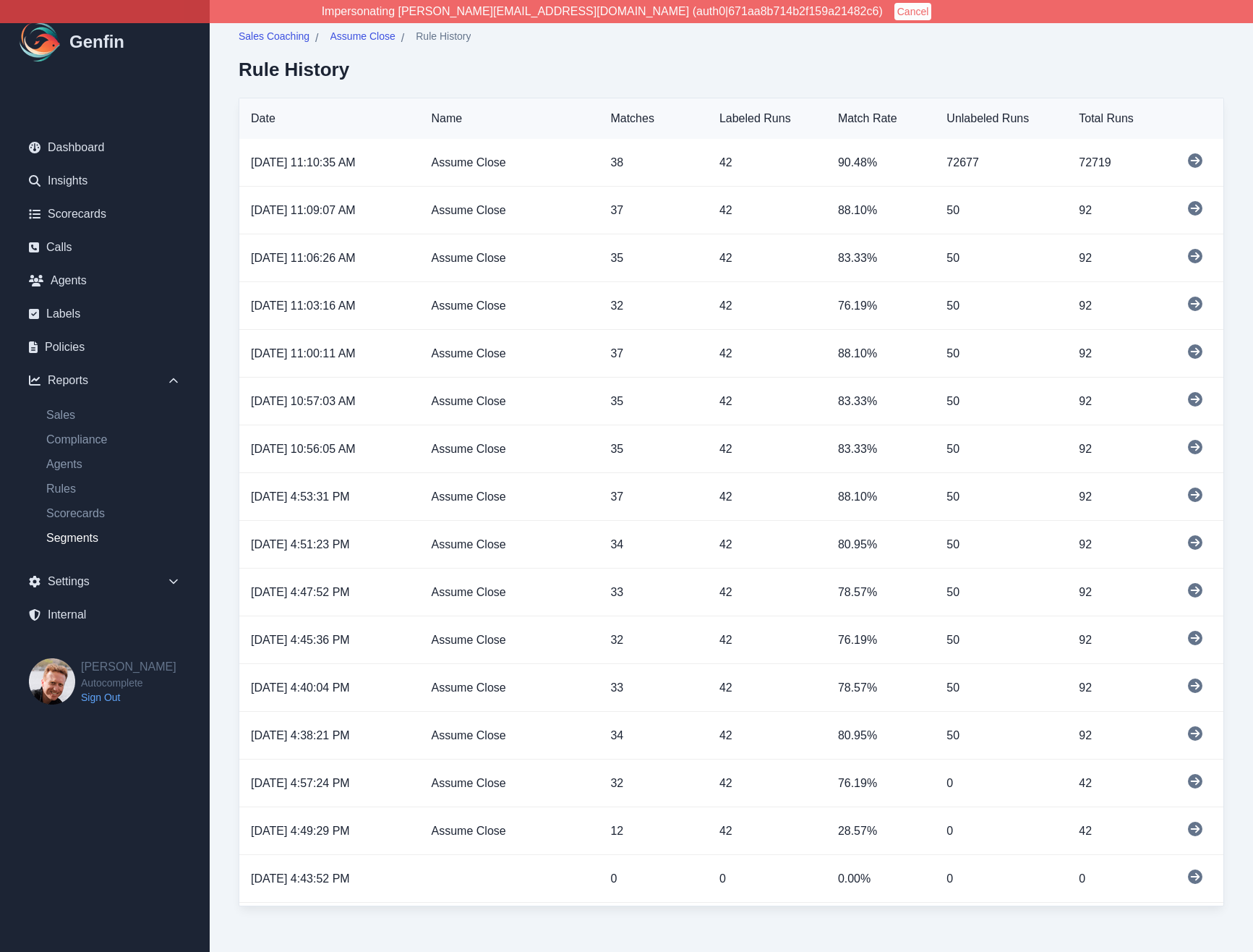
click at [75, 533] on link "Segments" at bounding box center [113, 538] width 157 height 17
click at [269, 31] on span "Sales Coaching" at bounding box center [274, 36] width 71 height 14
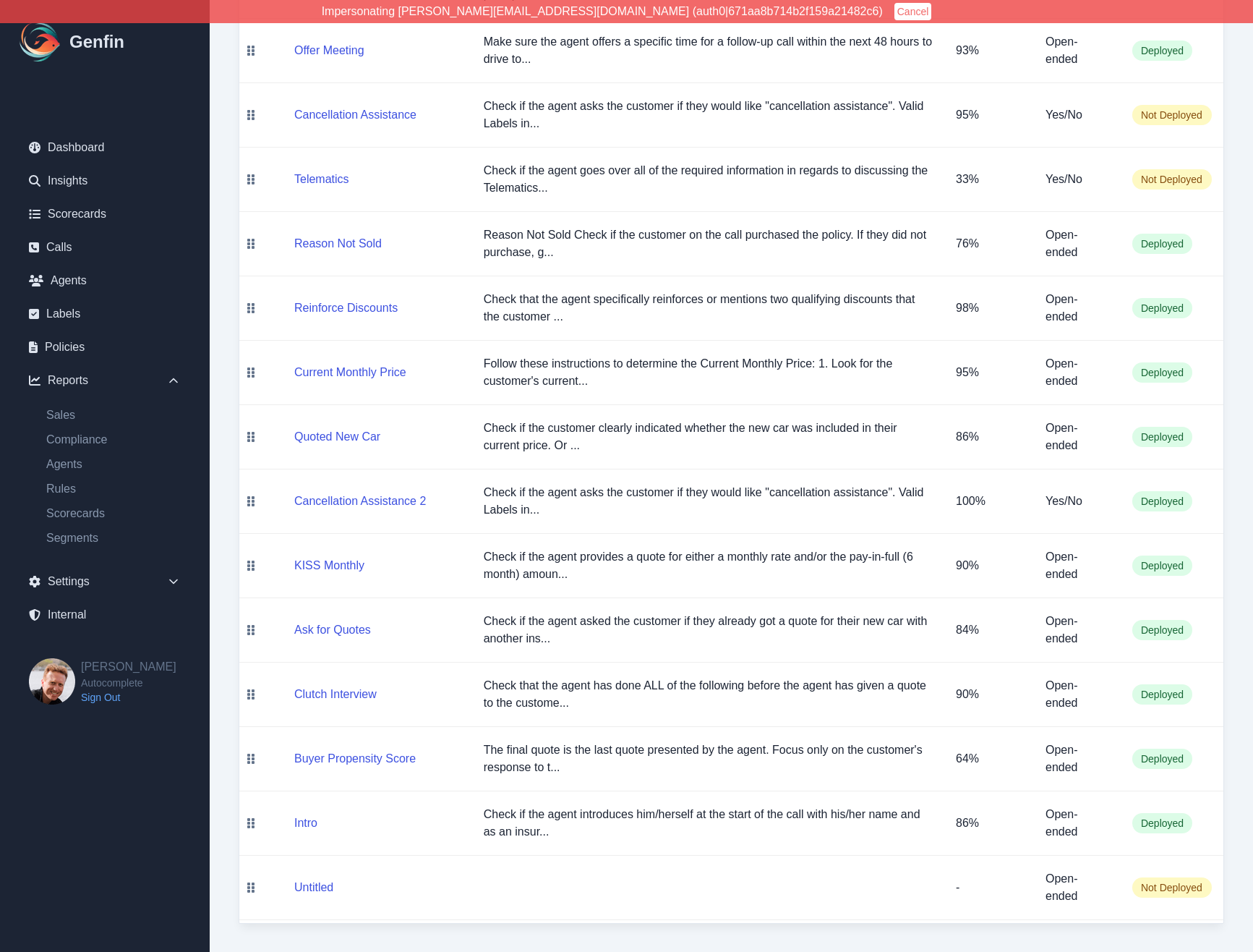
scroll to position [643, 0]
click at [348, 696] on button "Clutch Interview" at bounding box center [336, 693] width 82 height 17
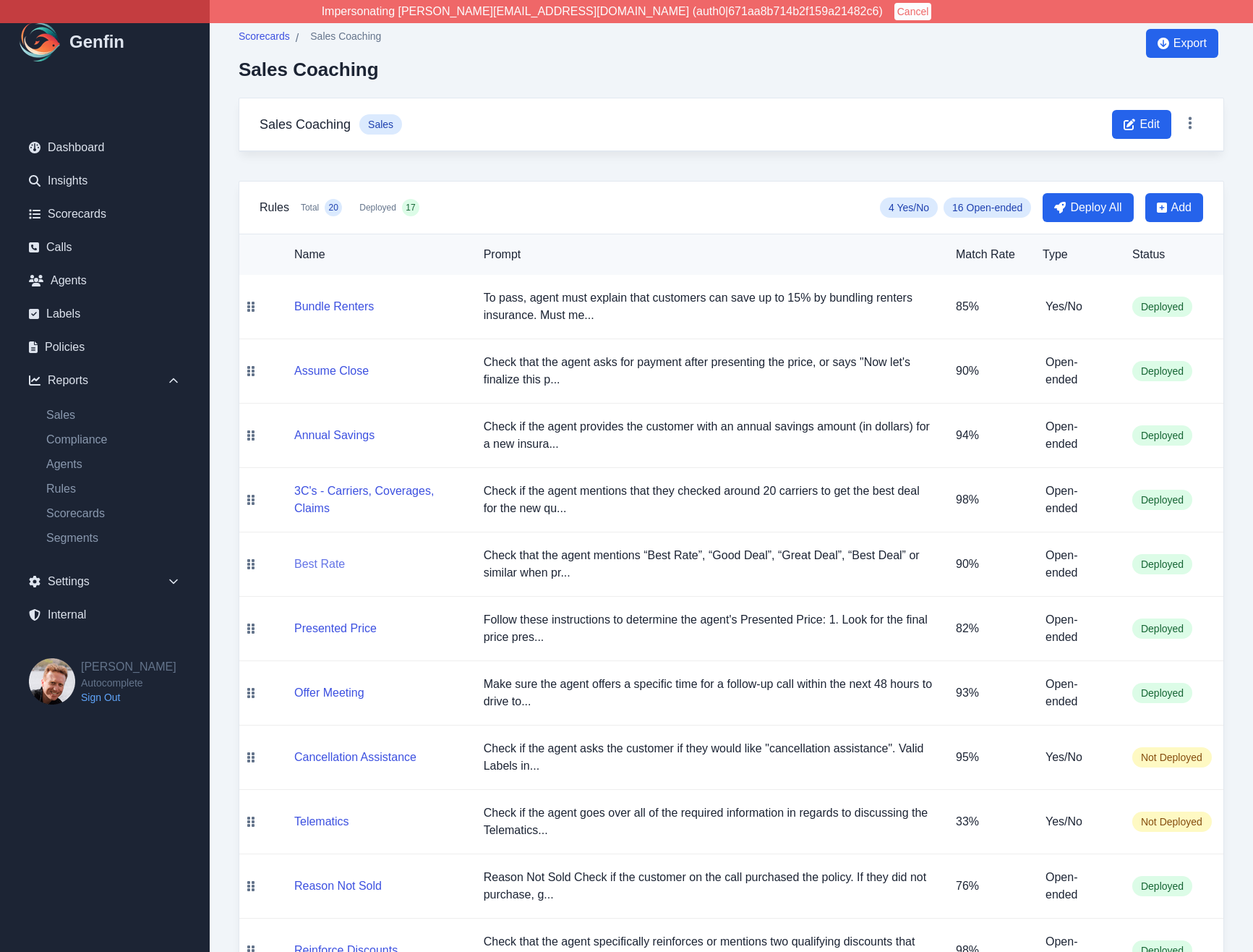
click at [331, 563] on button "Best Rate" at bounding box center [320, 564] width 51 height 17
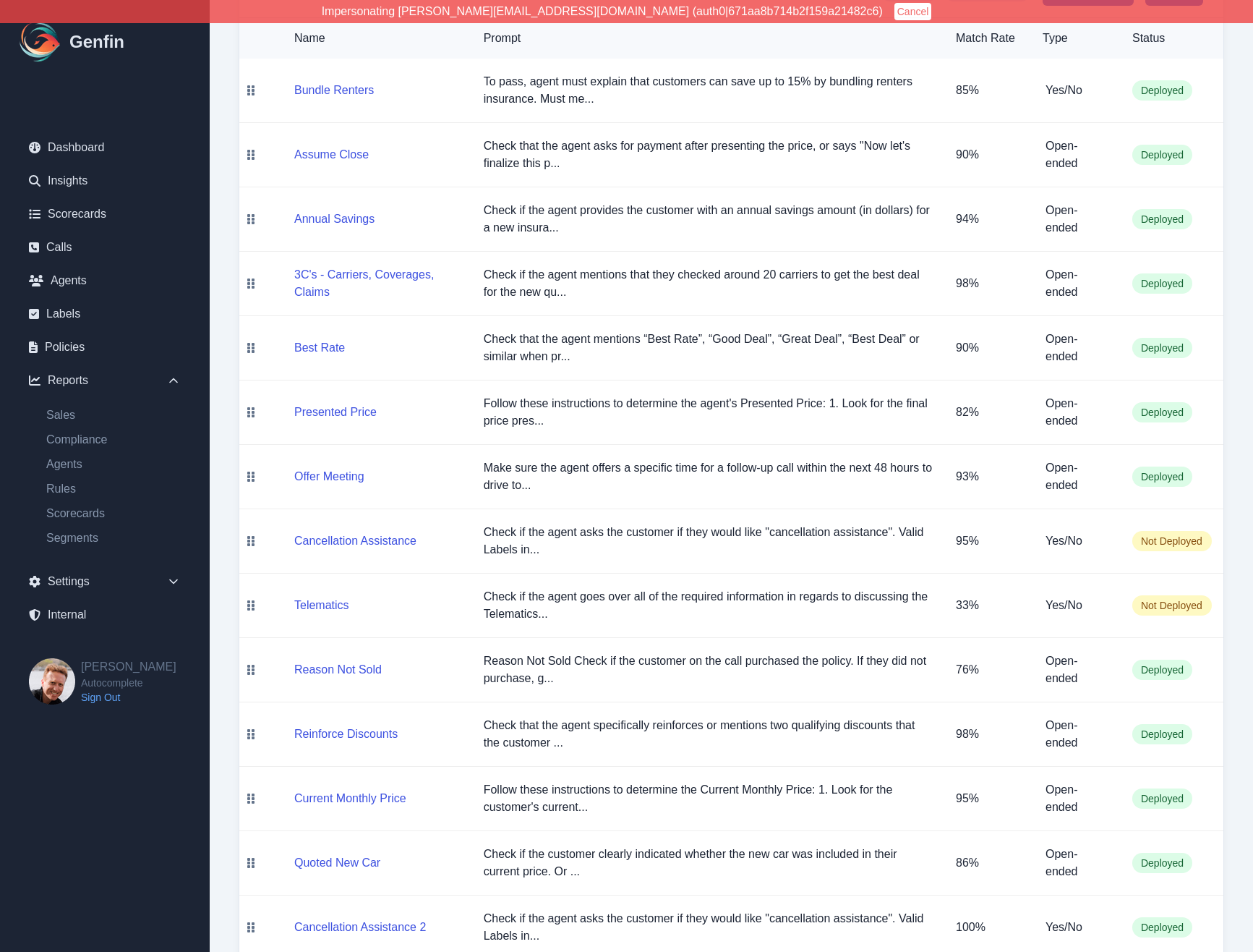
scroll to position [643, 0]
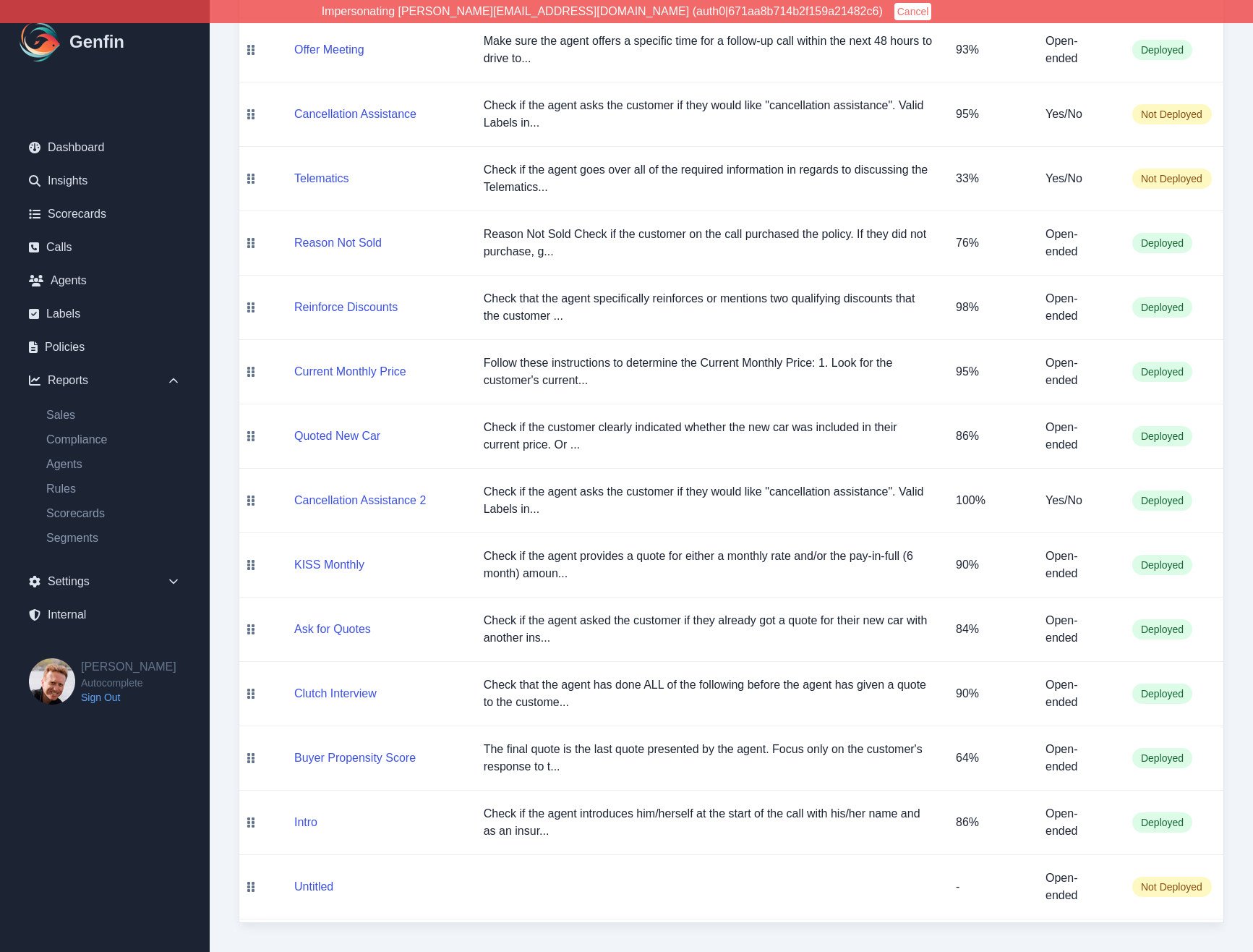
click at [894, 10] on button "Cancel" at bounding box center [913, 11] width 37 height 17
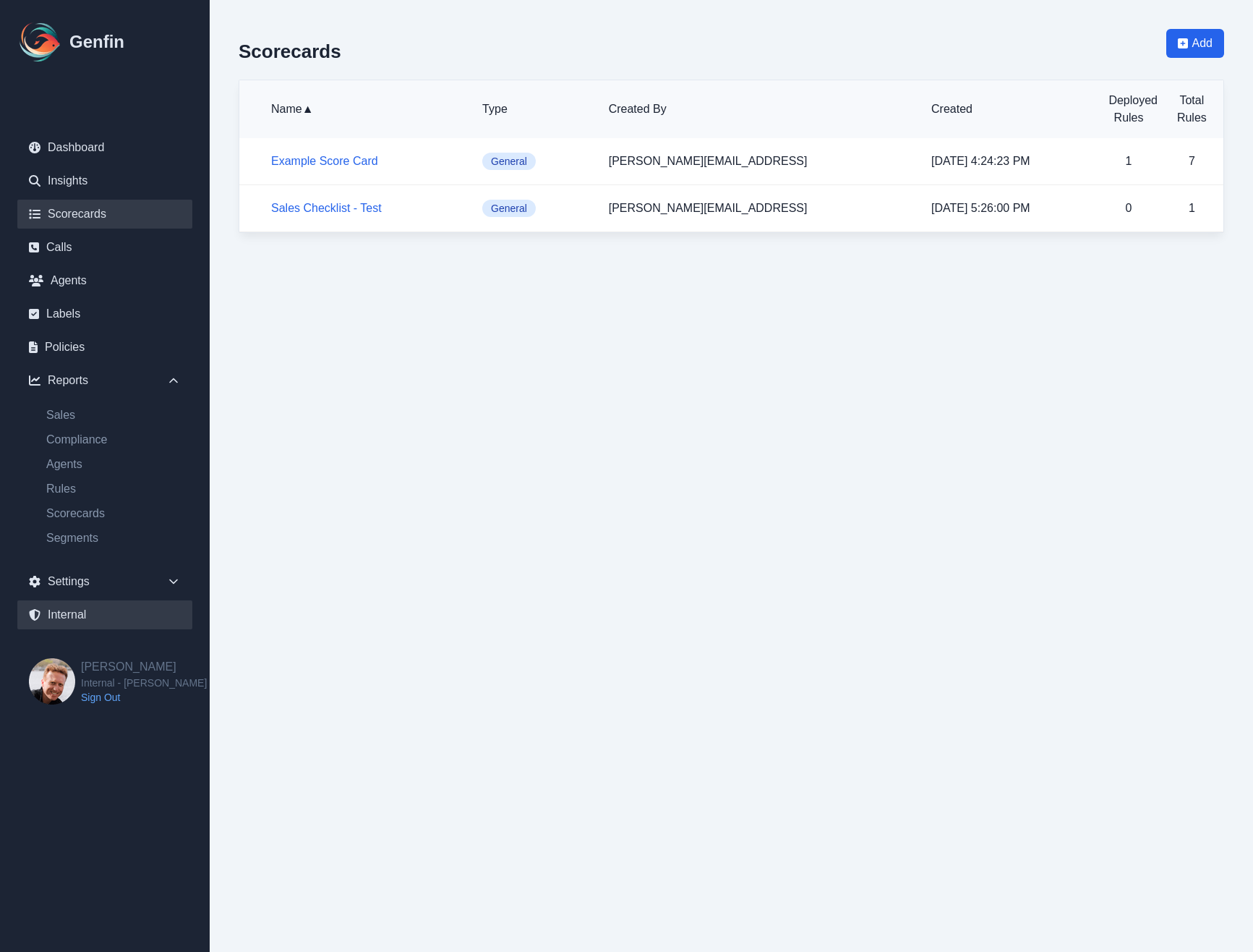
click at [69, 616] on link "Internal" at bounding box center [105, 614] width 175 height 29
select select "paid"
select select "7"
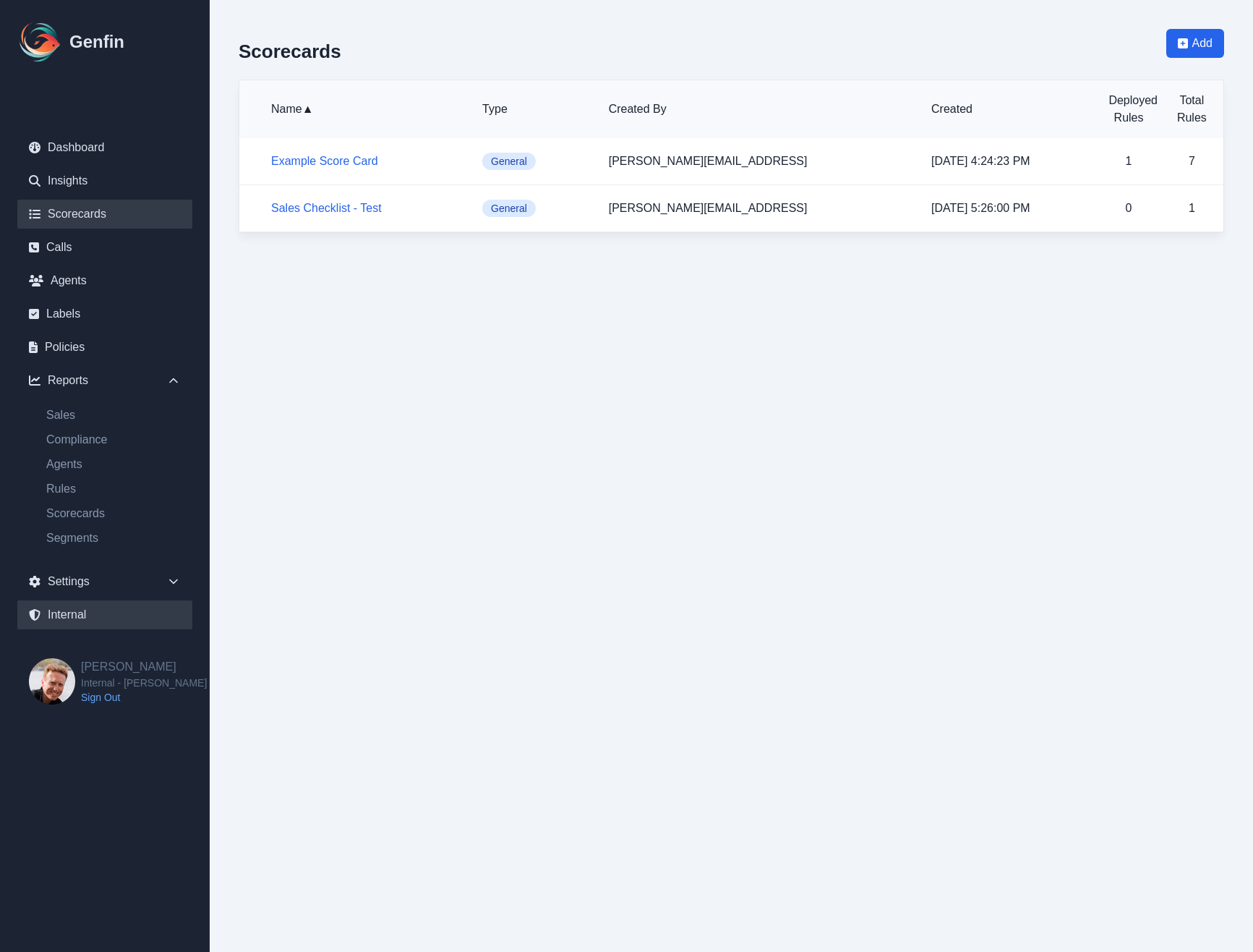
select select "7"
select select "paid"
select select "7"
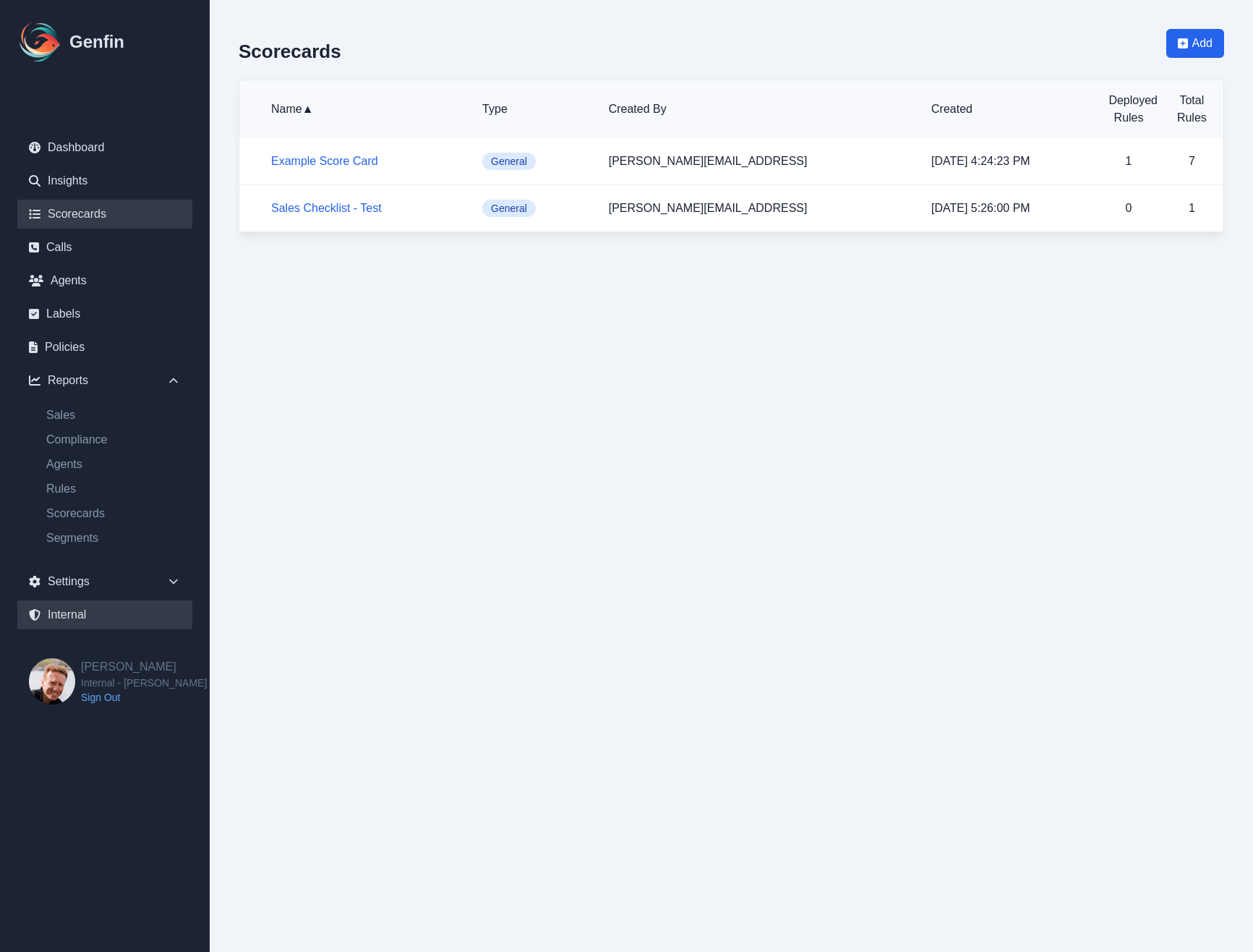
select select "7"
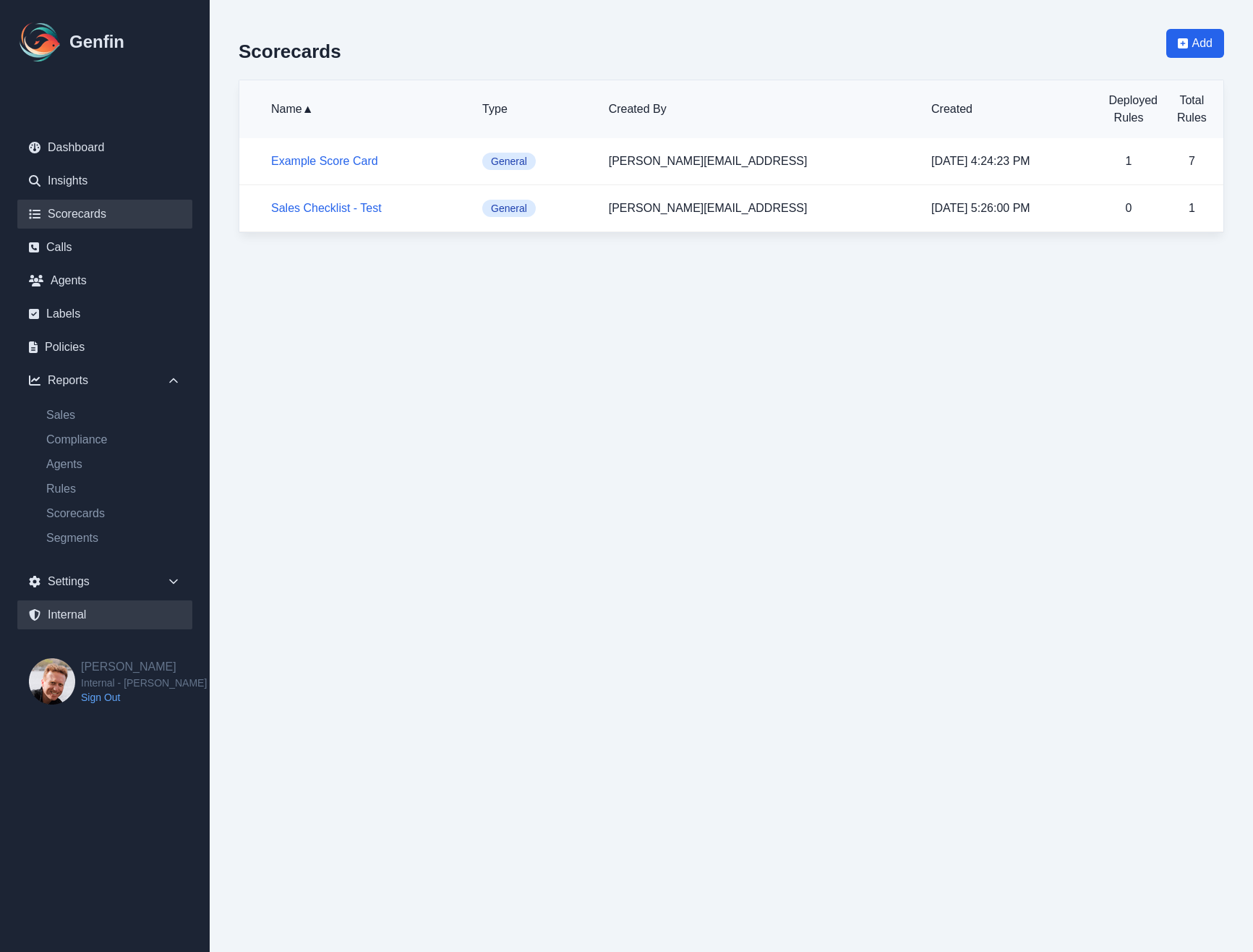
select select "7"
select select "paid"
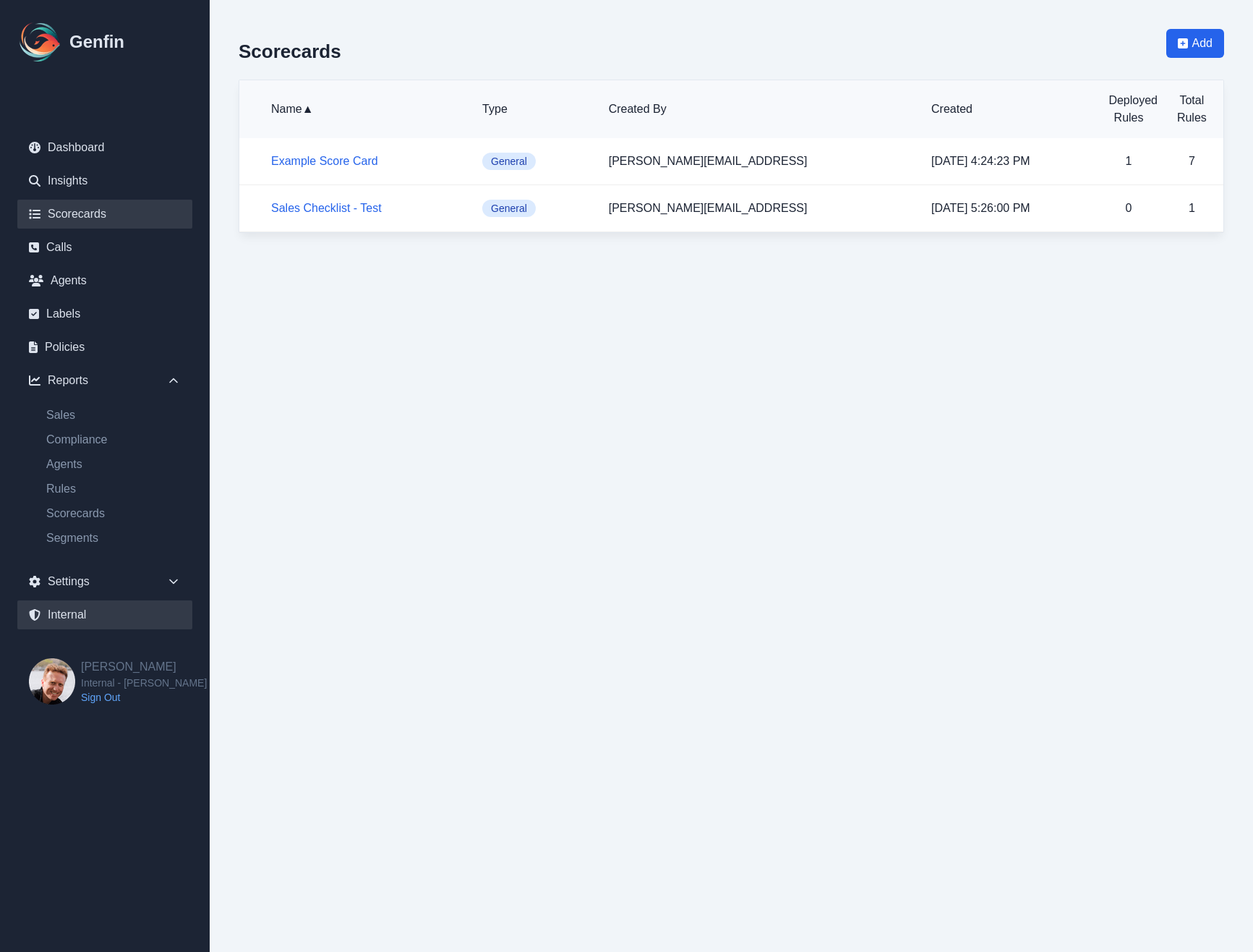
select select "7"
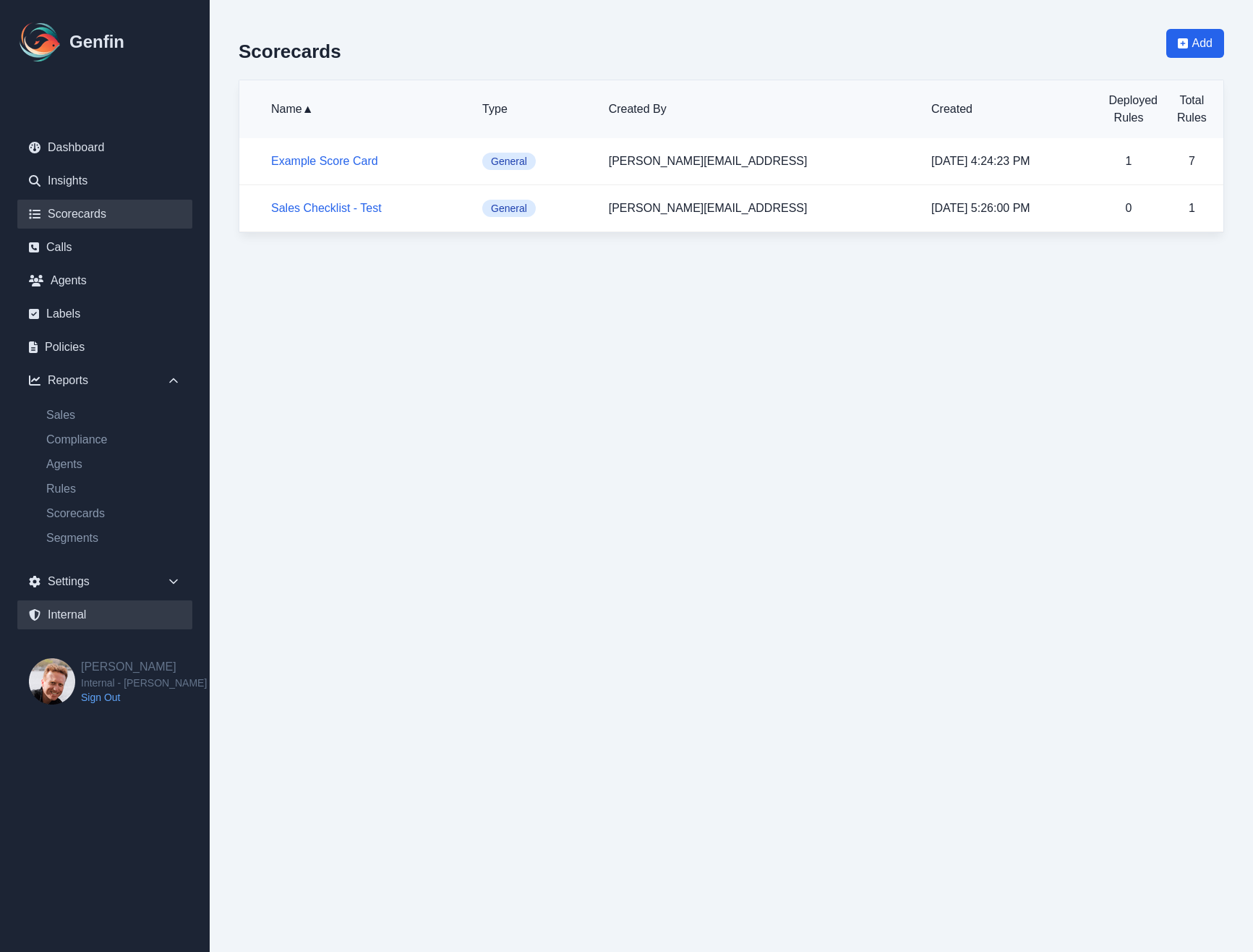
select select "7"
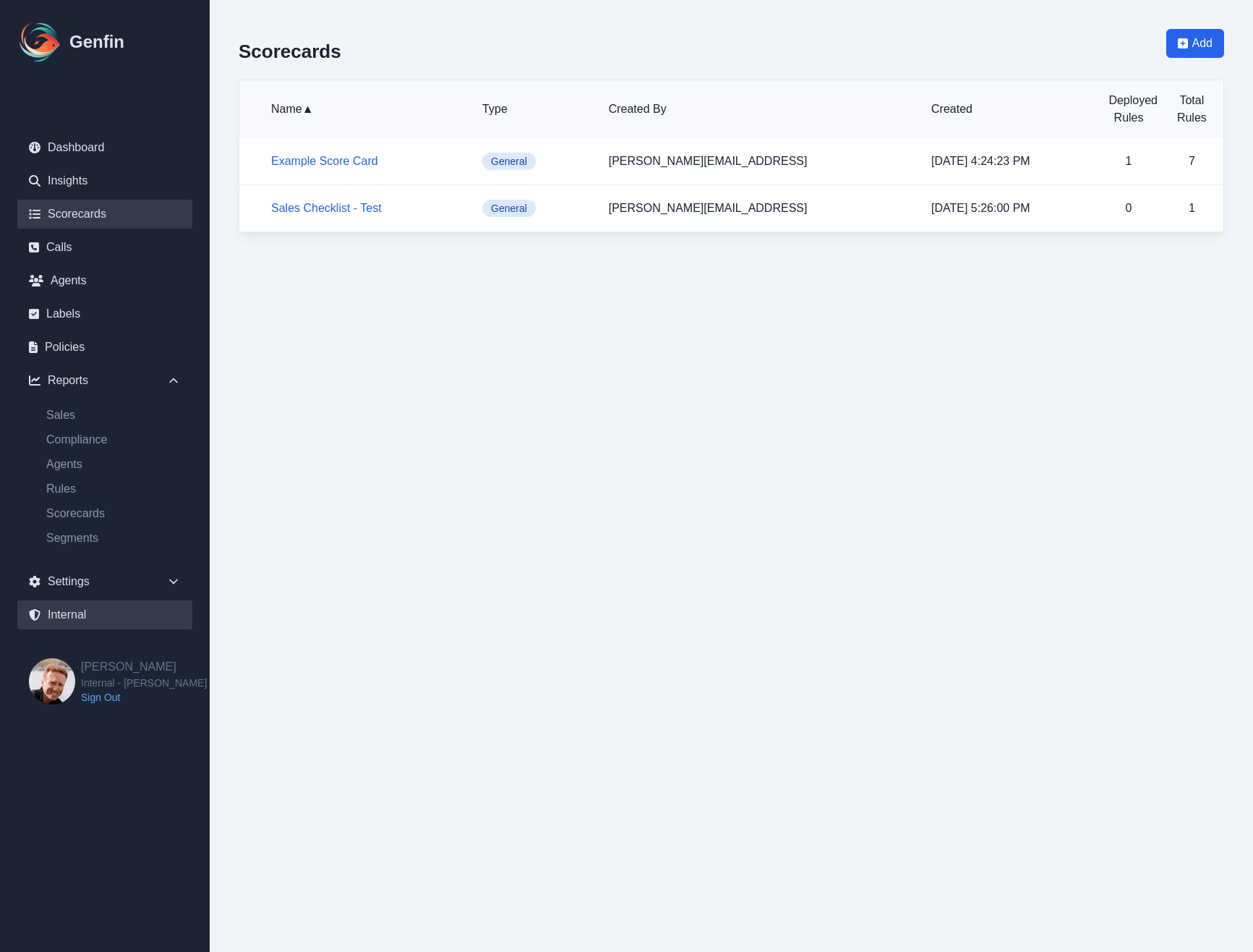
select select "7"
select select "paid"
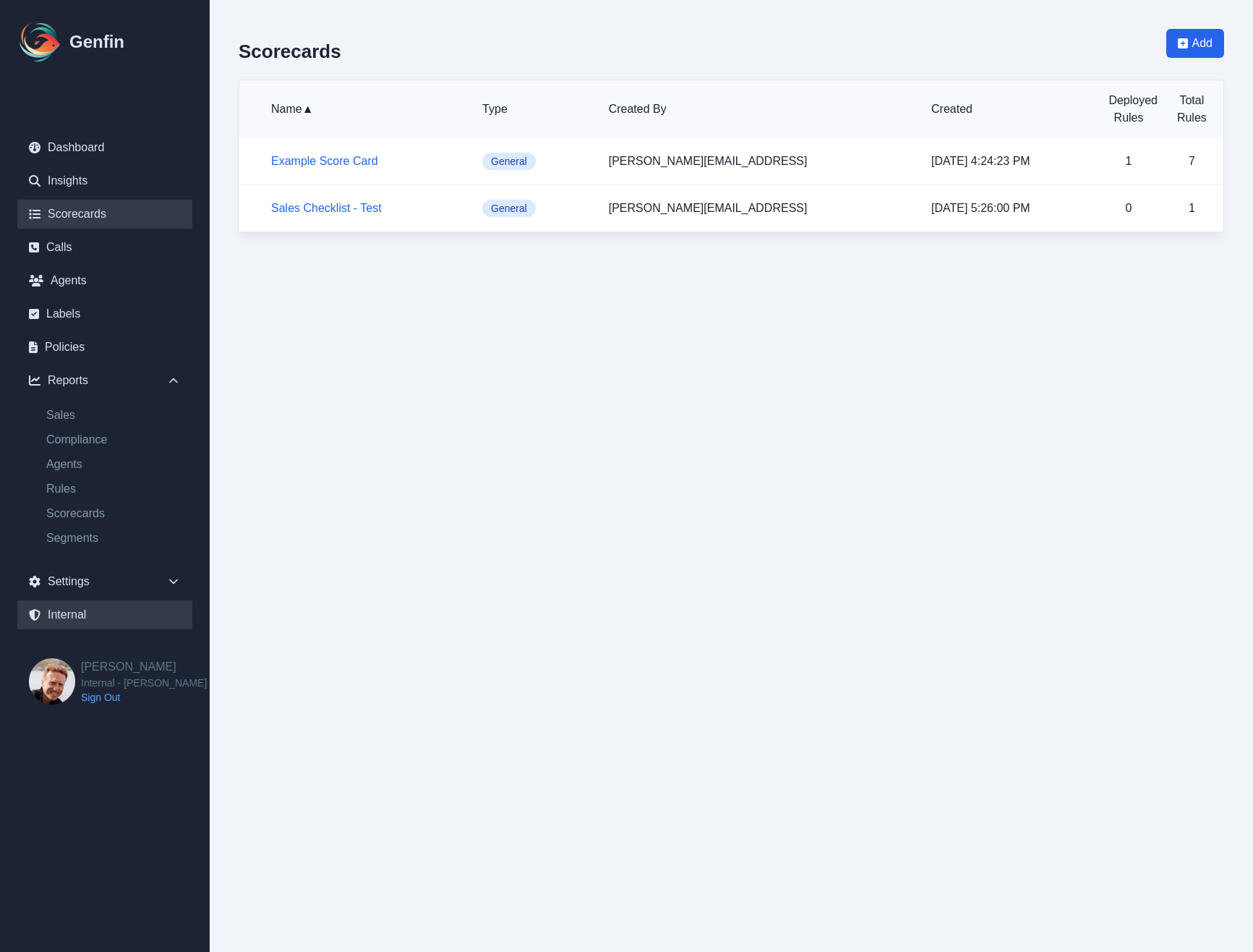
select select "7"
select select "paid"
select select "7"
select select "paid"
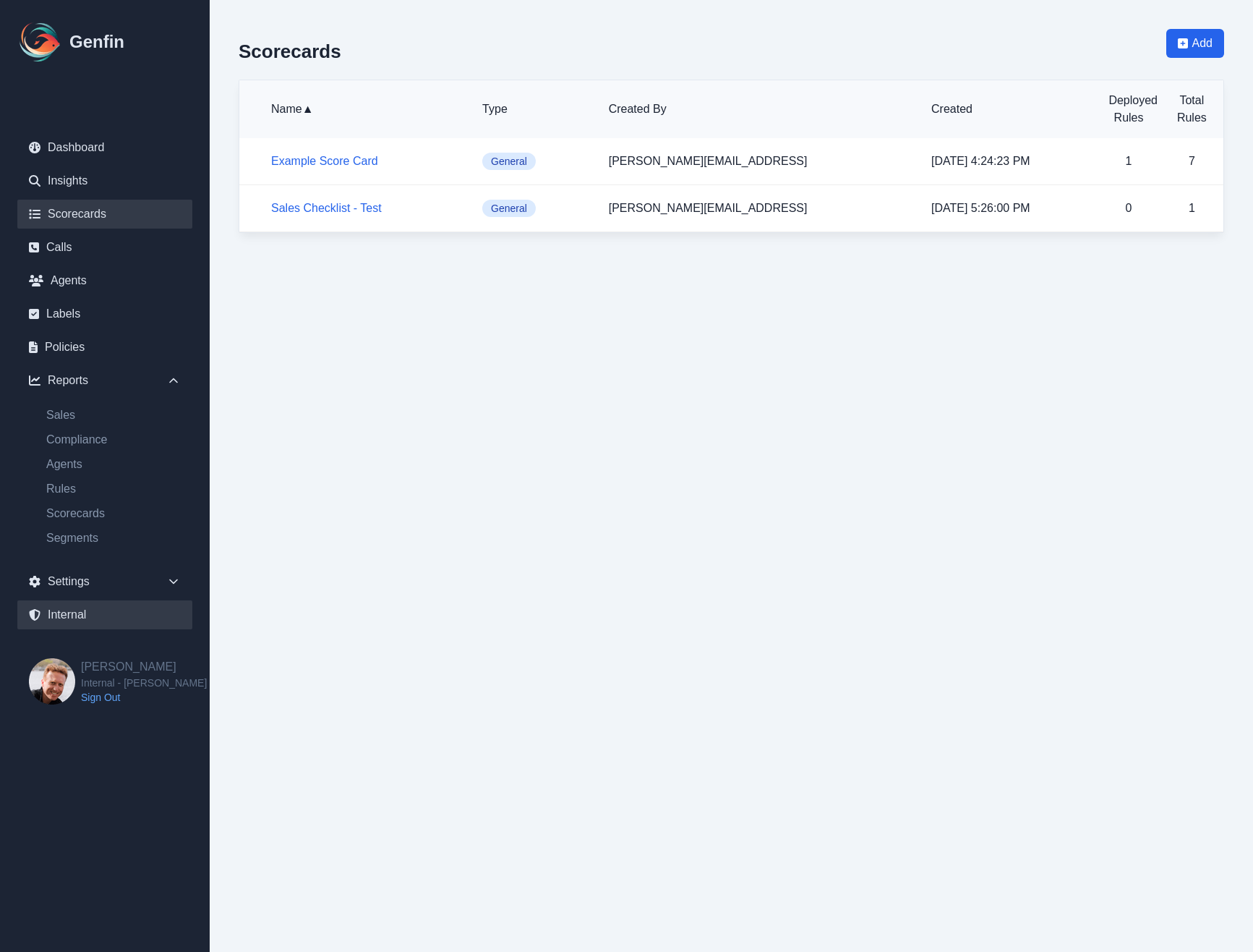
select select "7"
select select "paid"
select select "7"
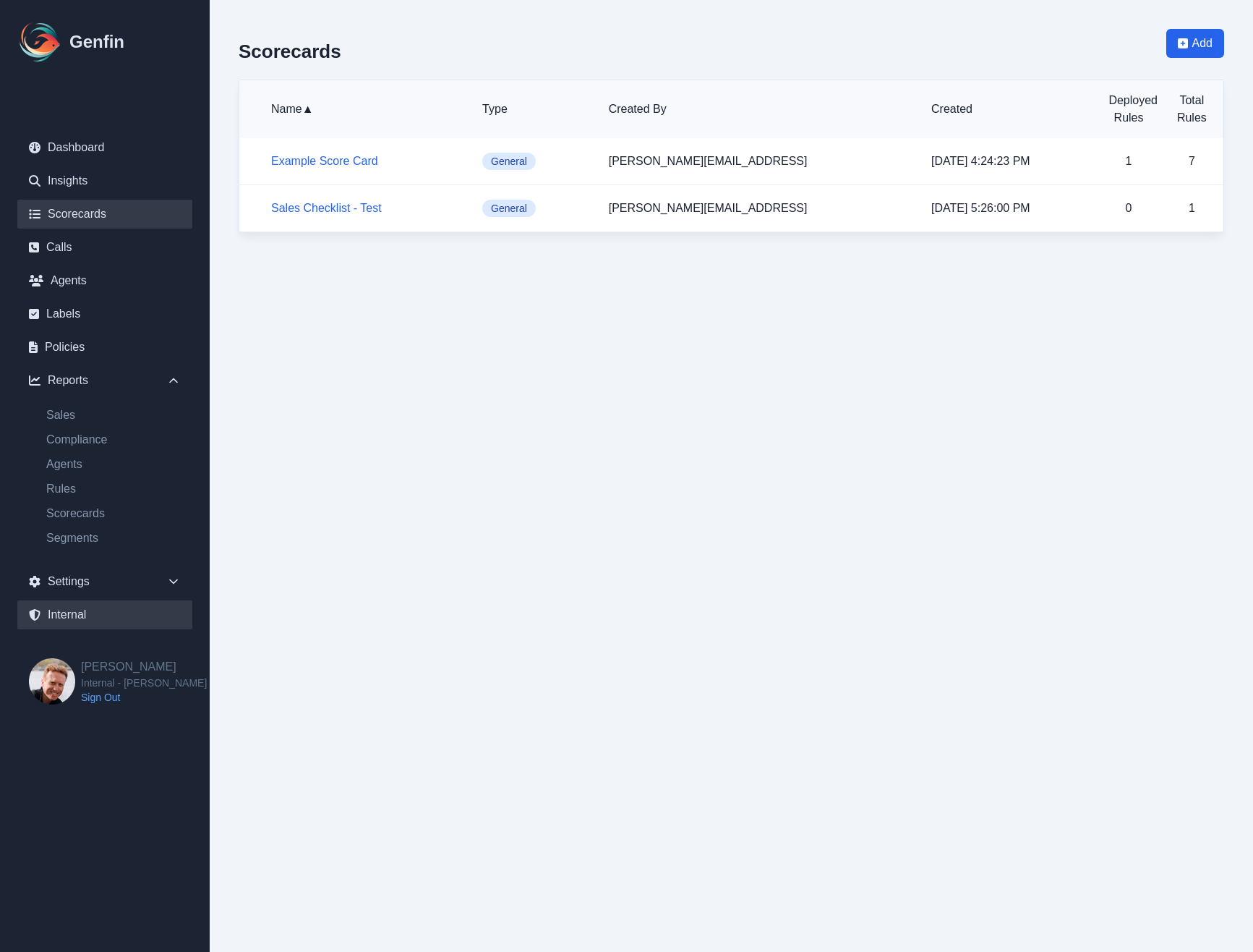
select select "paid"
select select "7"
select select "paid"
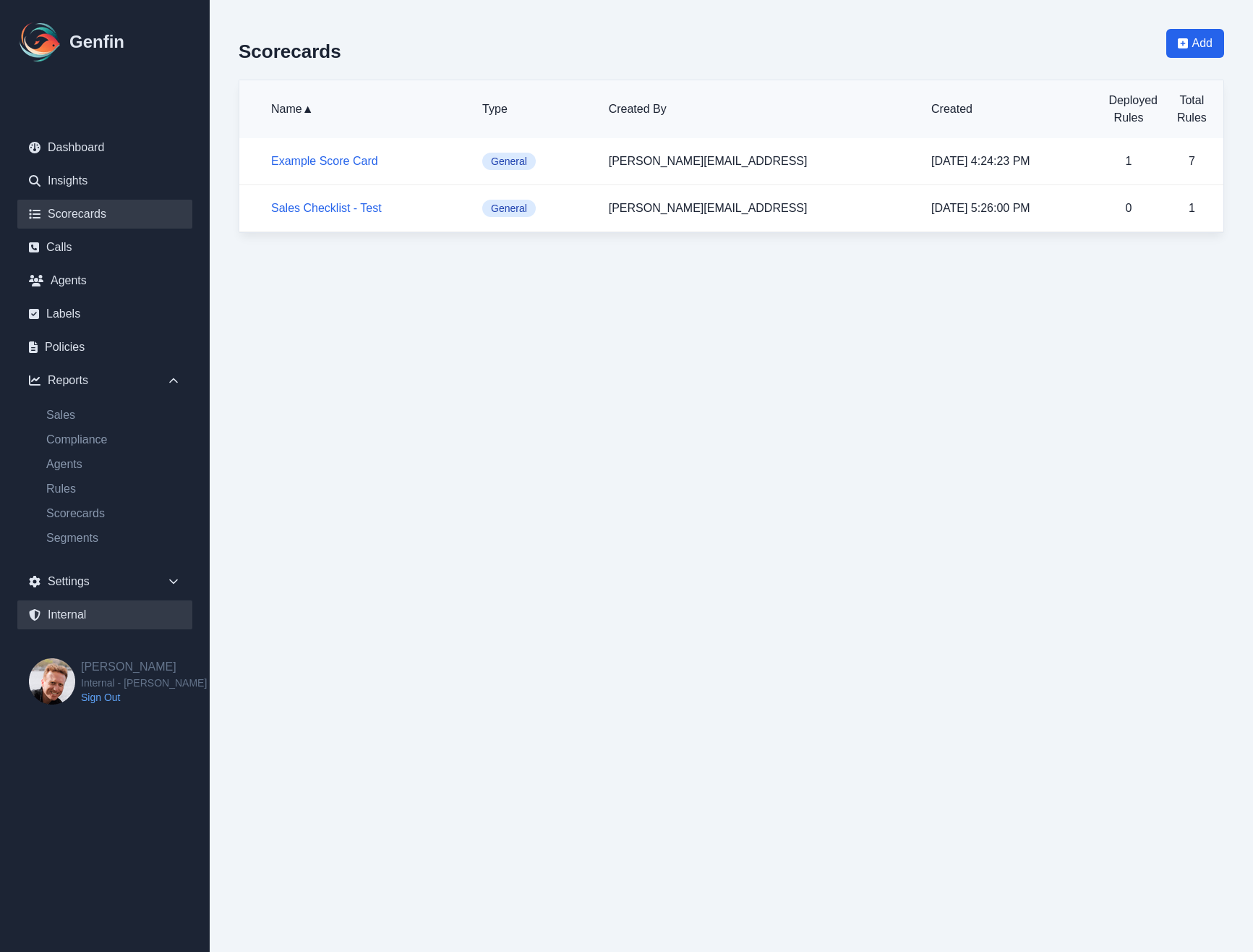
select select "7"
select select "paid"
select select "7"
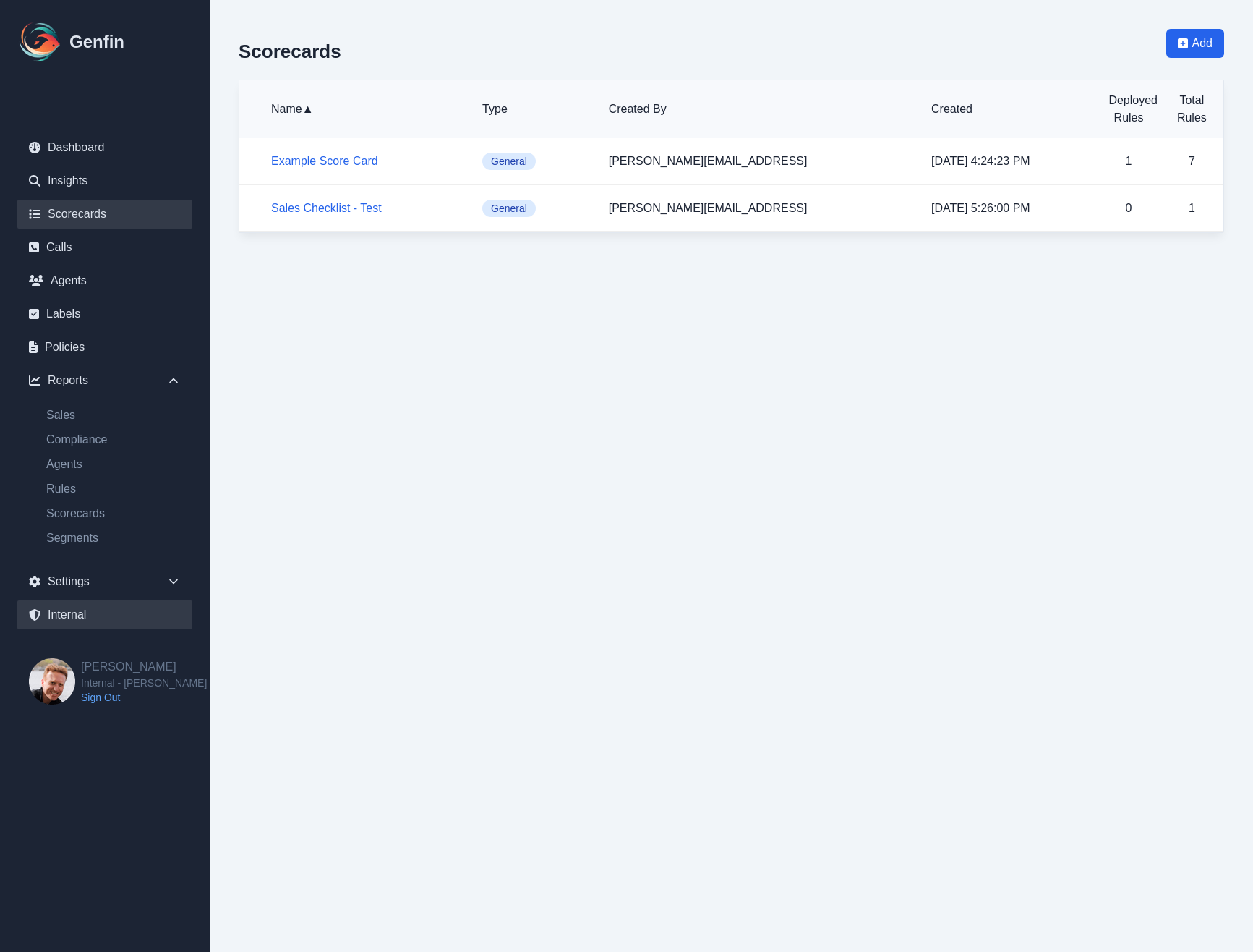
select select "paid"
select select "7"
select select "paid"
select select "7"
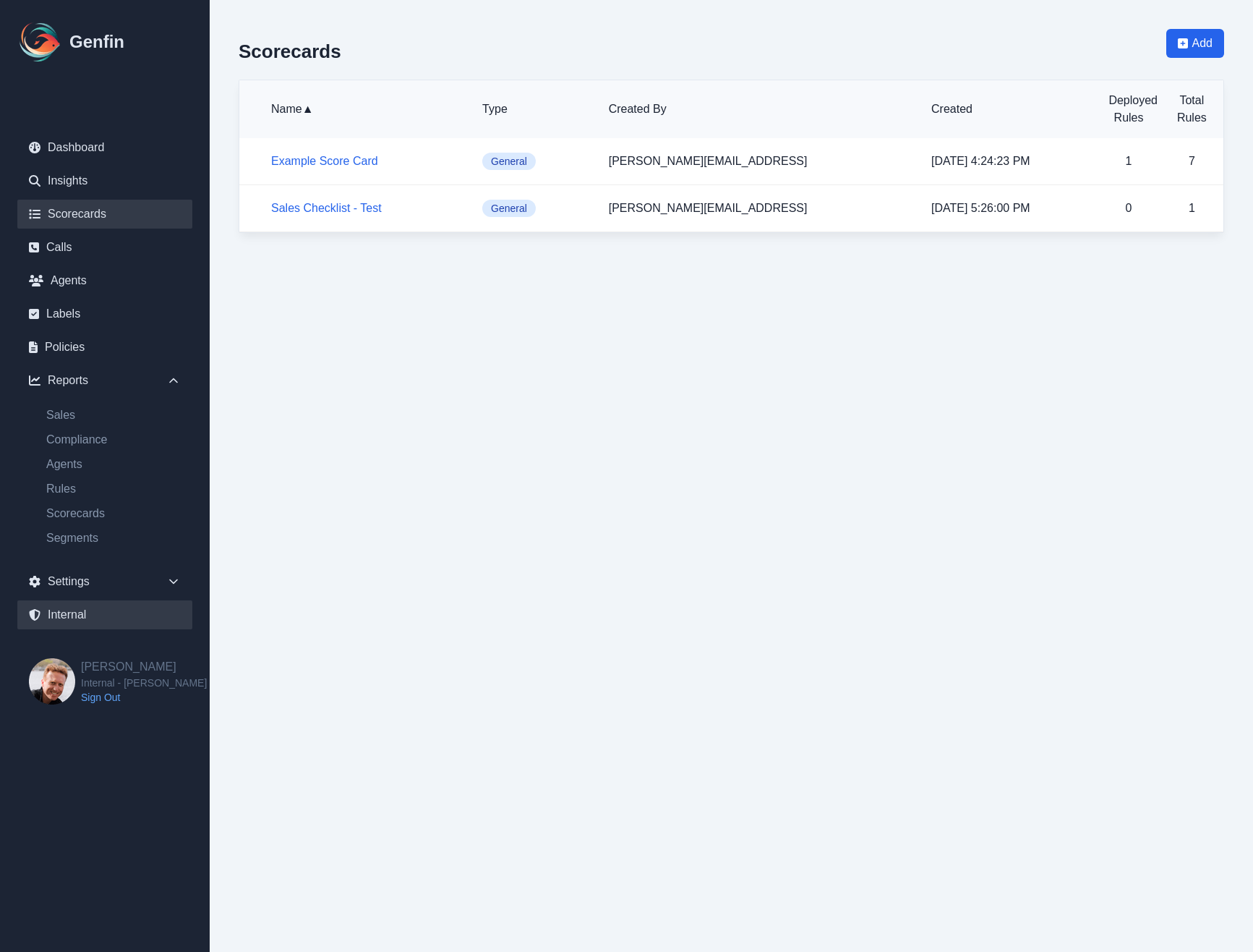
select select "7"
select select "paid"
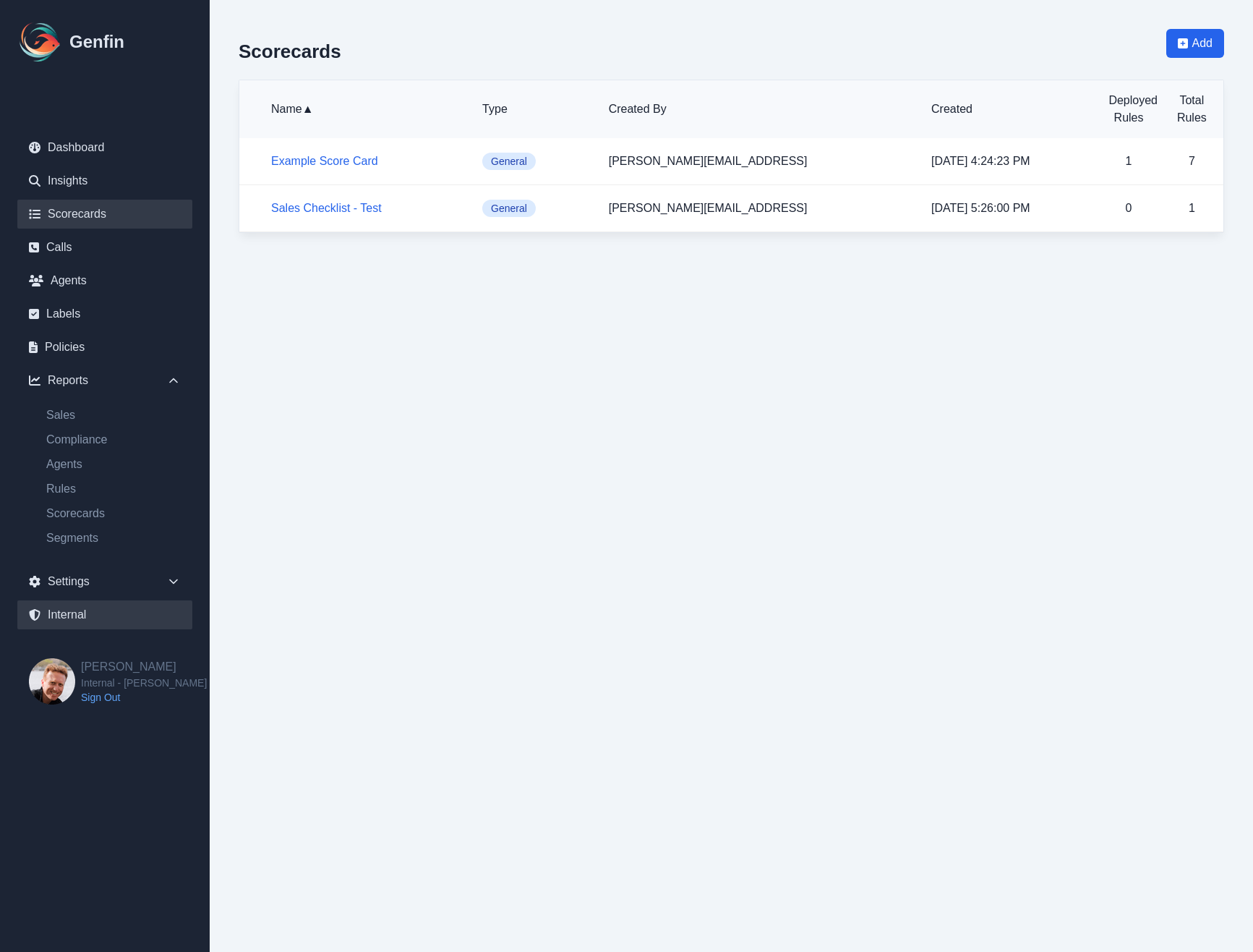
select select "7"
select select "paid"
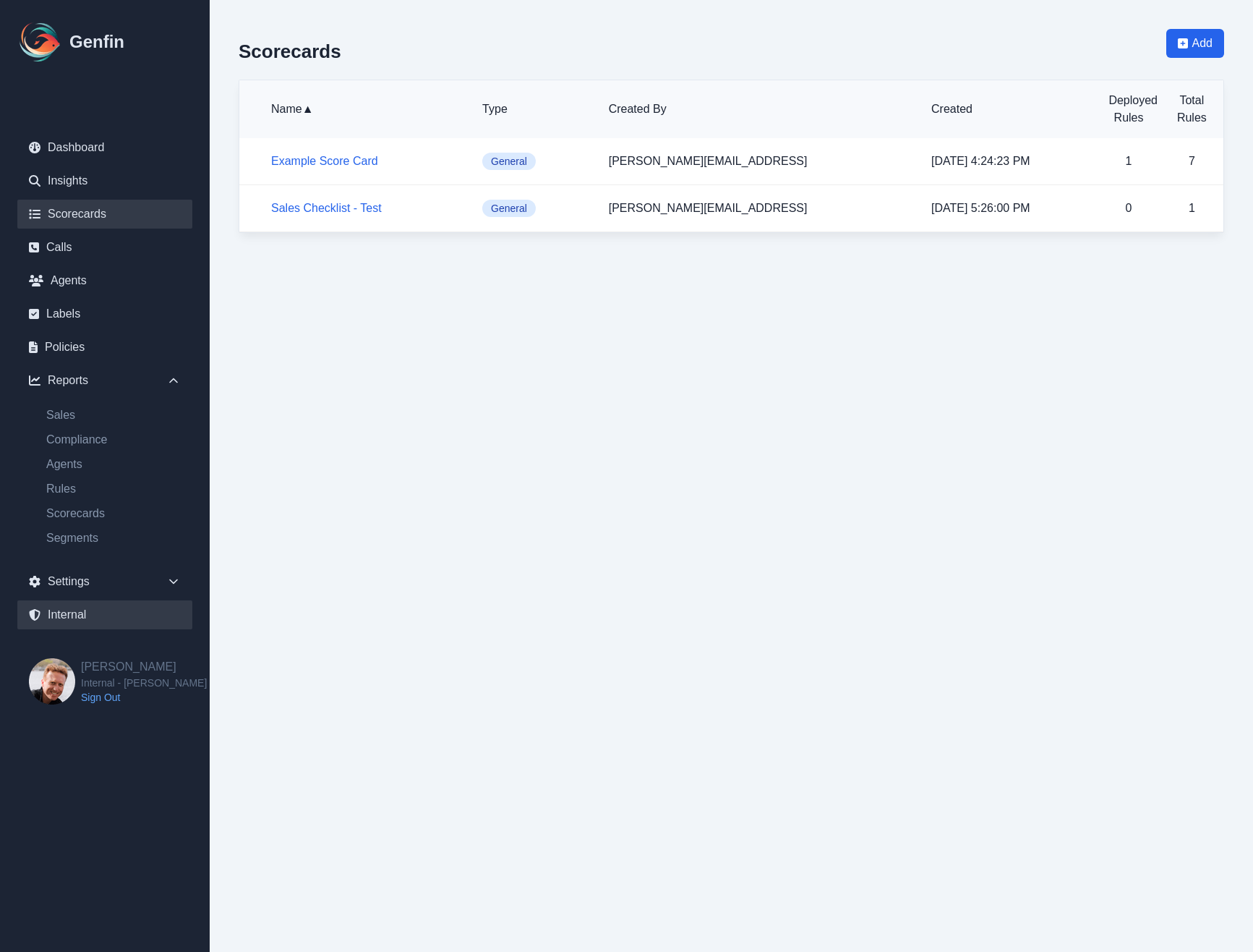
select select "7"
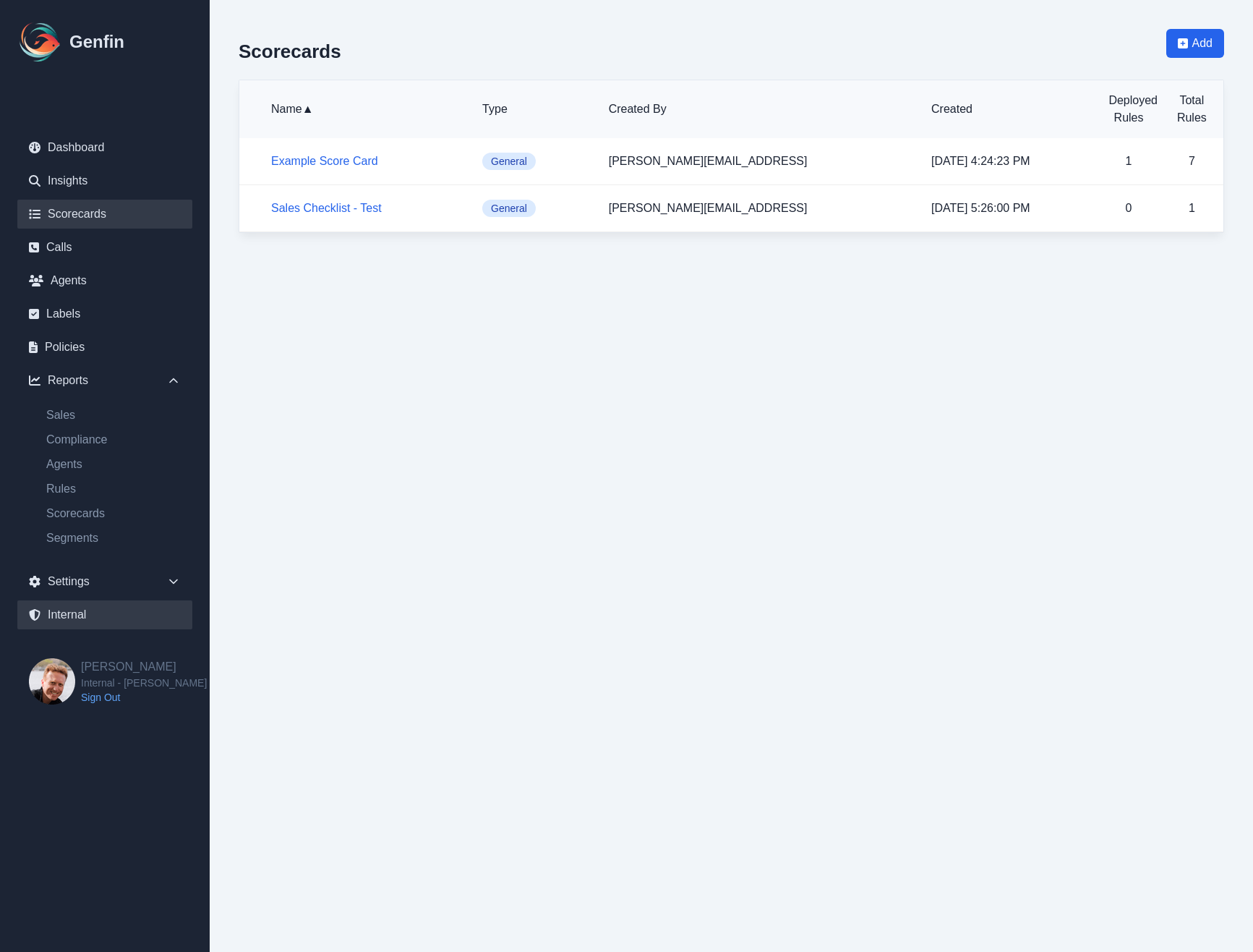
select select "7"
select select "paid"
select select "7"
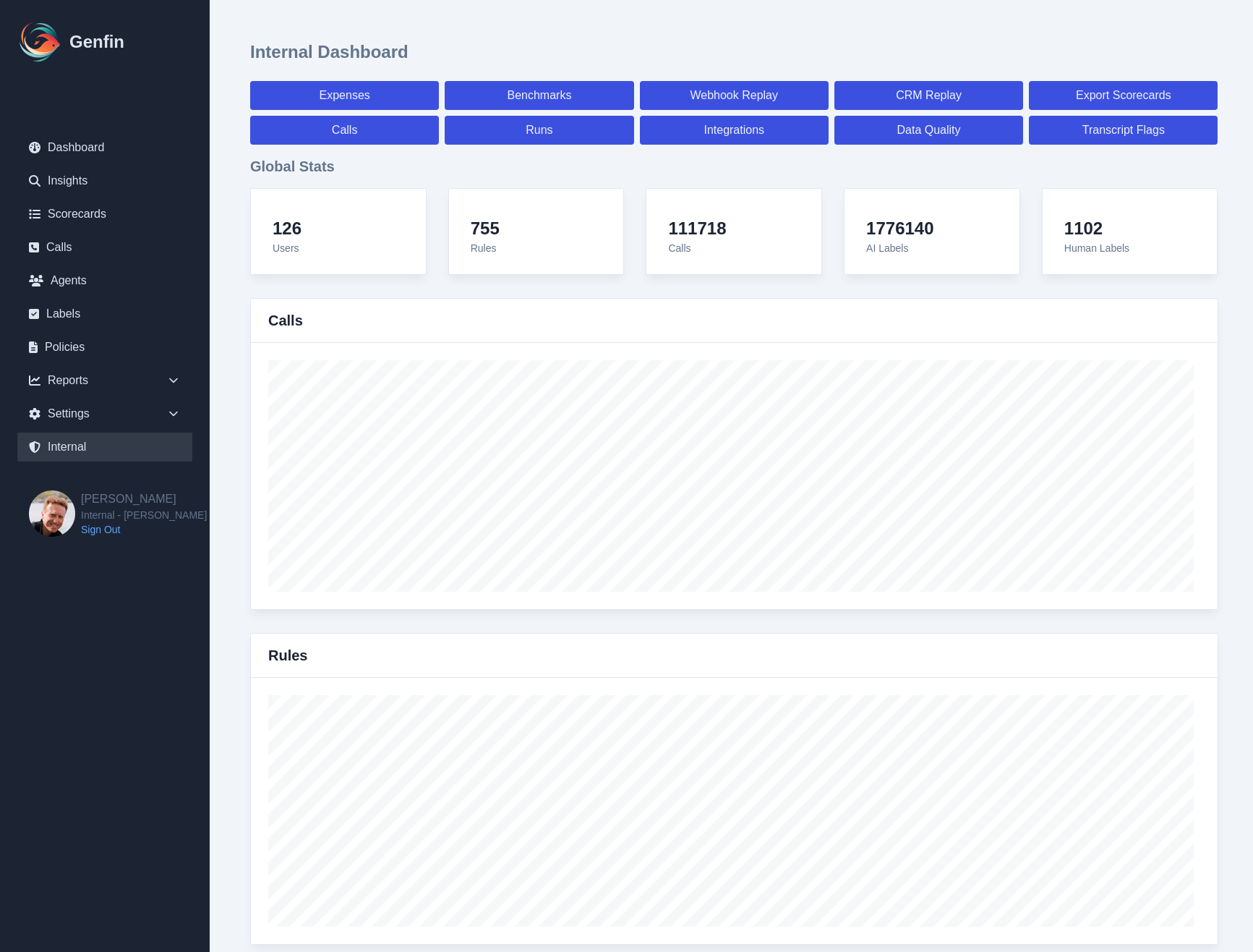
scroll to position [1577, 0]
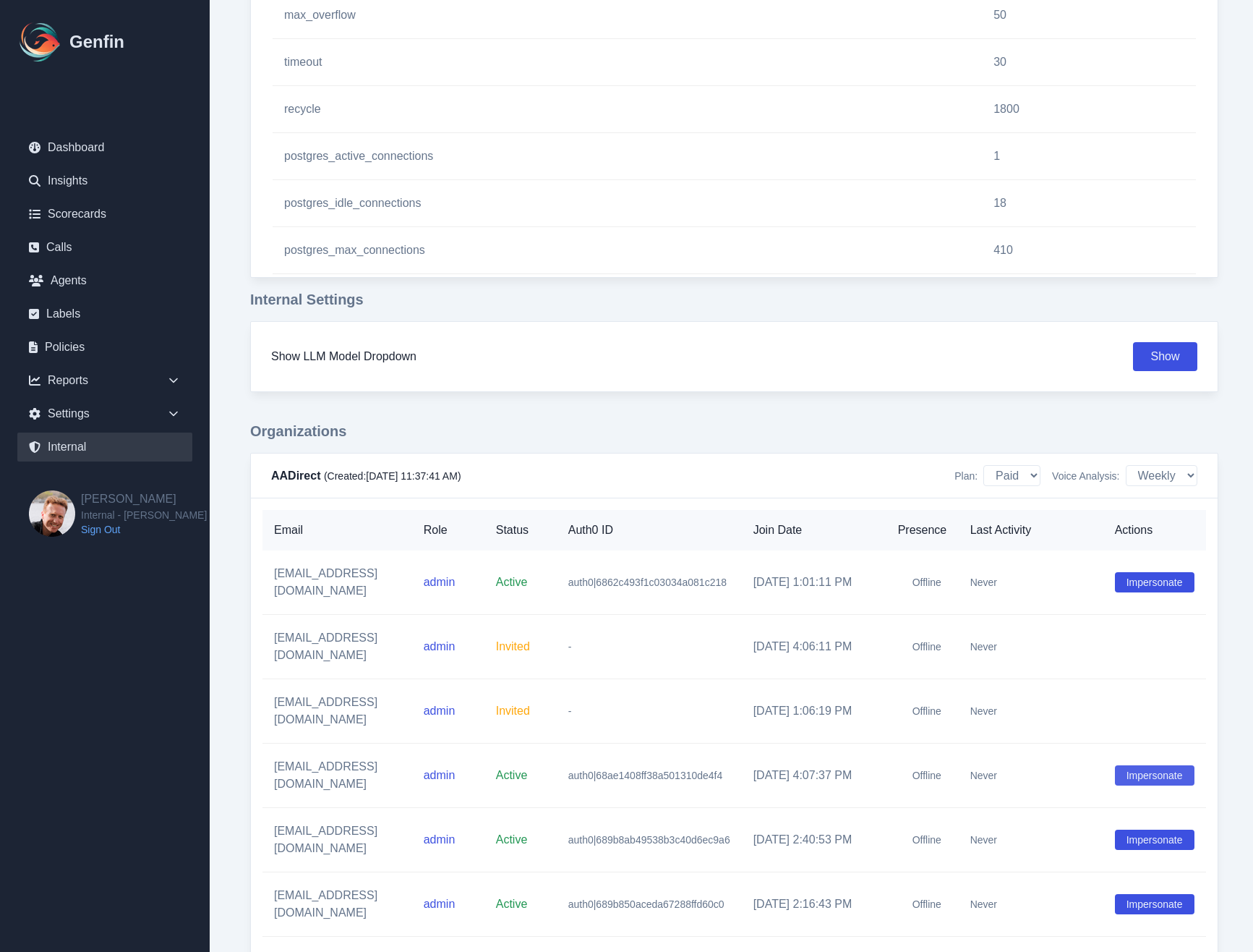
click at [1195, 765] on button "Impersonate" at bounding box center [1155, 775] width 79 height 20
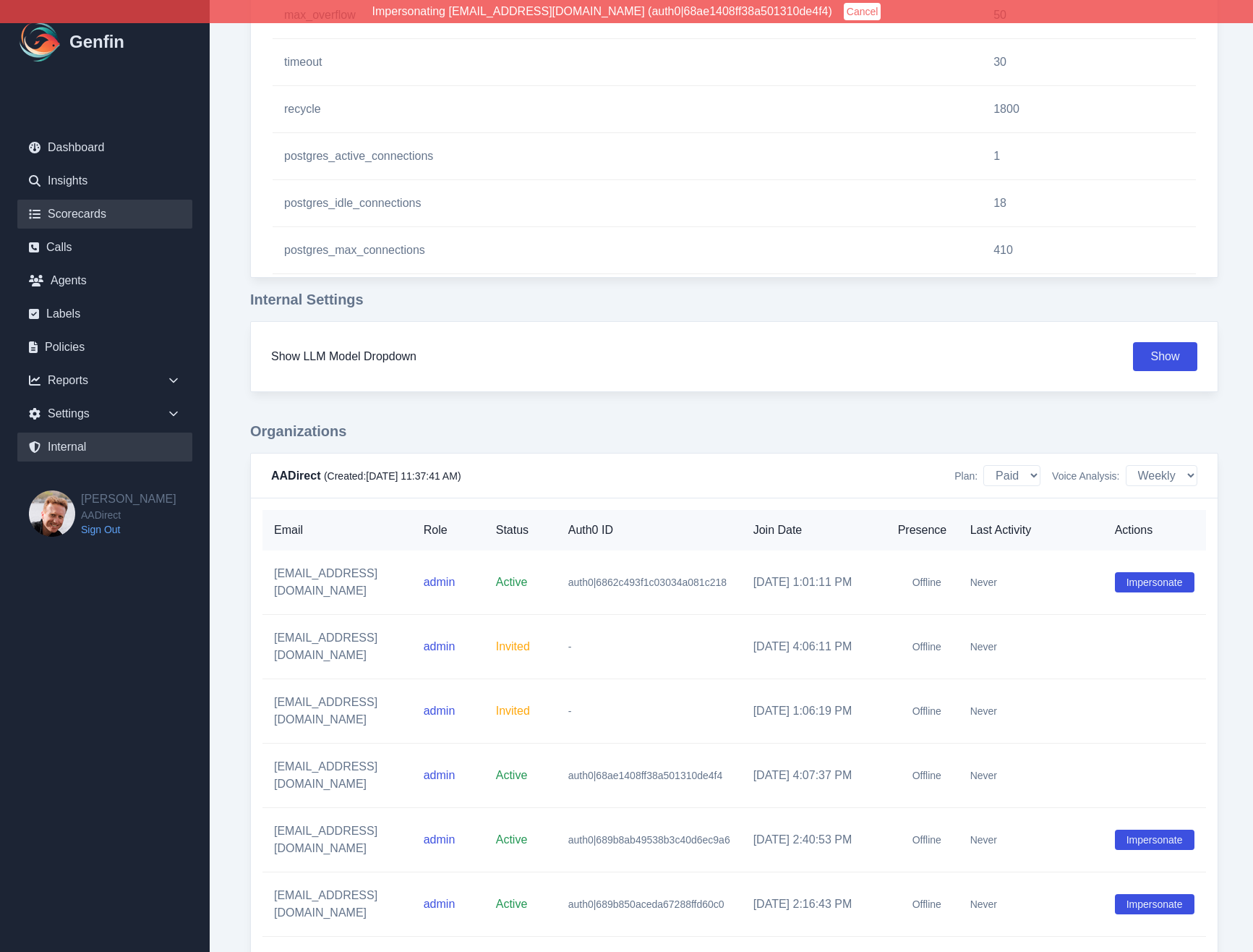
click at [76, 213] on link "Scorecards" at bounding box center [105, 213] width 175 height 29
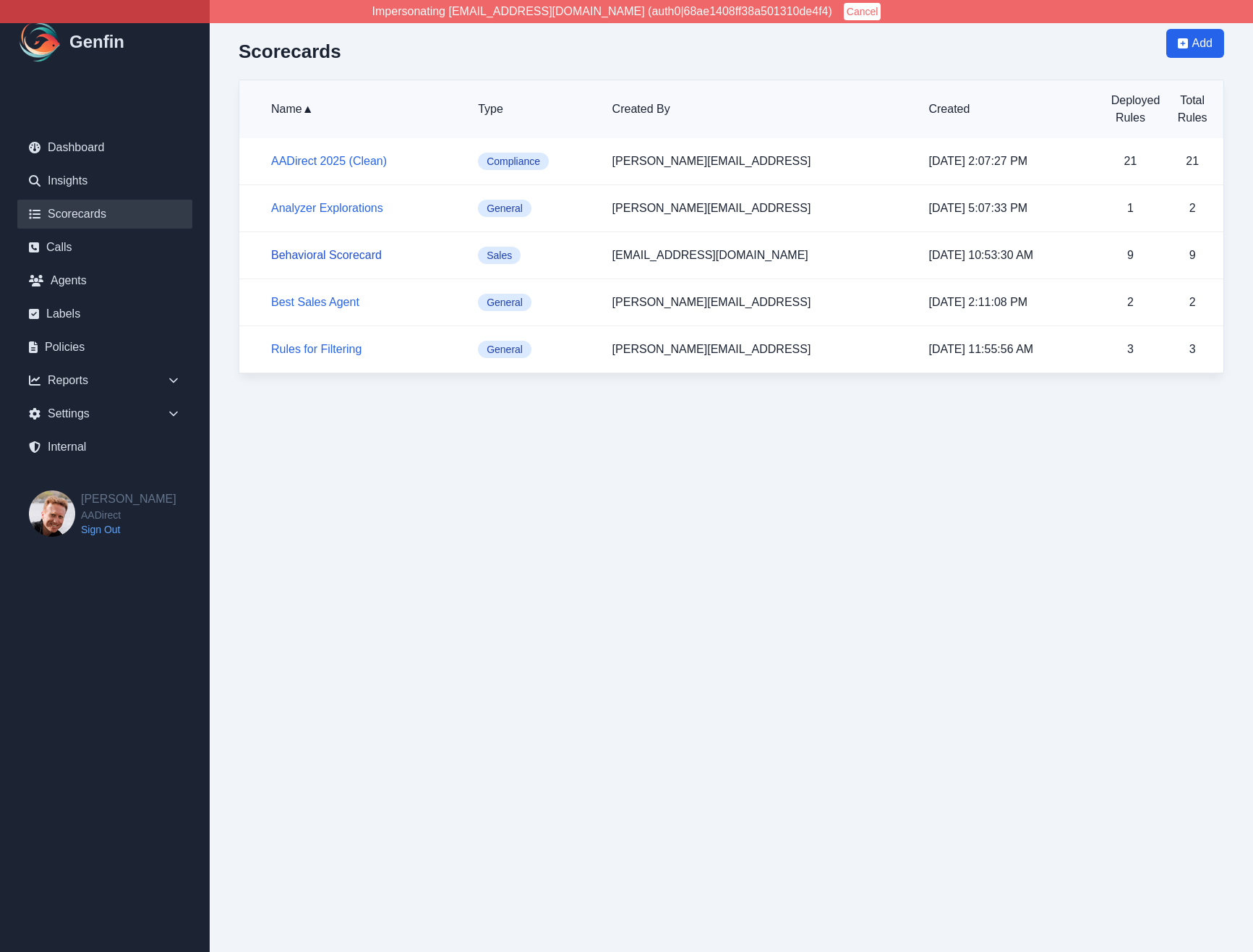
click at [333, 255] on link "Behavioral Scorecard" at bounding box center [327, 255] width 111 height 12
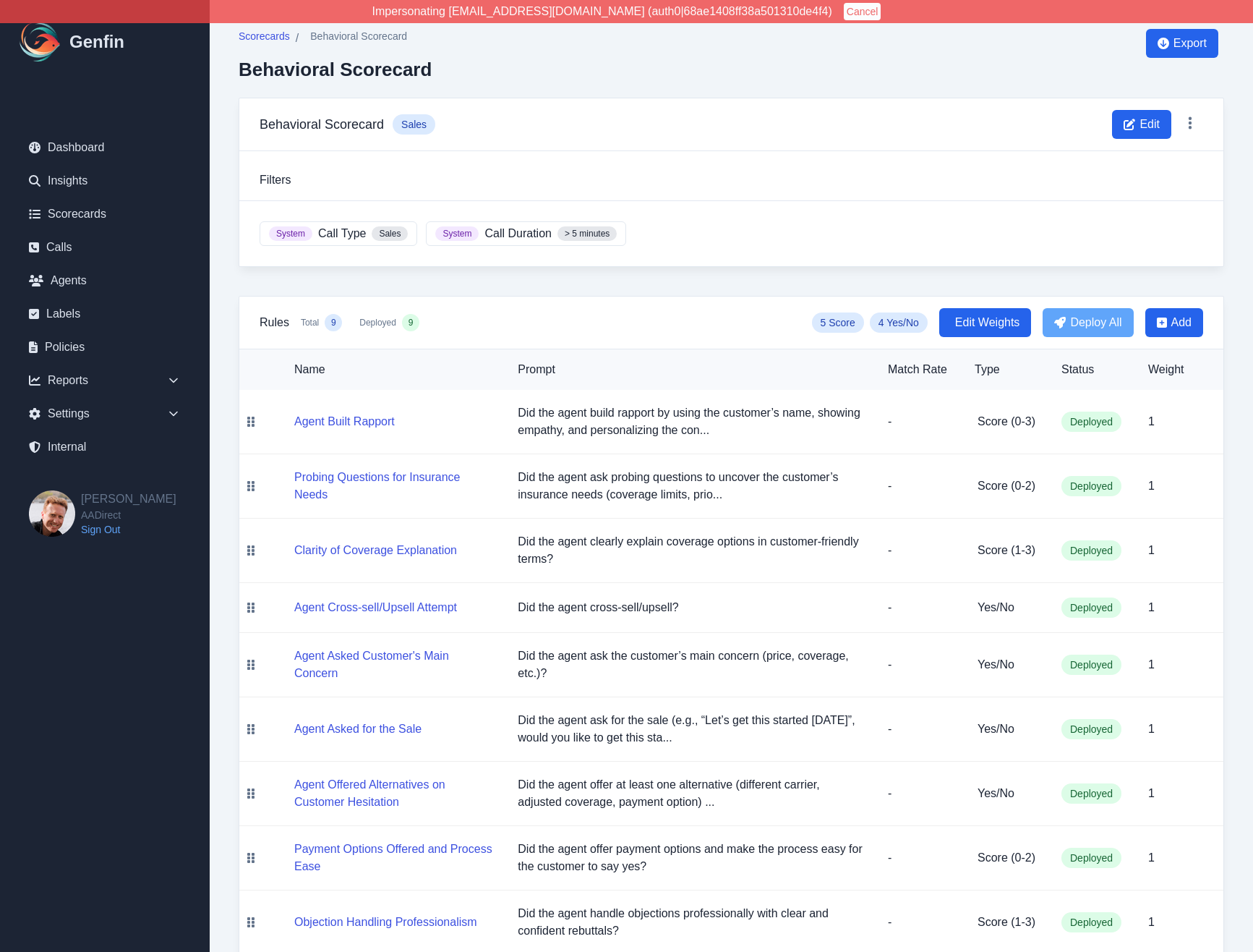
scroll to position [35, 0]
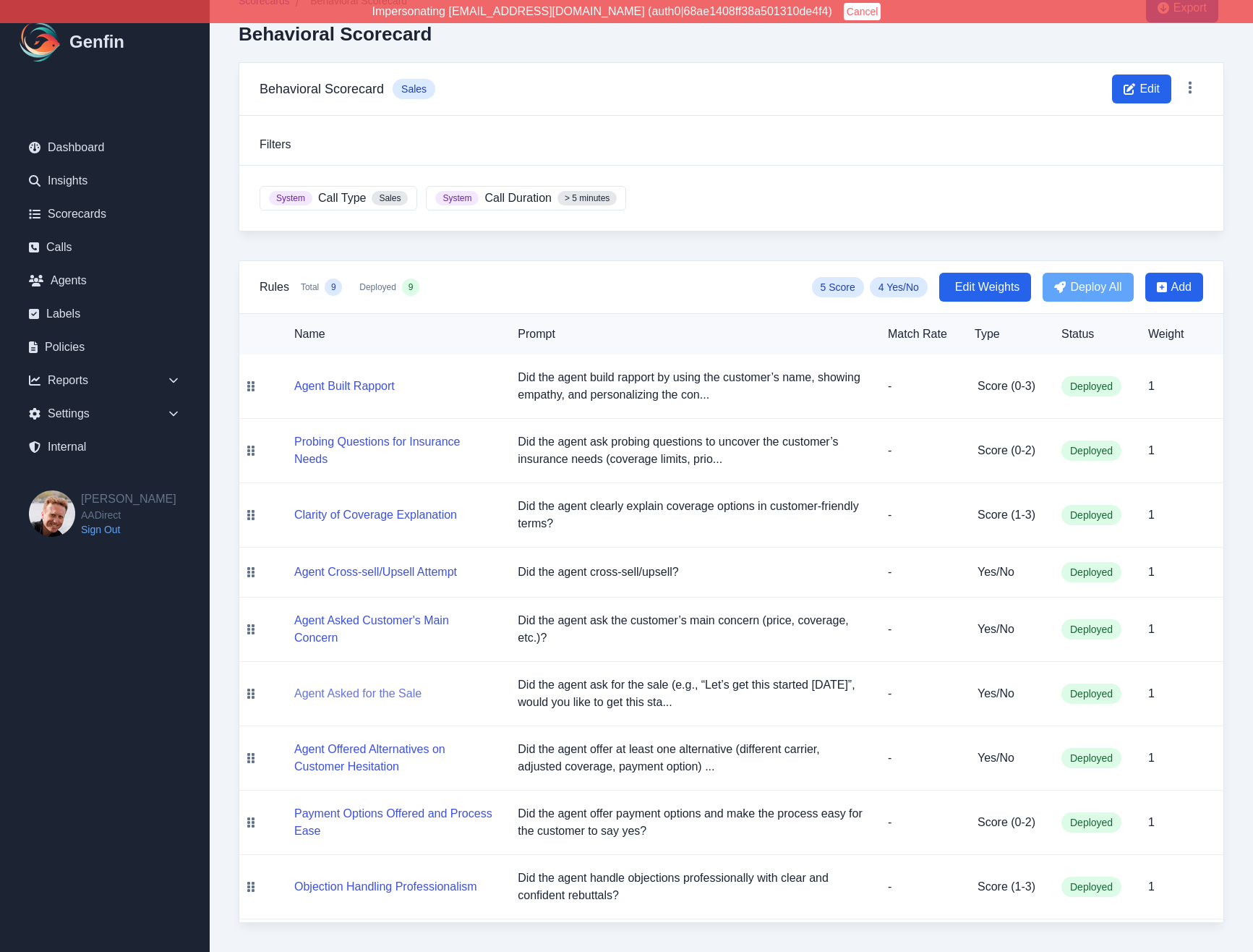
click at [367, 687] on button "Agent Asked for the Sale" at bounding box center [358, 693] width 127 height 17
click at [385, 574] on button "Agent Cross-sell/Upsell Attempt" at bounding box center [375, 571] width 163 height 17
click at [377, 515] on button "Clarity of Coverage Explanation" at bounding box center [375, 515] width 163 height 17
click at [361, 815] on button "Payment Options Offered and Process Ease" at bounding box center [394, 822] width 200 height 34
click at [227, 162] on div "Scorecards / Behavioral Scorecard Behavioral Scorecard Export Behavioral Scorec…" at bounding box center [731, 458] width 1043 height 987
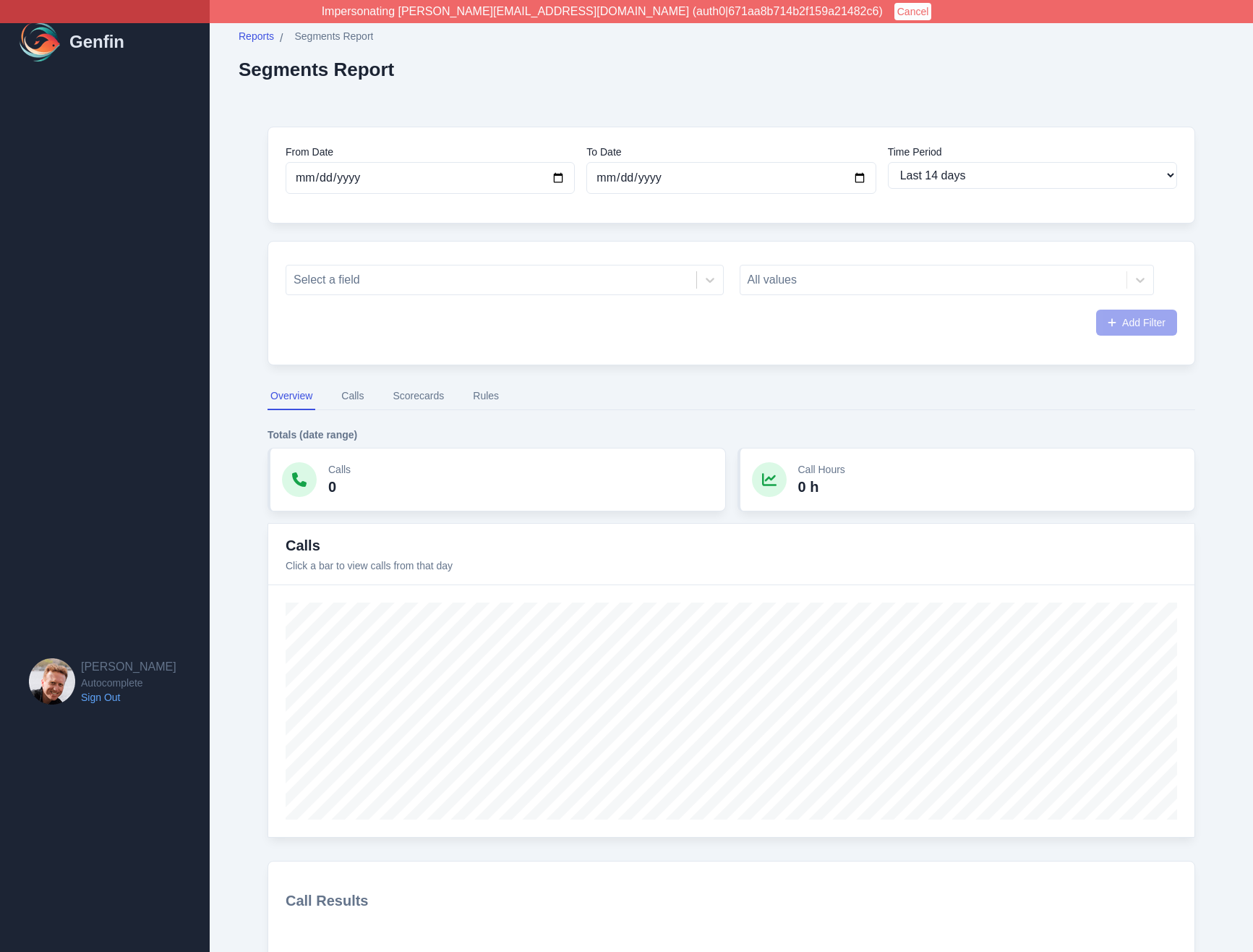
select select "14"
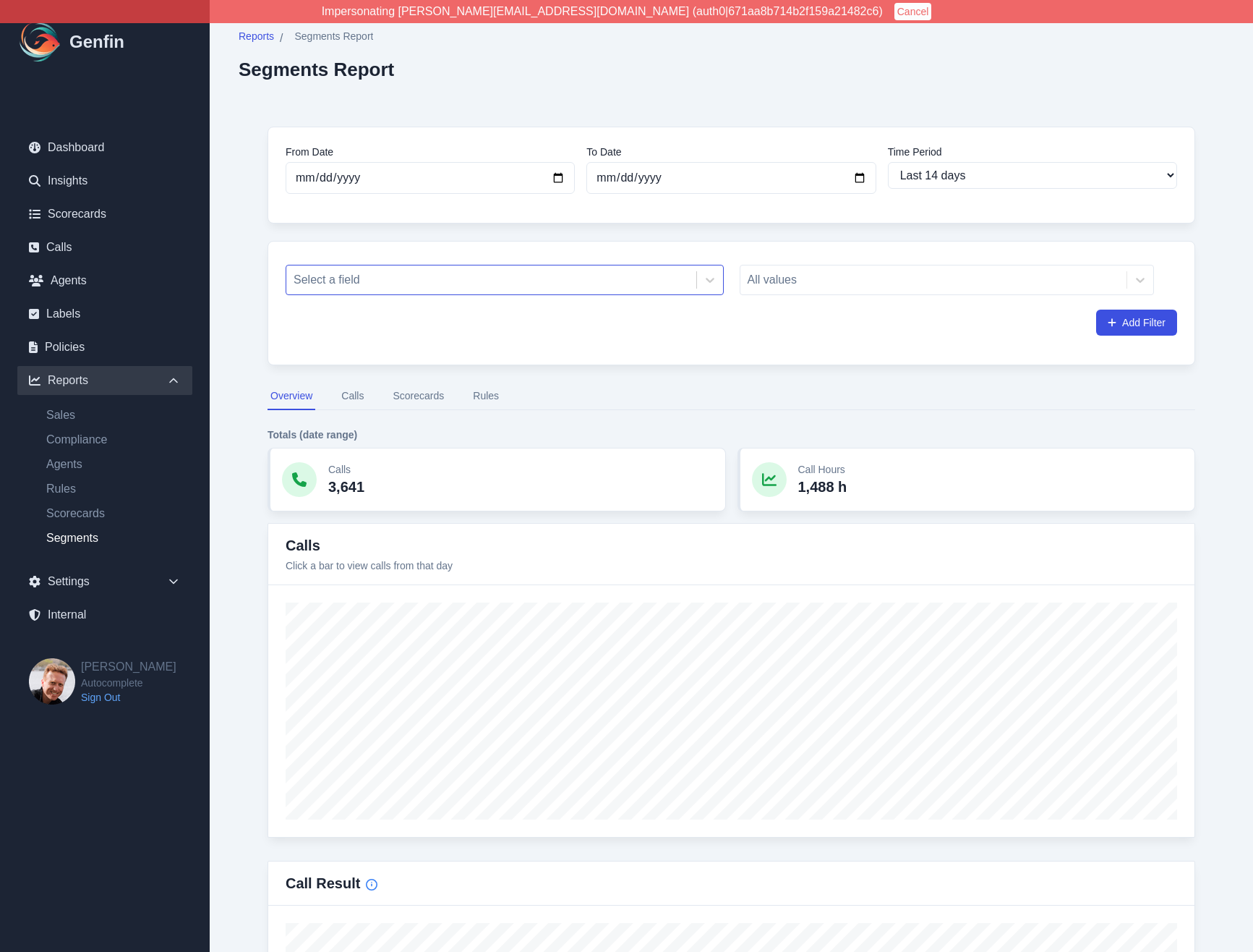
click at [659, 273] on div at bounding box center [491, 279] width 395 height 20
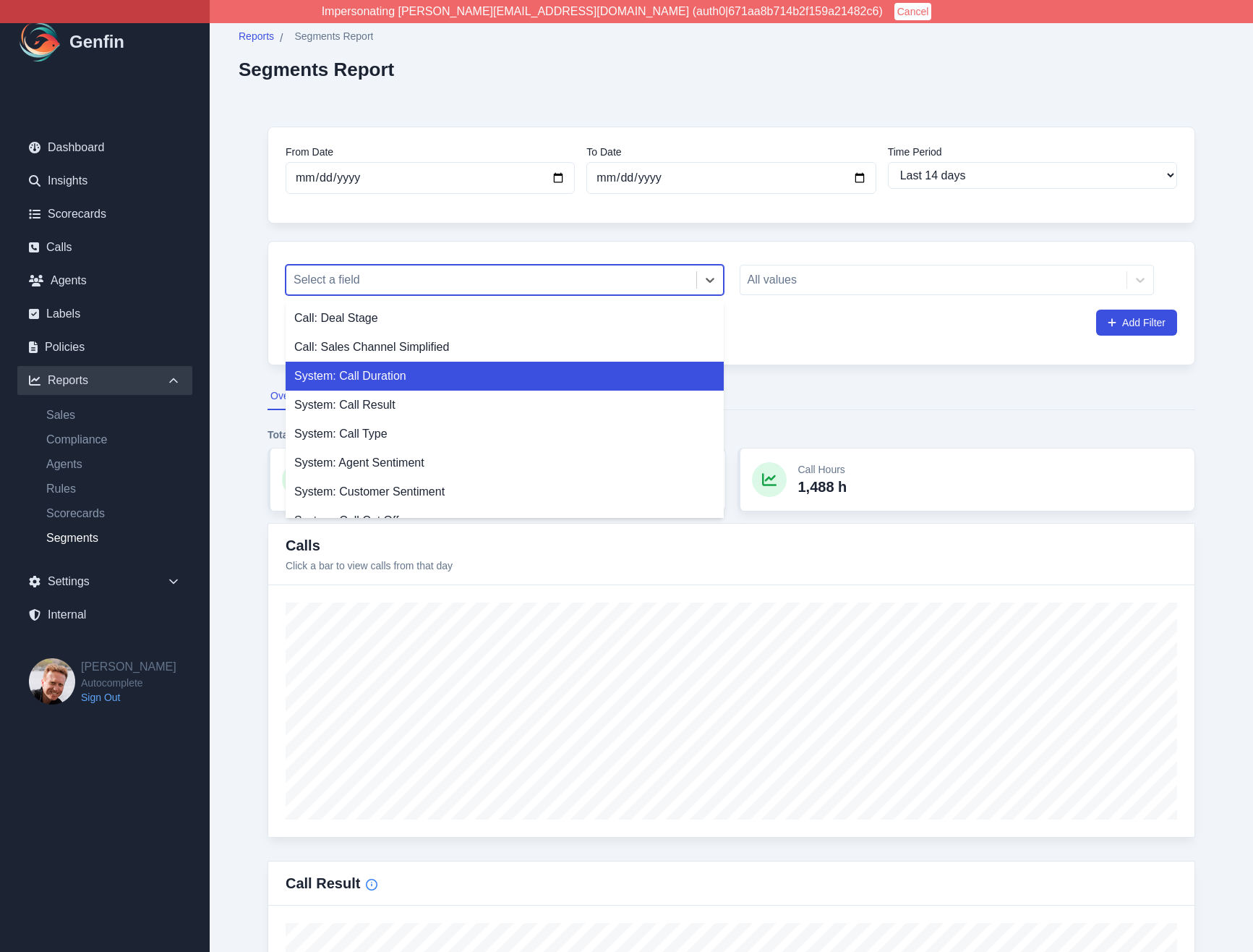
scroll to position [1, 0]
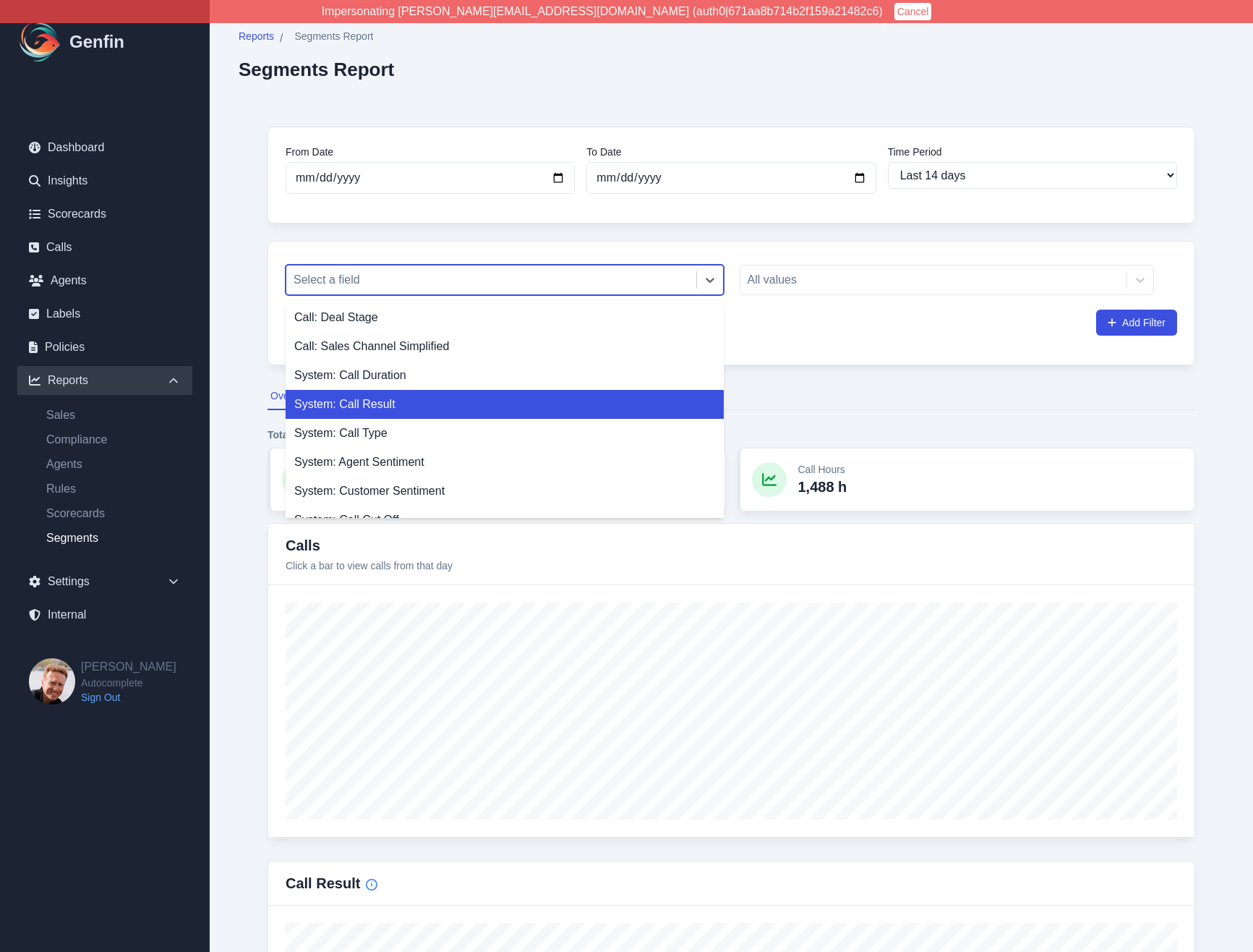
click at [380, 406] on div "System: Call Result" at bounding box center [504, 404] width 438 height 29
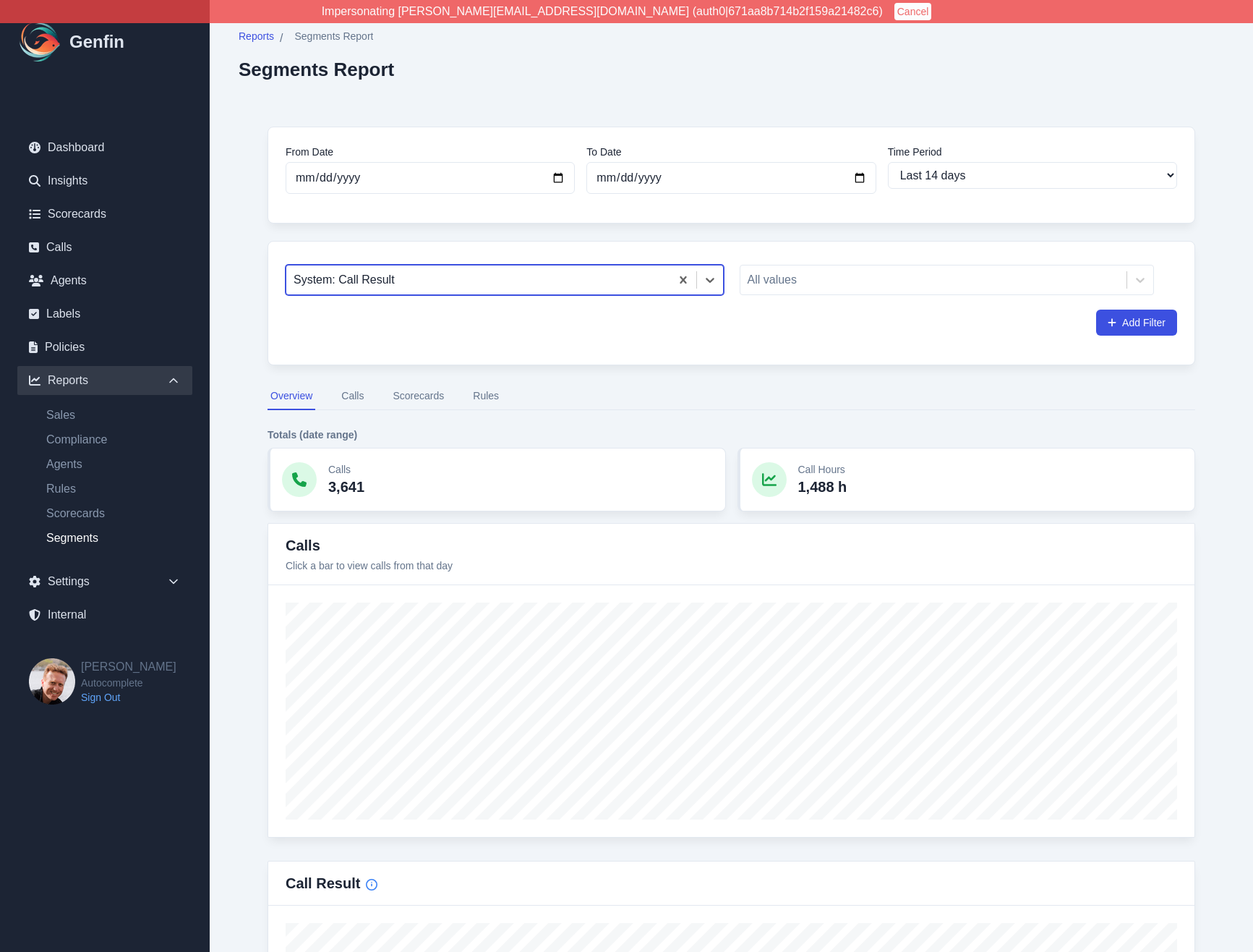
click at [480, 397] on button "Rules" at bounding box center [486, 396] width 31 height 28
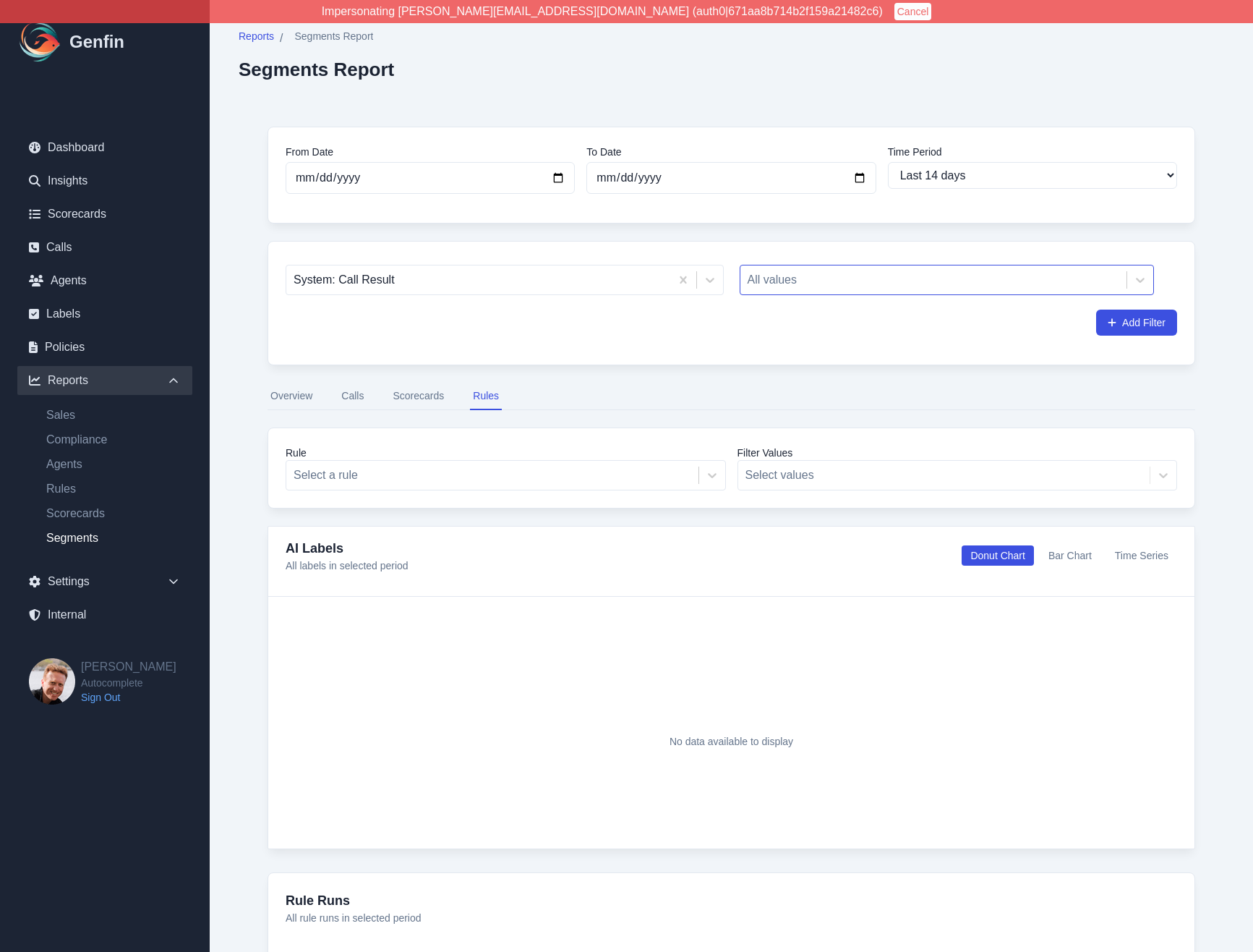
click at [770, 283] on div at bounding box center [933, 279] width 372 height 20
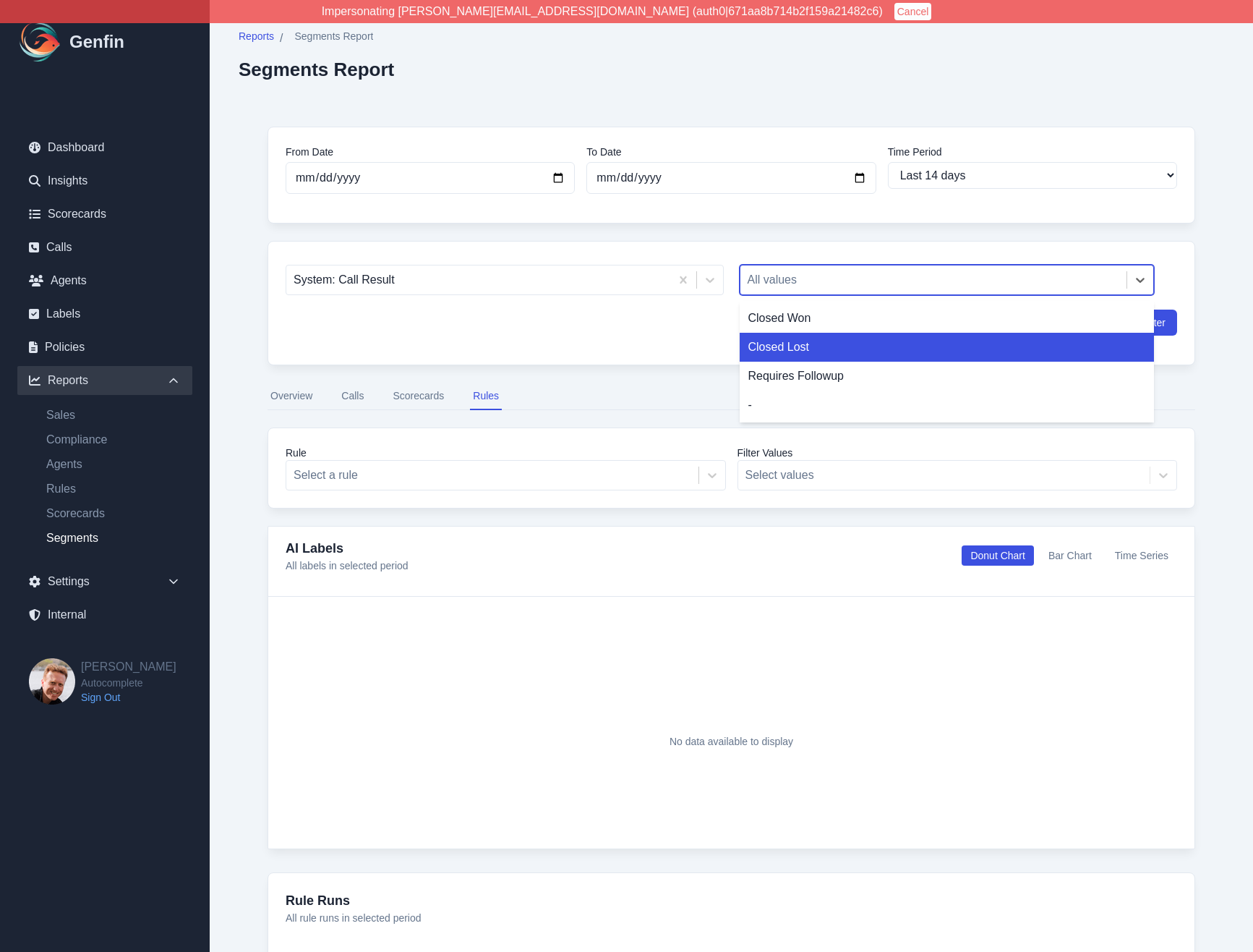
click at [688, 340] on div "System: Call Result Closed Lost, 2 of 4. 4 results available. Use Up and Down t…" at bounding box center [731, 303] width 928 height 124
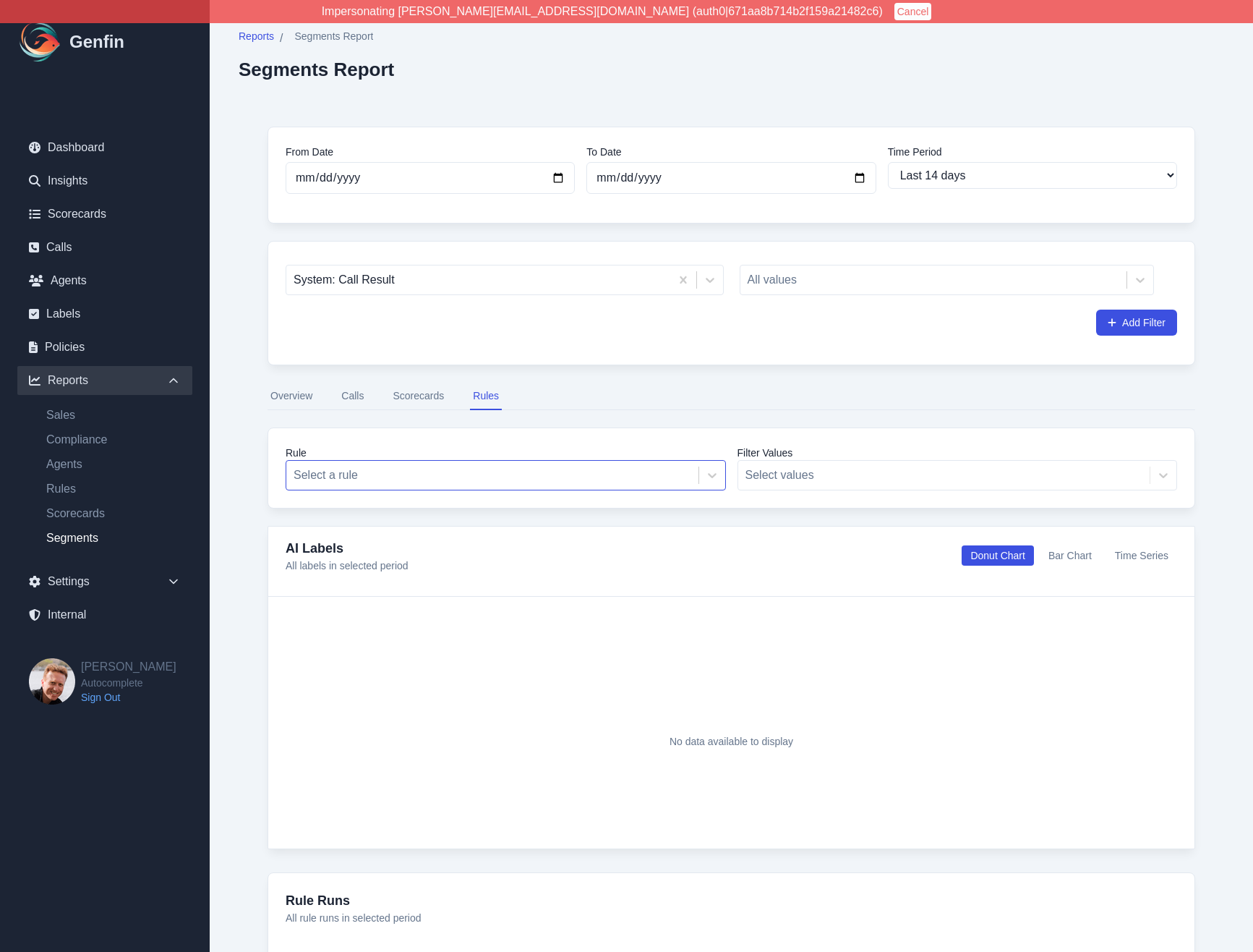
click at [403, 472] on div at bounding box center [492, 475] width 398 height 20
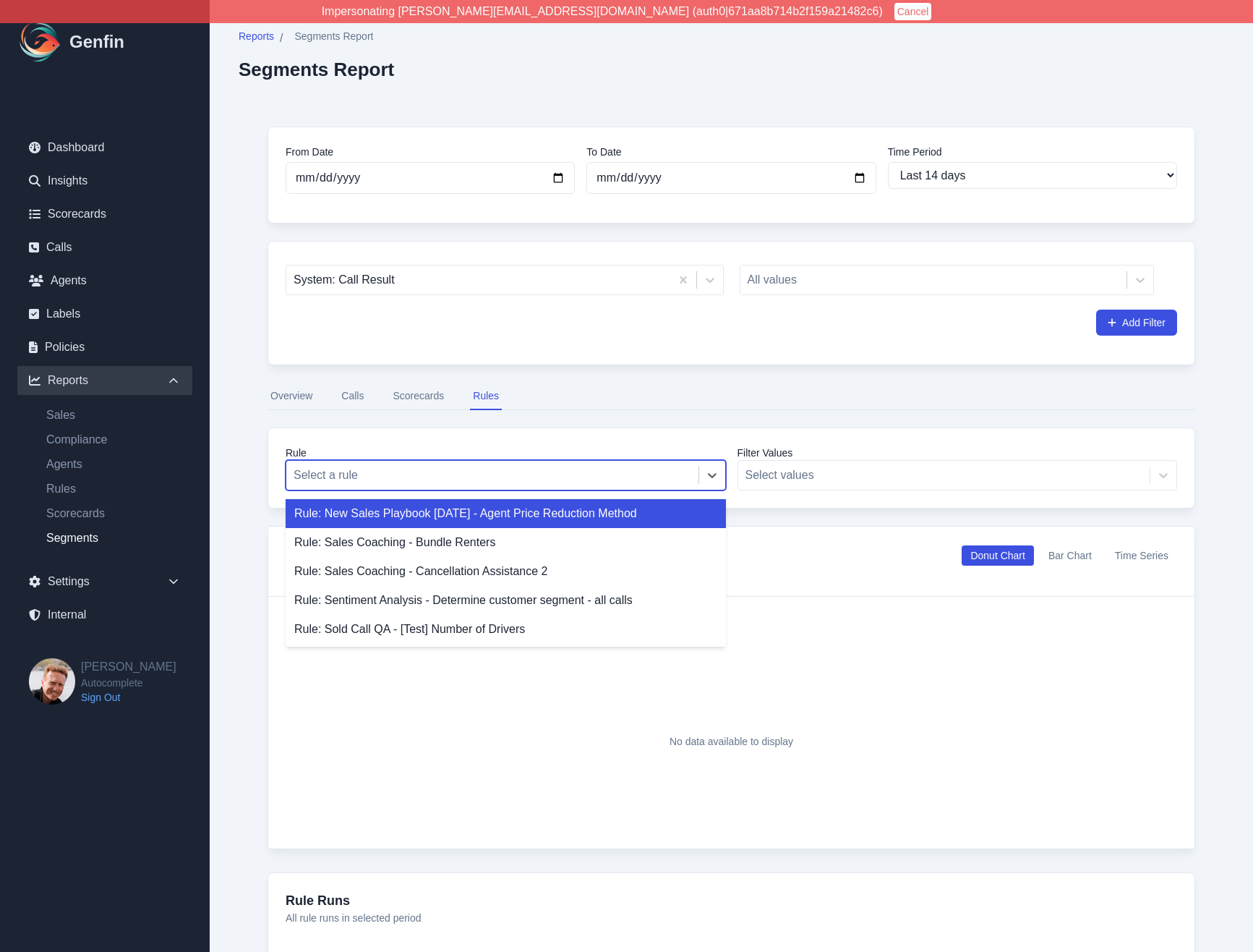
click at [403, 472] on div at bounding box center [492, 475] width 398 height 20
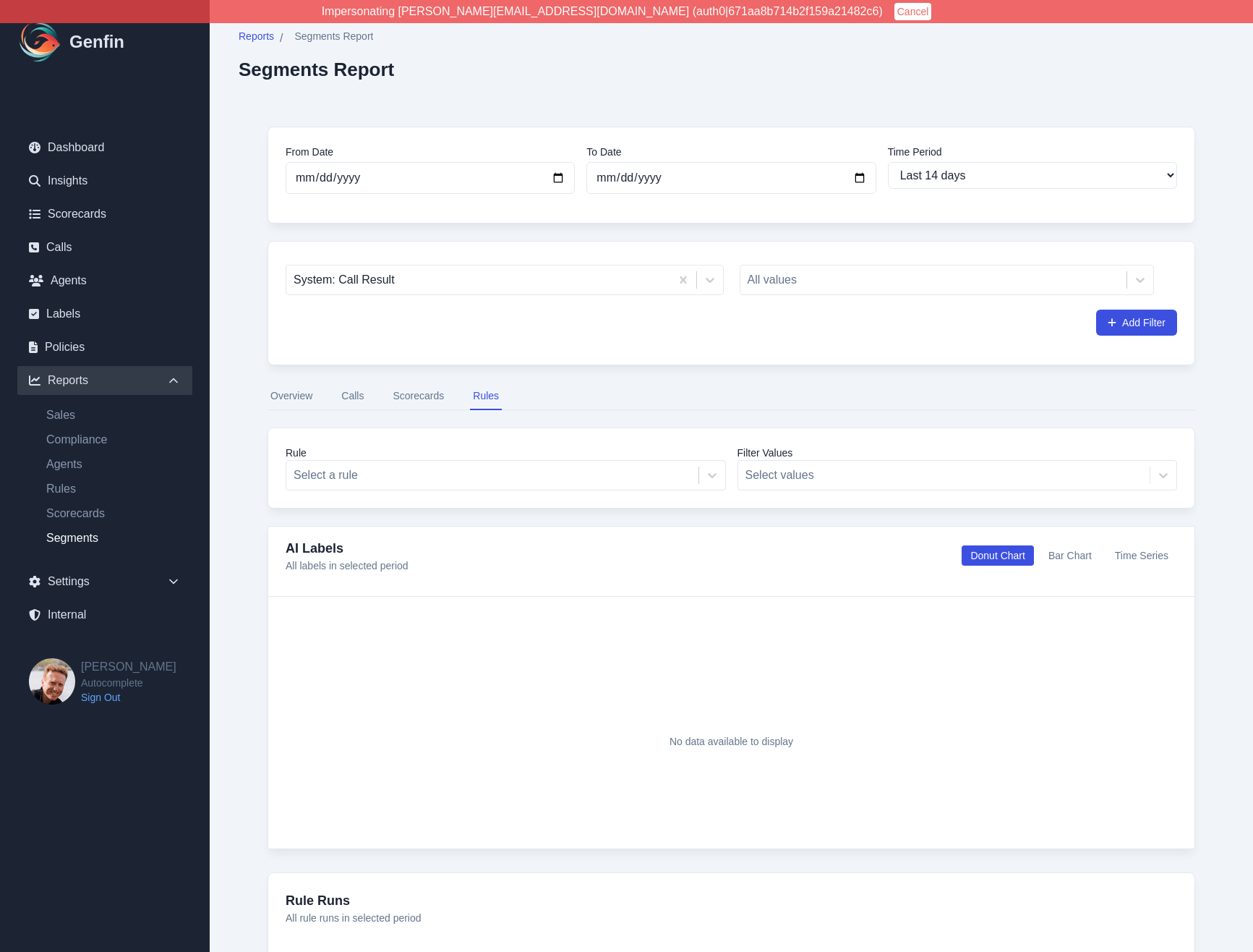
click at [412, 398] on button "Scorecards" at bounding box center [418, 396] width 57 height 28
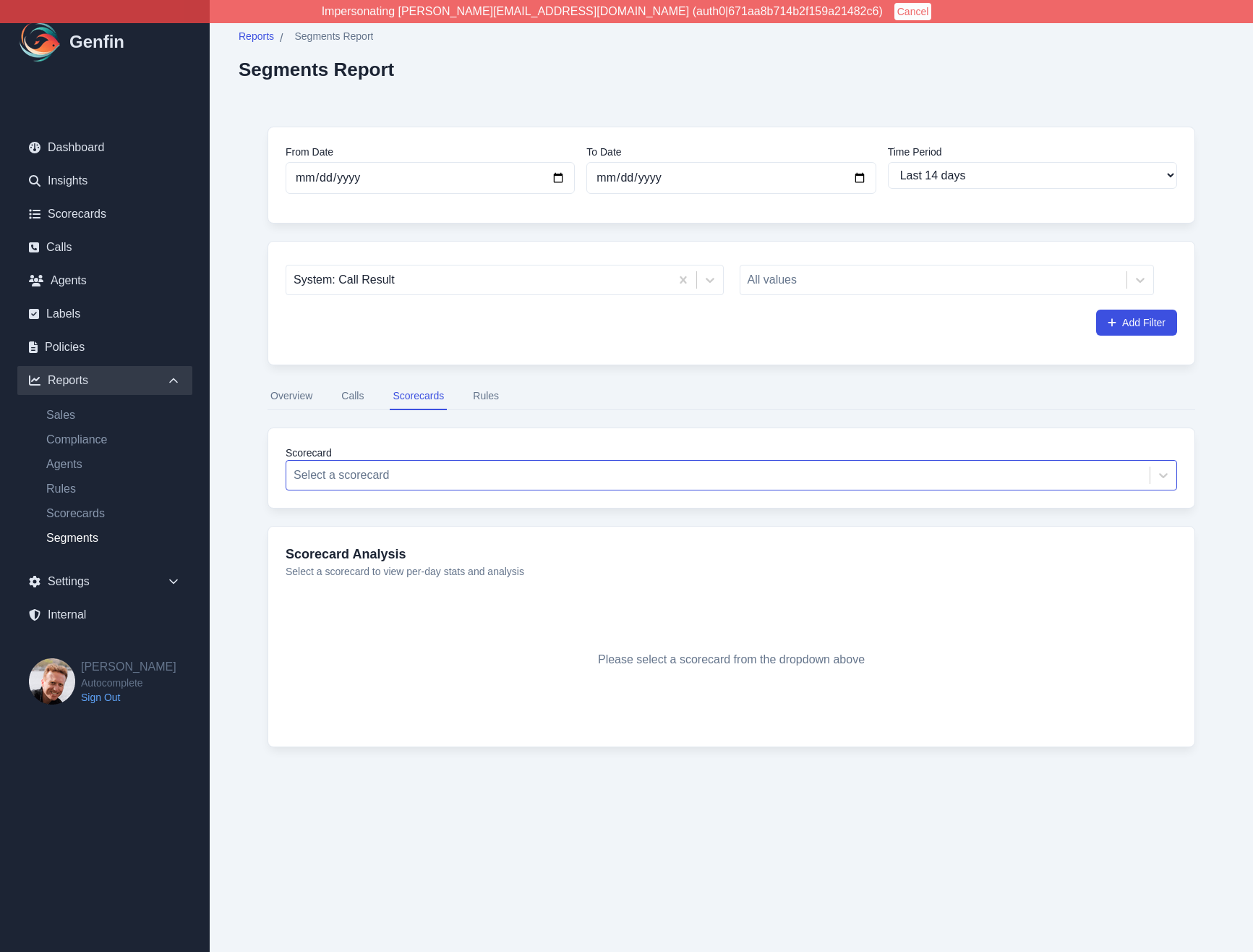
click at [380, 473] on div at bounding box center [718, 475] width 849 height 20
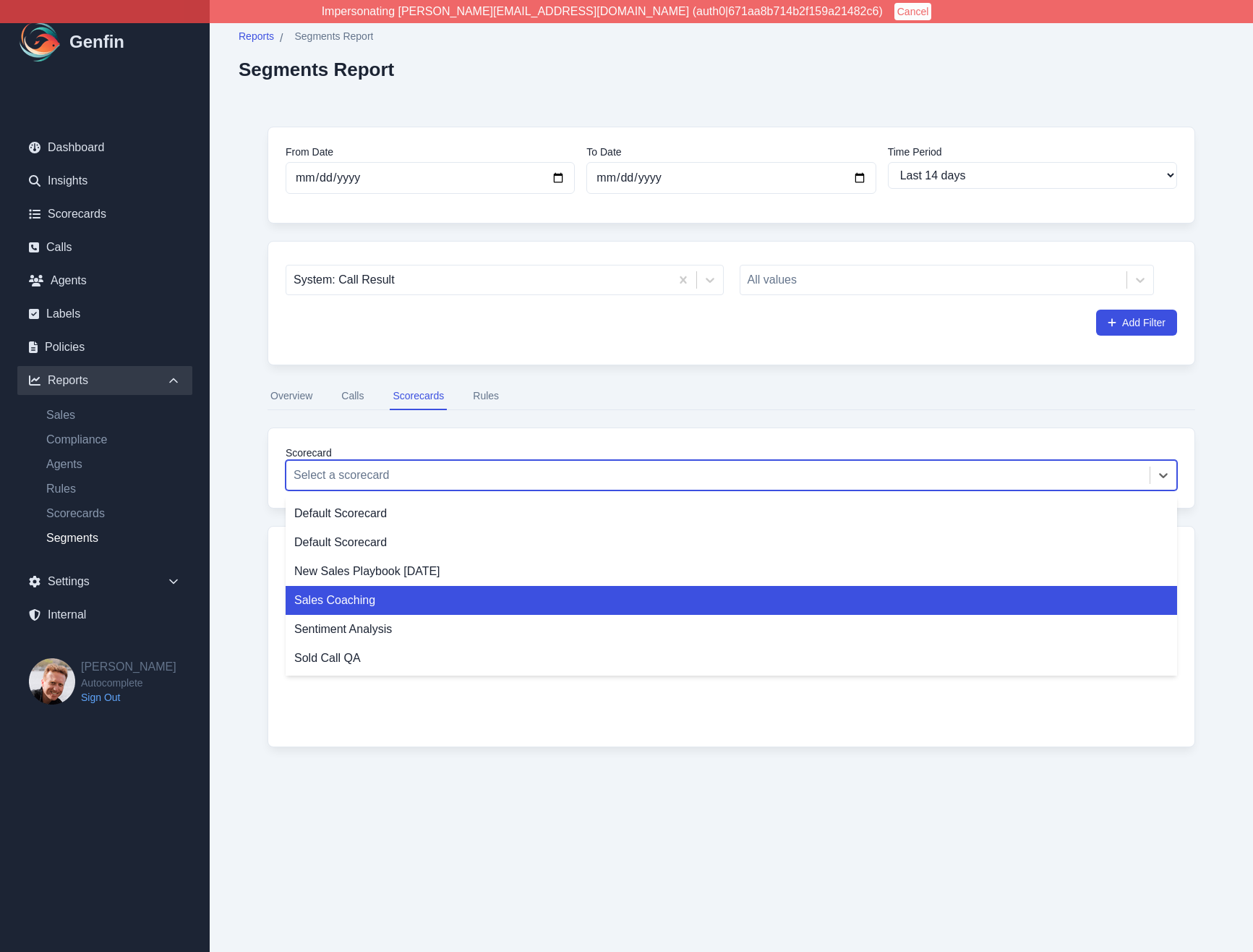
click at [365, 598] on div "Sales Coaching" at bounding box center [731, 600] width 892 height 29
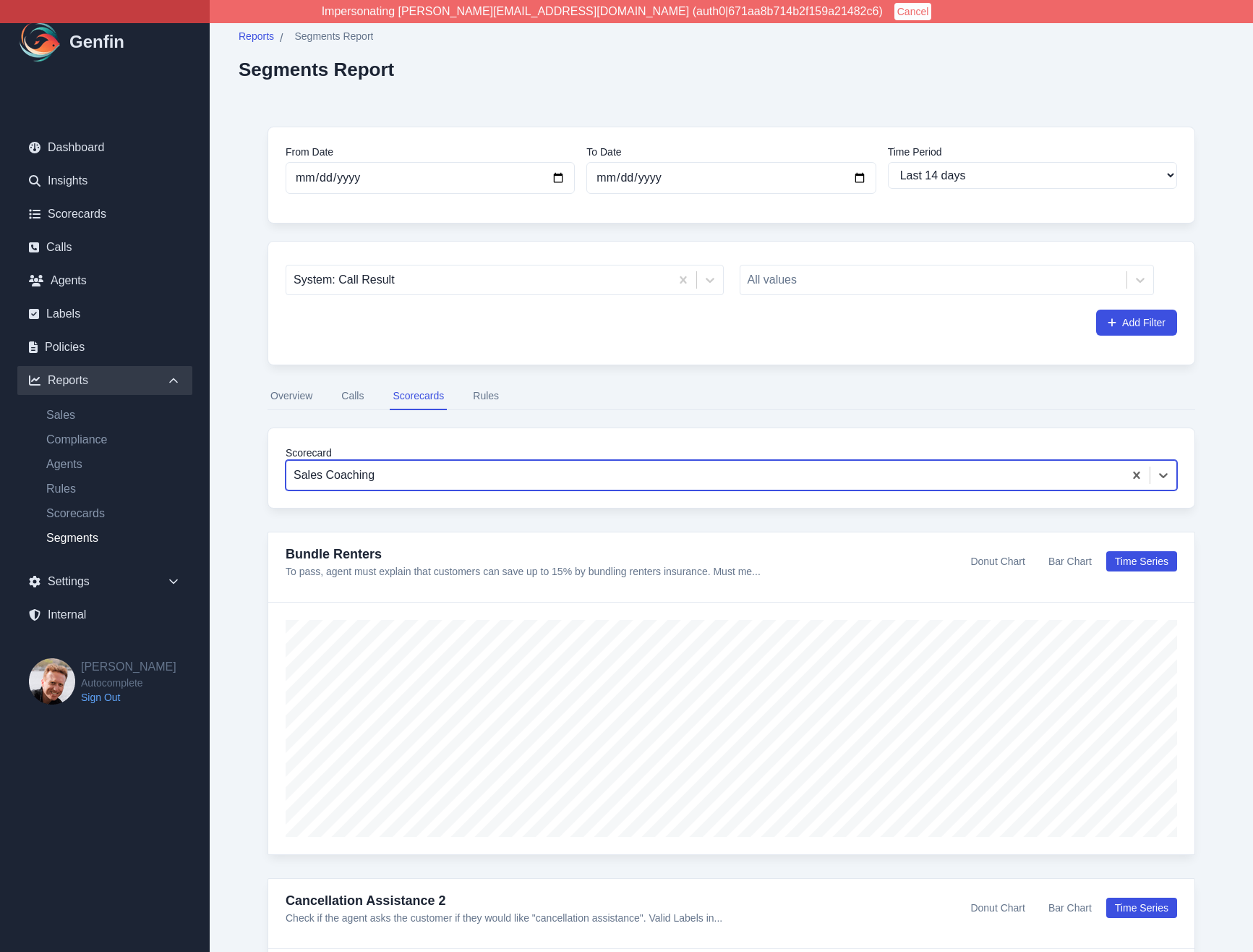
click at [362, 488] on div "Sales Coaching" at bounding box center [705, 475] width 837 height 26
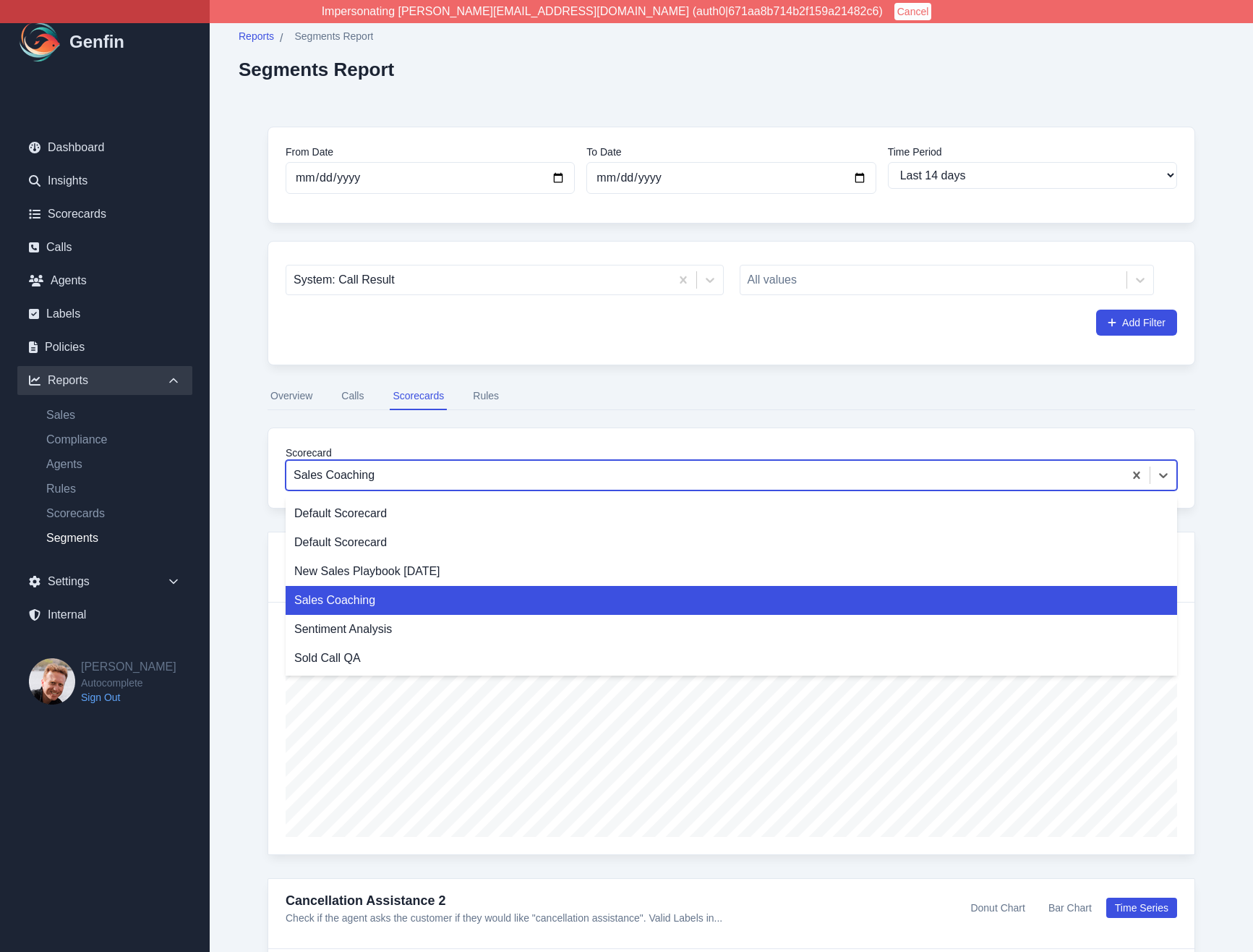
click at [269, 561] on div "Bundle Renters To pass, agent must explain that customers can save up to 15% by…" at bounding box center [731, 568] width 926 height 70
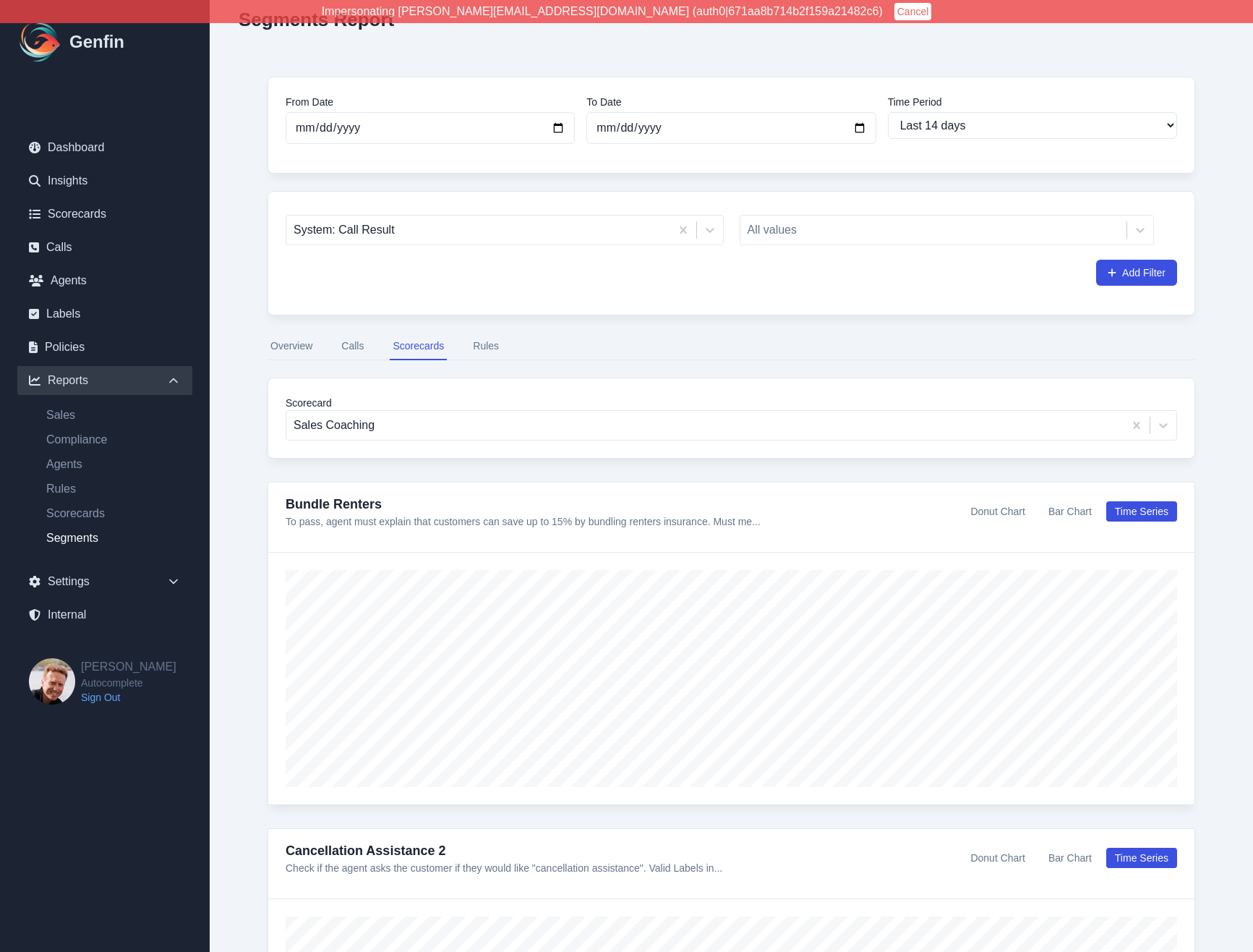
scroll to position [46, 0]
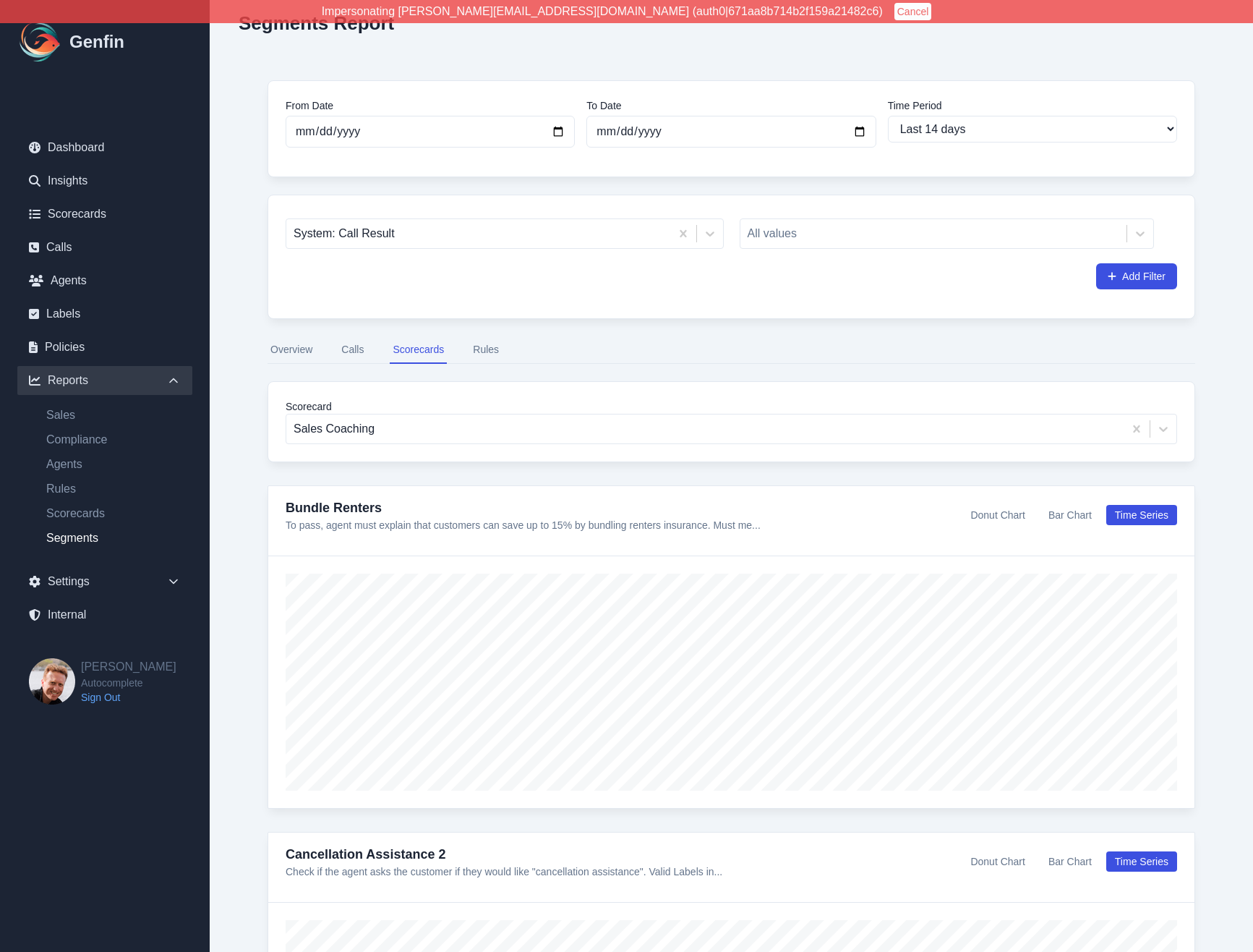
click at [480, 346] on button "Rules" at bounding box center [486, 350] width 31 height 28
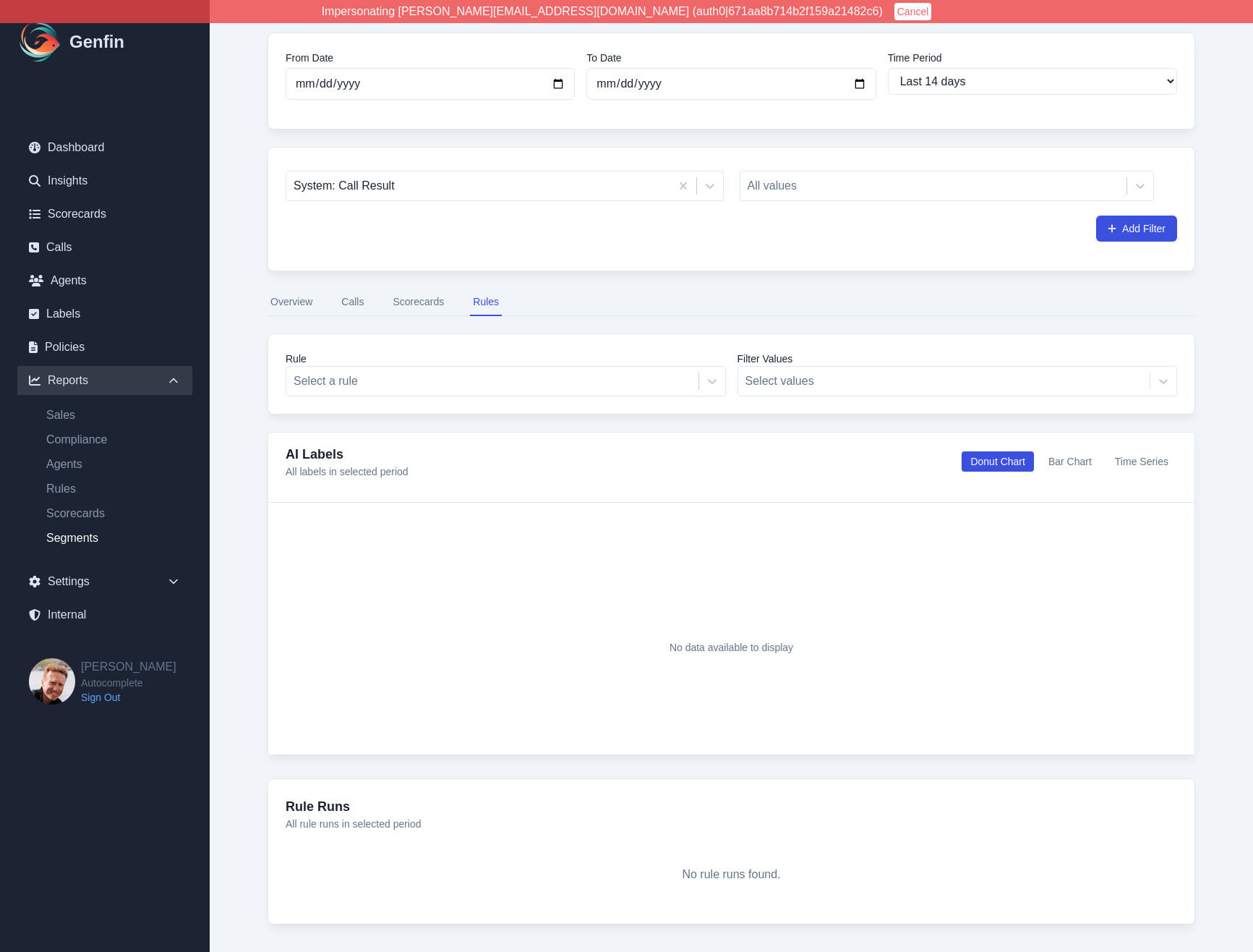
scroll to position [92, 0]
click at [439, 382] on div at bounding box center [492, 383] width 398 height 20
click at [252, 454] on div "From Date 2025-09-24 To Date 2025-10-08 Time Period Last 7 days Last 14 days La…" at bounding box center [732, 481] width 986 height 950
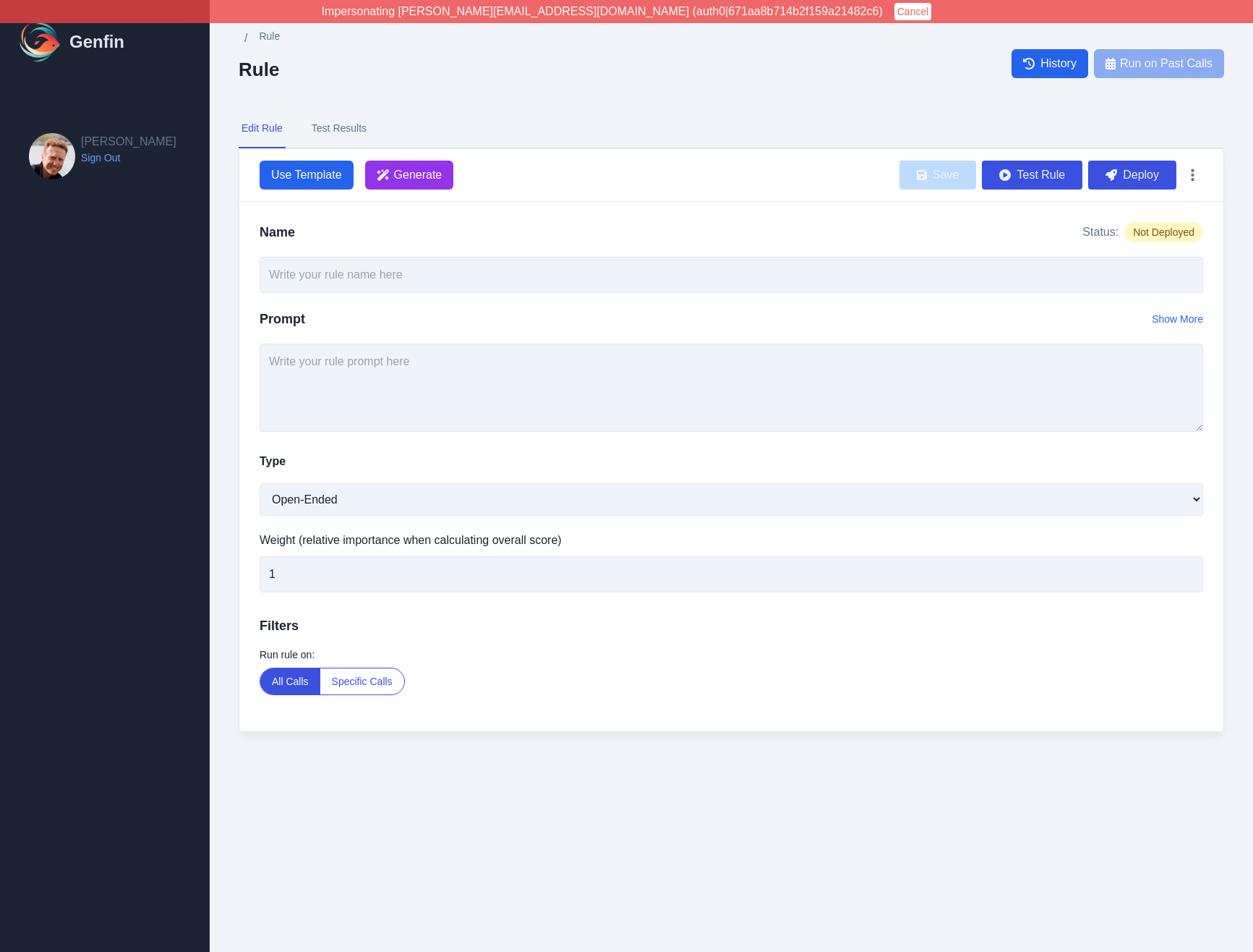
type input "Clutch Interview"
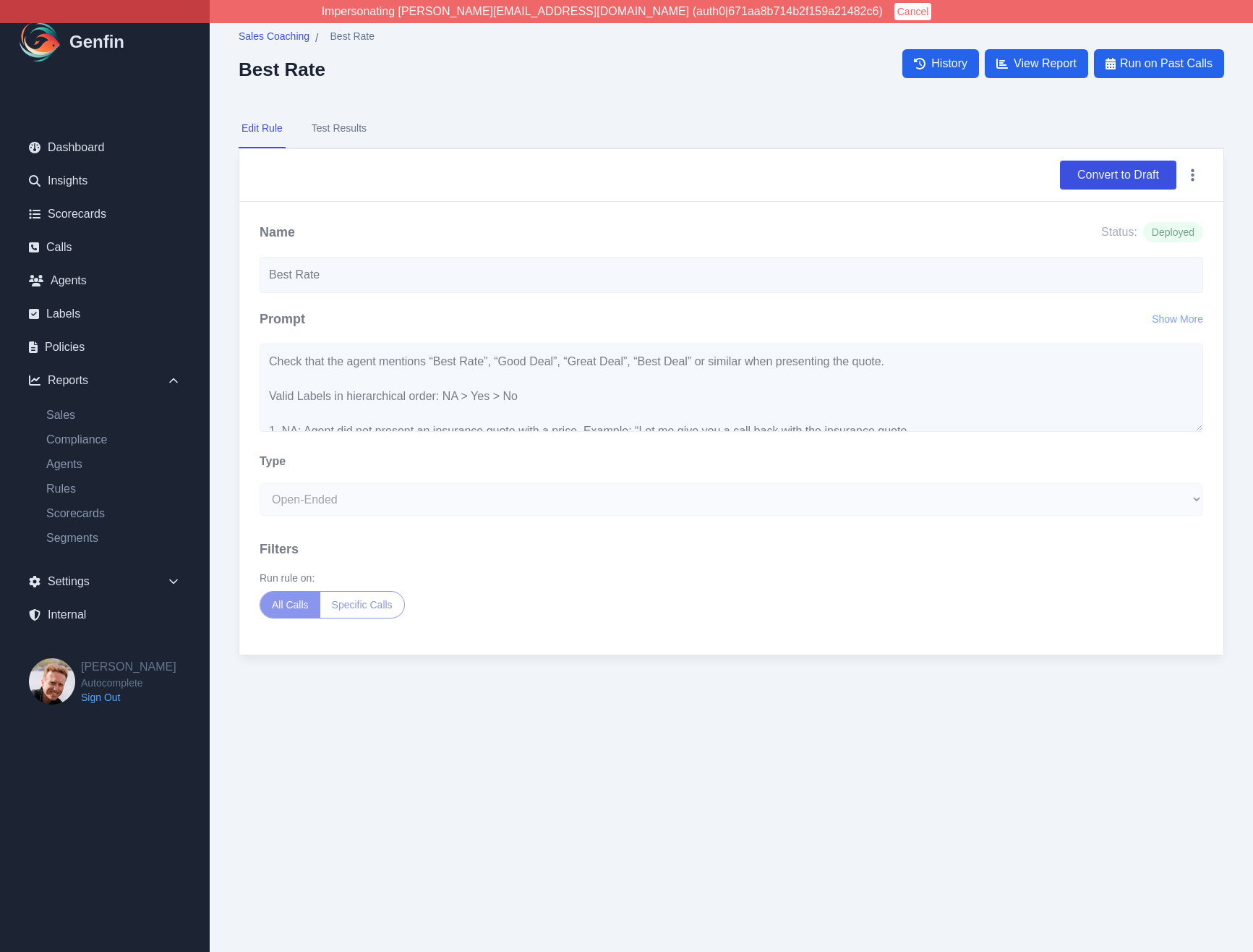
click at [447, 98] on div "Sales Coaching / Best Rate Best Rate History View Report Run on Past Calls Edit…" at bounding box center [731, 357] width 1043 height 713
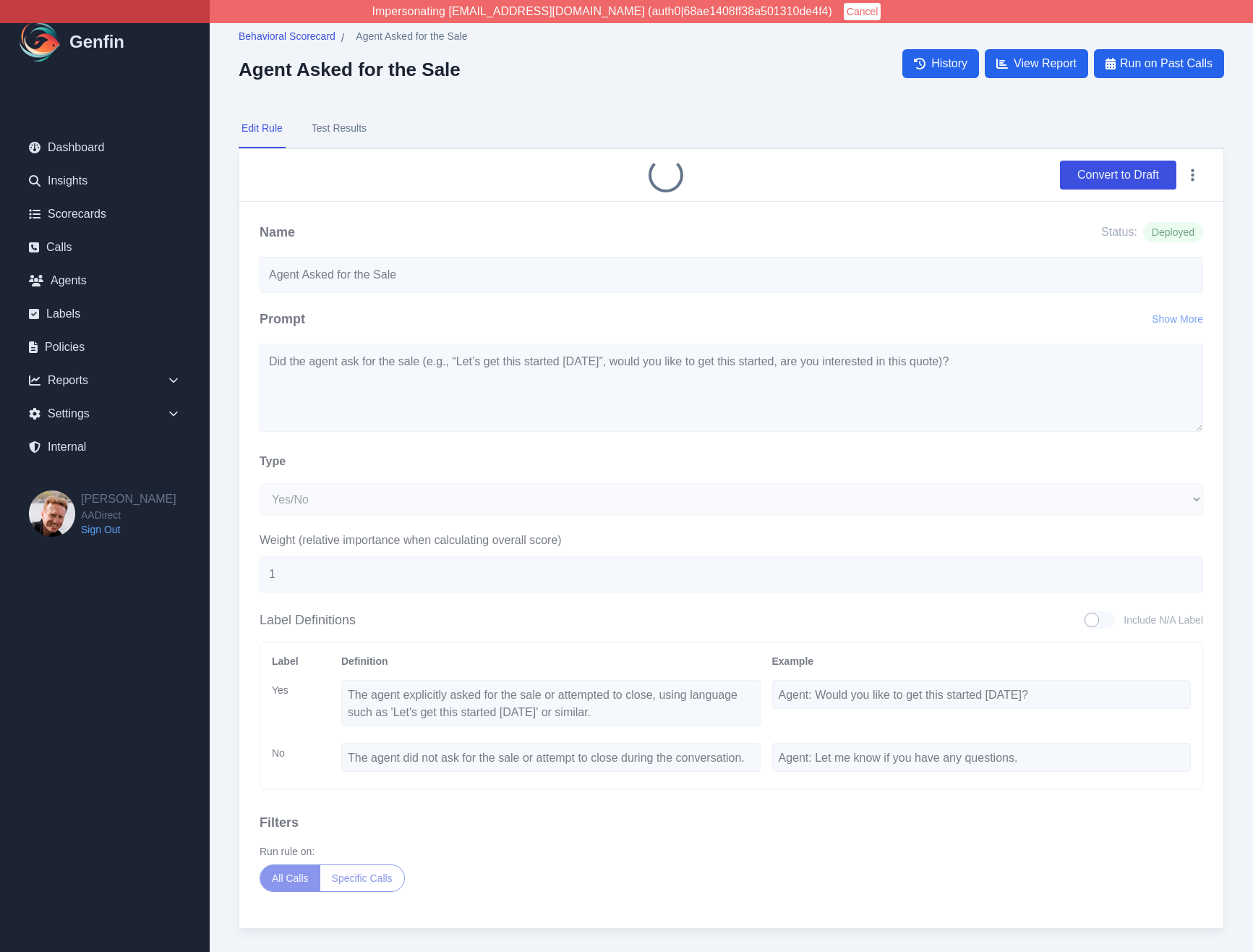
select select "Yes/No"
click at [538, 163] on div "Convert to Draft" at bounding box center [732, 175] width 944 height 29
click at [277, 73] on h2 "Agent Asked for the Sale" at bounding box center [353, 69] width 228 height 22
drag, startPoint x: 277, startPoint y: 73, endPoint x: 460, endPoint y: 58, distance: 183.6
click at [460, 58] on div "Behavioral Scorecard / Agent Asked for the Sale Agent Asked for the Sale" at bounding box center [353, 55] width 228 height 52
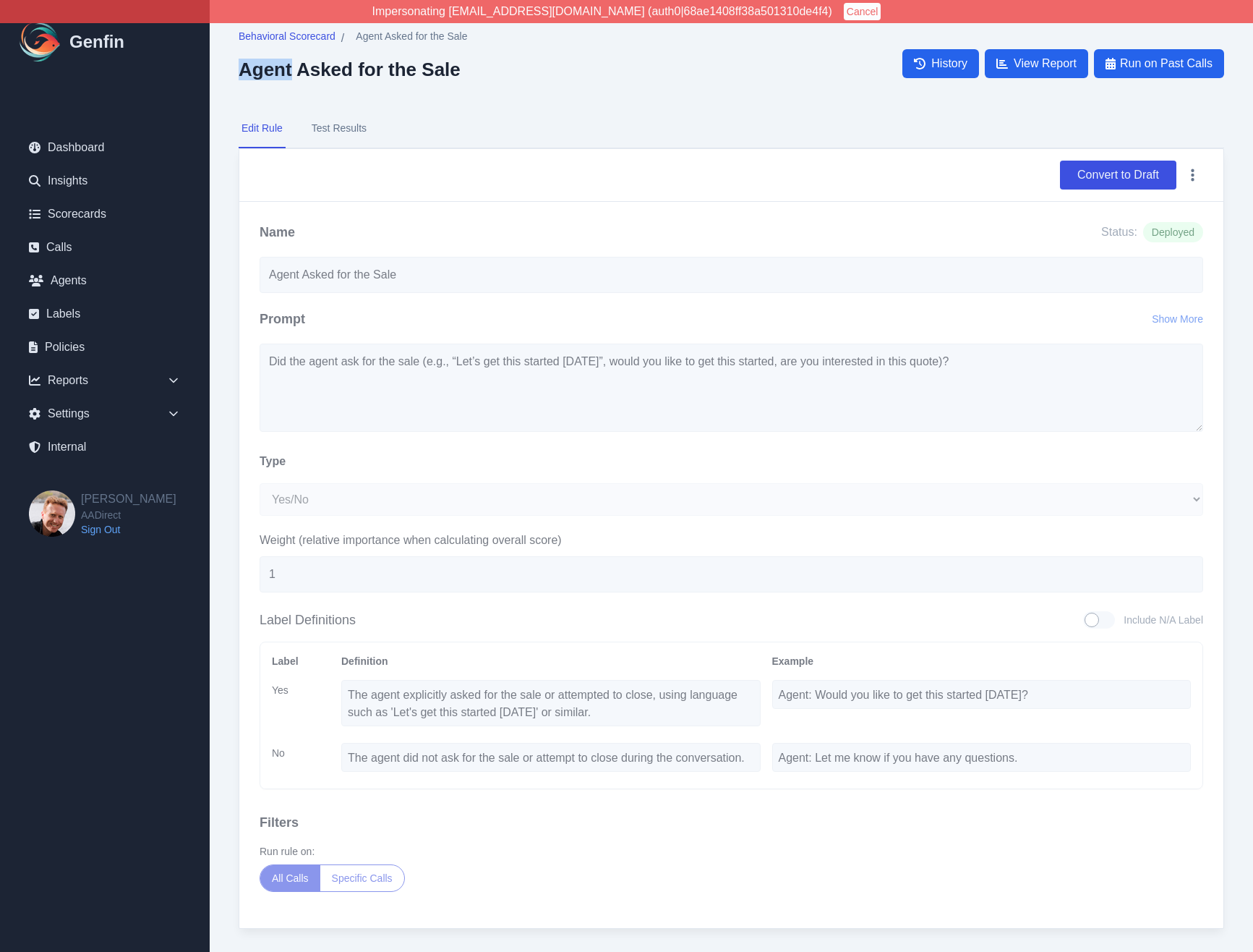
click at [253, 67] on h2 "Agent Asked for the Sale" at bounding box center [353, 69] width 228 height 22
drag, startPoint x: 253, startPoint y: 67, endPoint x: 437, endPoint y: 73, distance: 184.1
click at [437, 73] on h2 "Agent Asked for the Sale" at bounding box center [353, 69] width 228 height 22
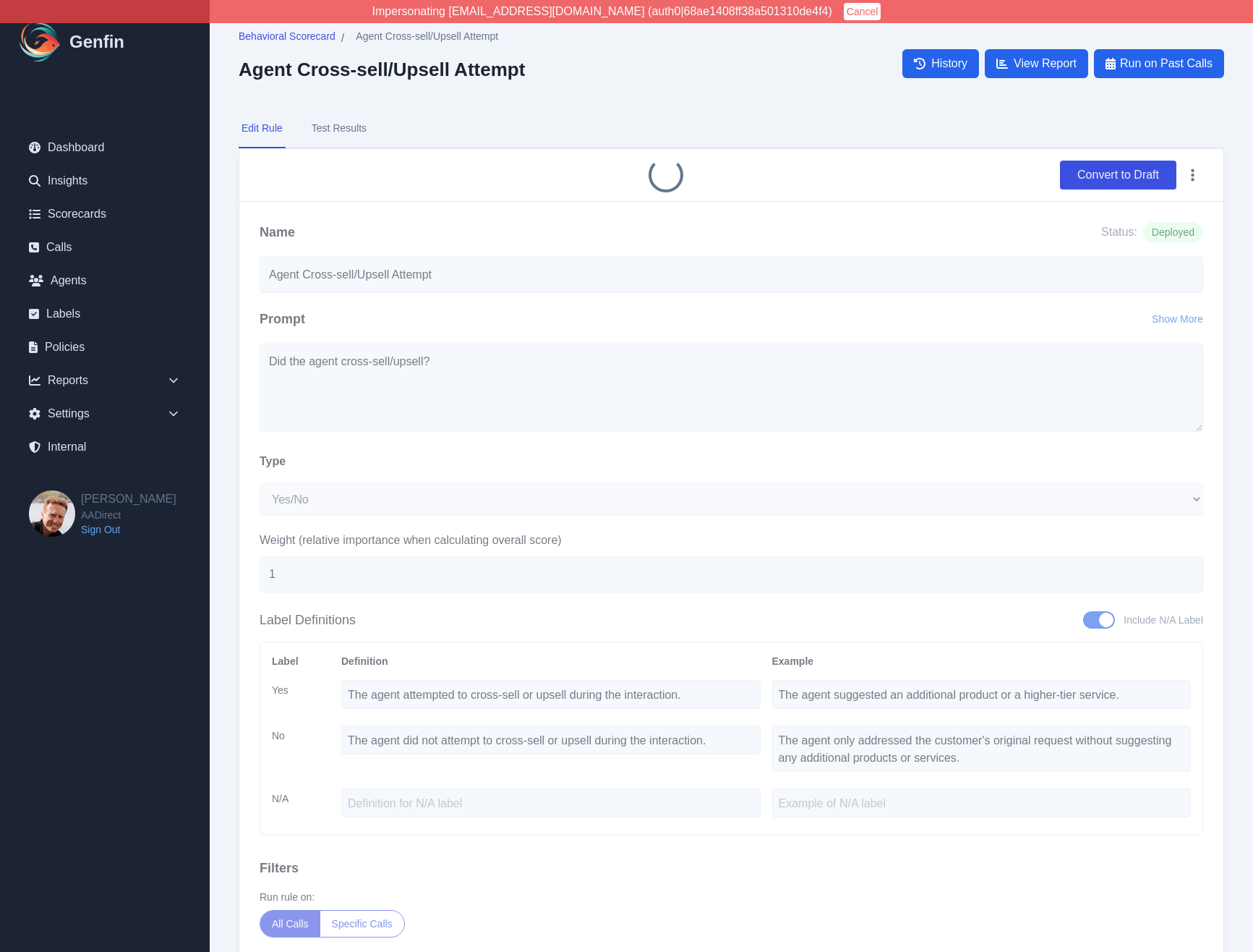
select select "Yes/No"
click at [265, 67] on h2 "Agent Cross-sell/Upsell Attempt" at bounding box center [382, 69] width 286 height 22
drag, startPoint x: 265, startPoint y: 67, endPoint x: 473, endPoint y: 67, distance: 208.0
click at [473, 67] on h2 "Agent Cross-sell/Upsell Attempt" at bounding box center [382, 69] width 286 height 22
copy h2 "Agent Cross-sell/Upsell Attempt"
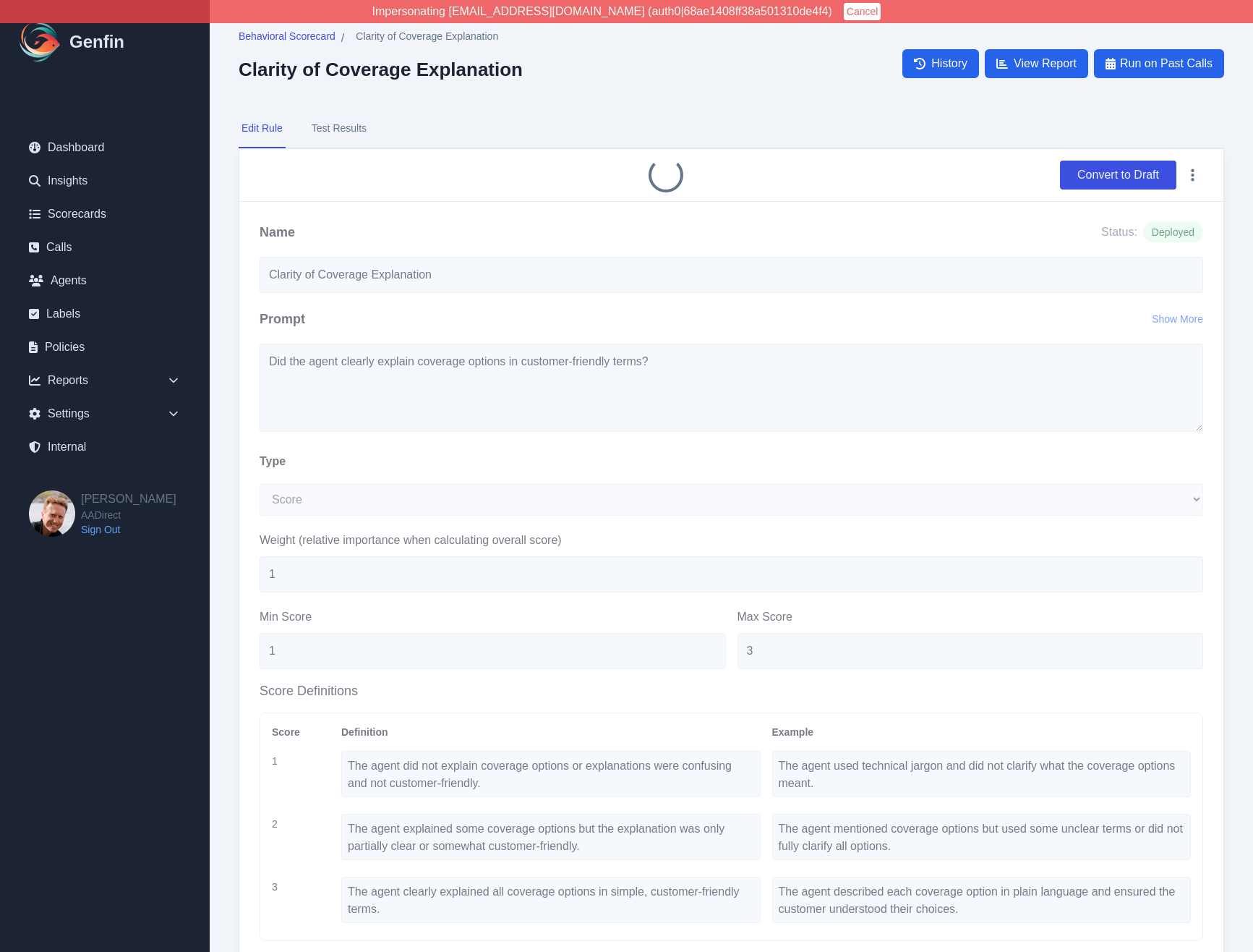
select select "Score"
click at [268, 62] on h2 "Clarity of Coverage Explanation" at bounding box center [380, 69] width 284 height 22
drag, startPoint x: 268, startPoint y: 62, endPoint x: 450, endPoint y: 64, distance: 182.0
click at [450, 64] on h2 "Clarity of Coverage Explanation" at bounding box center [380, 69] width 284 height 22
copy h2 "Clarity of Coverage Explanation"
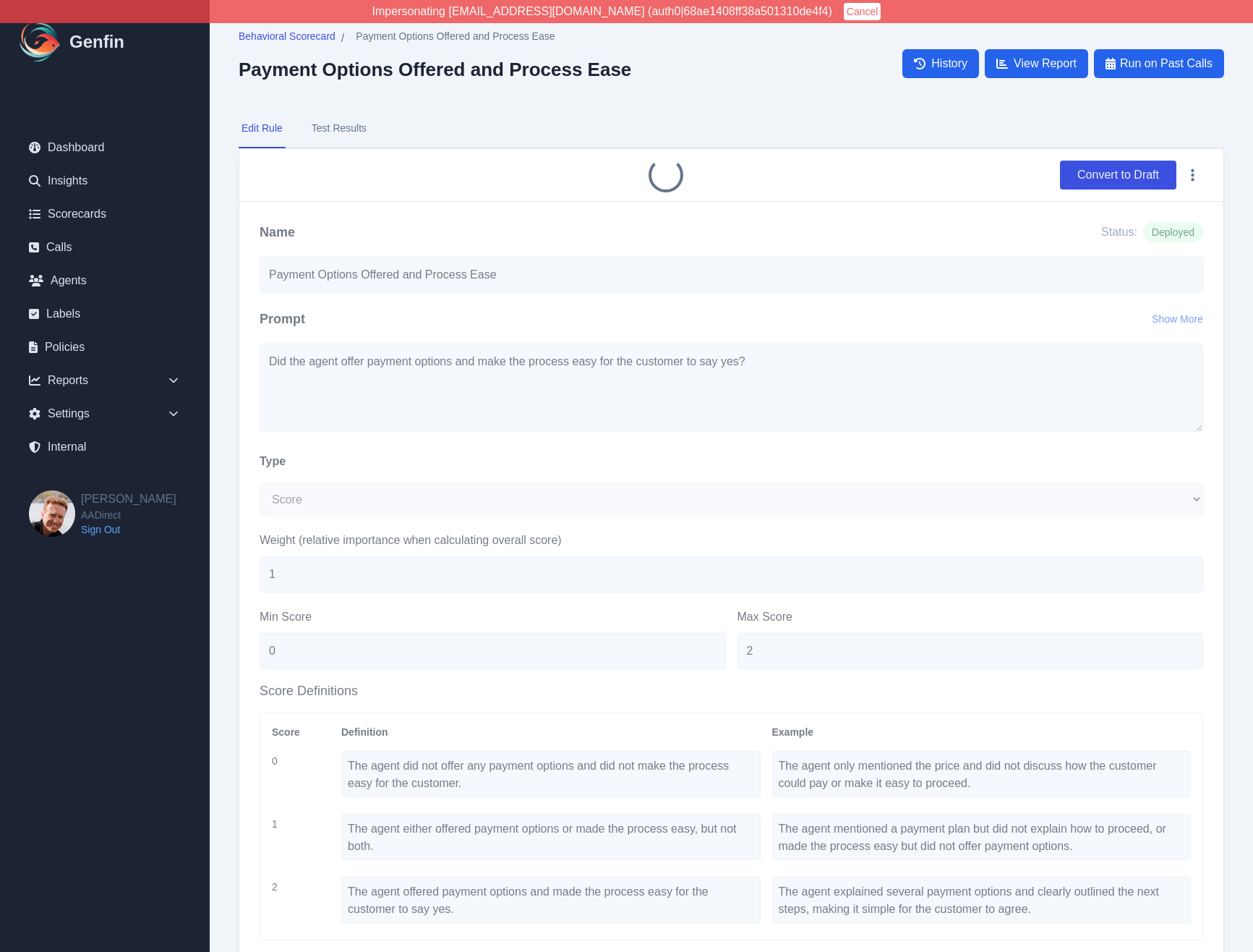
select select "Score"
click at [291, 78] on h2 "Payment Options Offered and Process Ease" at bounding box center [435, 69] width 392 height 22
drag, startPoint x: 291, startPoint y: 78, endPoint x: 588, endPoint y: 75, distance: 297.0
click at [588, 75] on h2 "Payment Options Offered and Process Ease" at bounding box center [435, 69] width 392 height 22
copy h2 "Payment Options Offered and Process Ease"
